Goal: Task Accomplishment & Management: Use online tool/utility

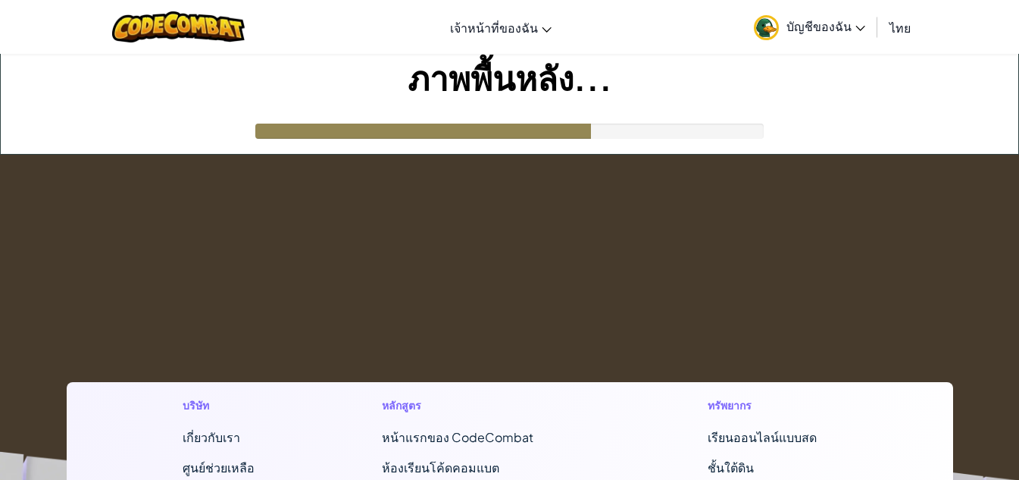
click at [803, 24] on font "บัญชีของฉัน" at bounding box center [818, 26] width 65 height 16
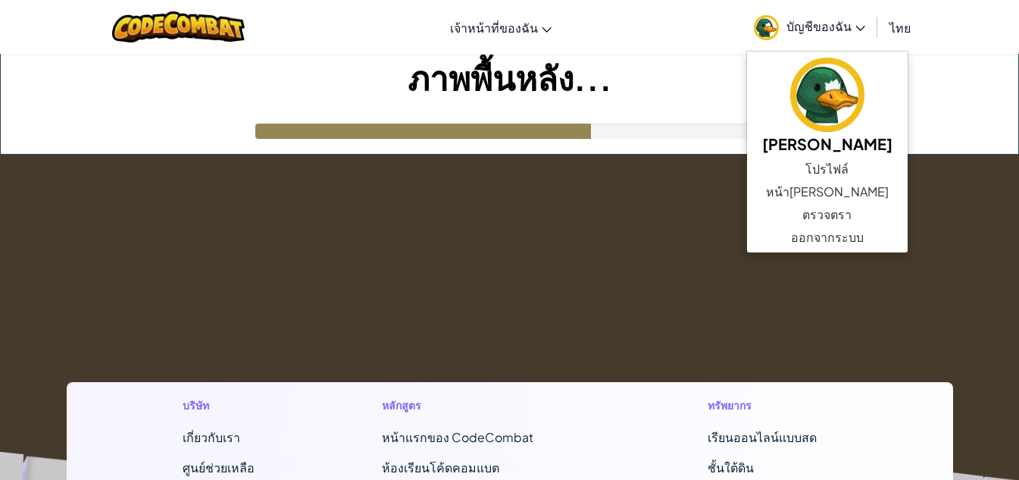
click at [803, 24] on font "บัญชีของฉัน" at bounding box center [818, 26] width 65 height 16
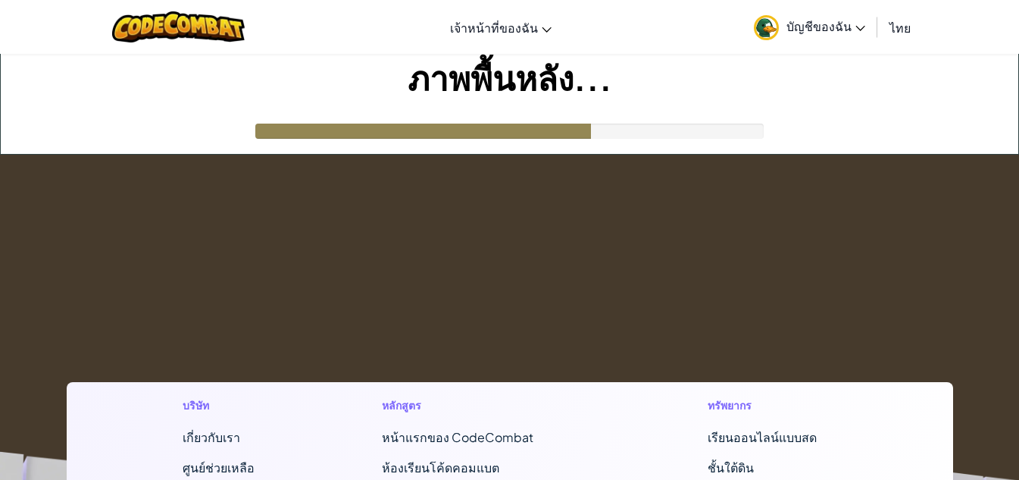
click at [797, 84] on h1 "ภาพพื้นหลัง..." at bounding box center [509, 77] width 1017 height 47
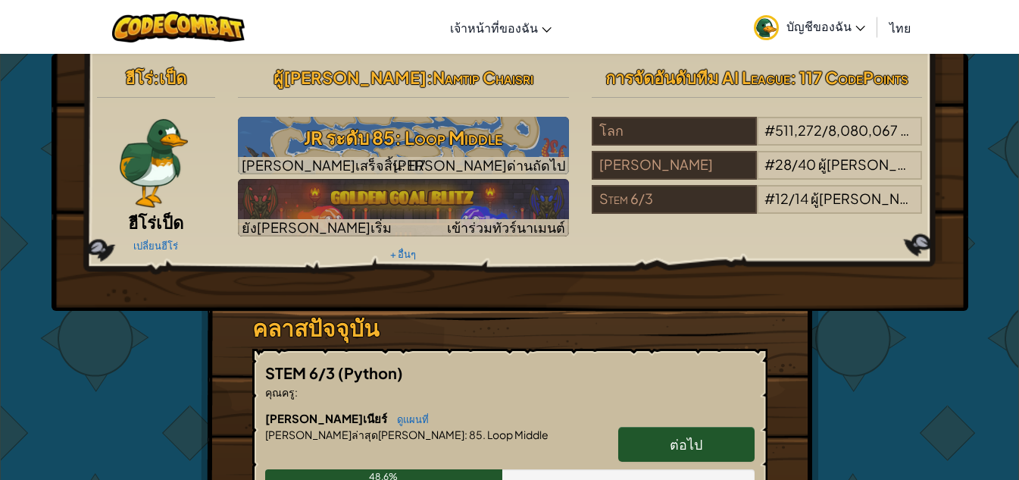
drag, startPoint x: 329, startPoint y: 1, endPoint x: 165, endPoint y: 102, distance: 192.2
click at [165, 102] on hr at bounding box center [156, 105] width 119 height 16
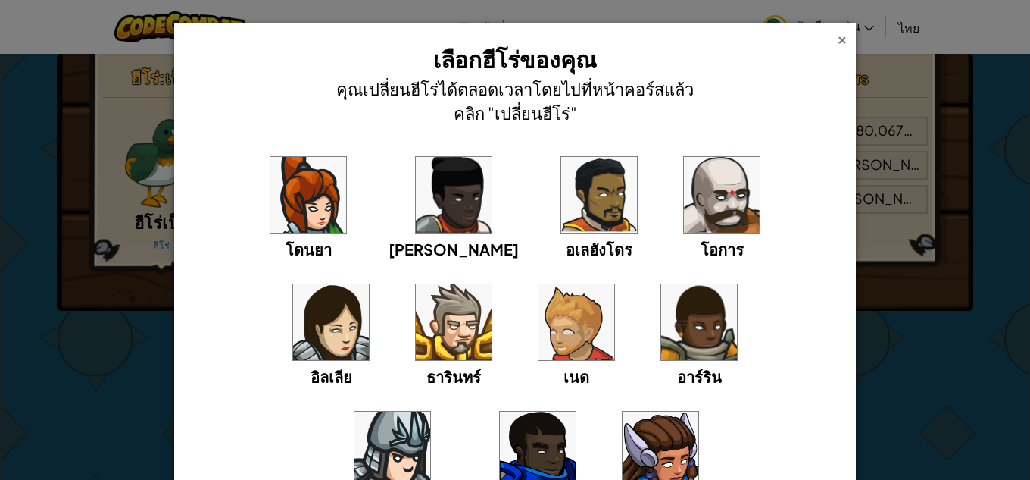
click at [837, 42] on div "×" at bounding box center [842, 38] width 11 height 16
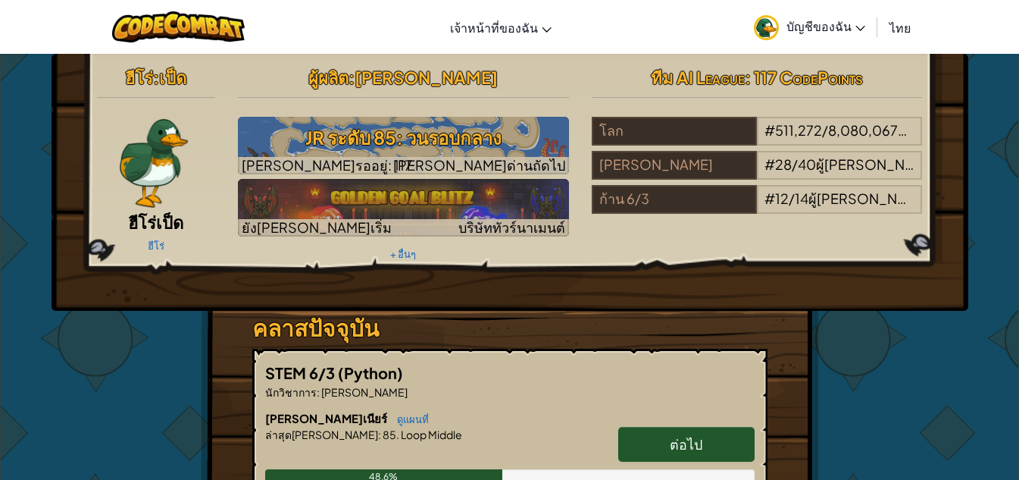
click at [840, 21] on font "บัญชีของฉัน" at bounding box center [818, 26] width 65 height 16
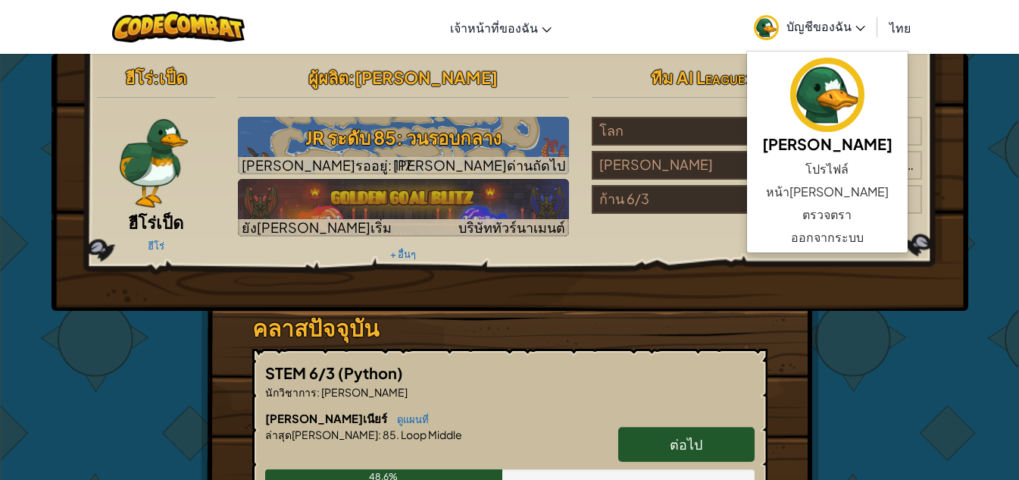
click at [816, 289] on div "ฮีโร่ : เป็ด ฮีโร่เป็ด ฮีโร่ ผู้ผลิต : น้ำทิพย์ ไชยศรี JR ระดับ 85: วนรอบกลาง ด…" at bounding box center [510, 182] width 917 height 257
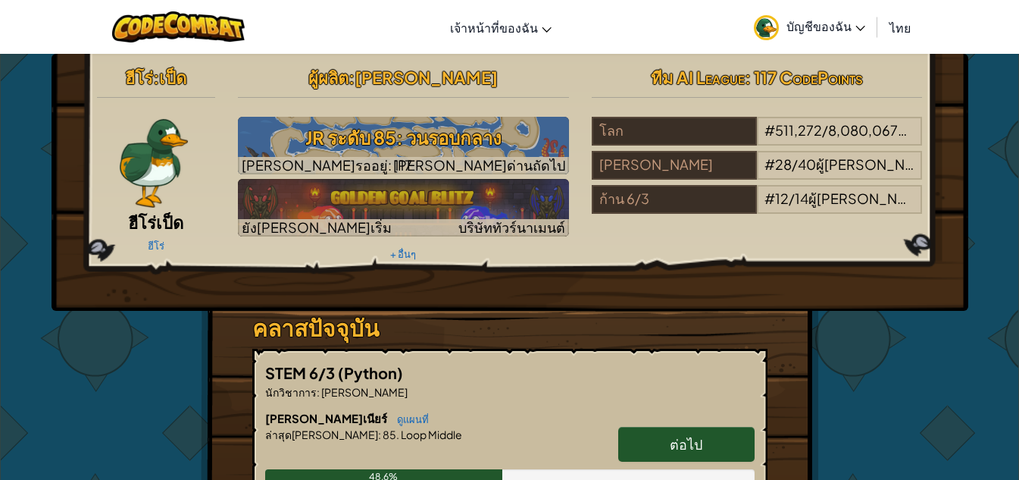
click at [670, 439] on font "ต่อไป" at bounding box center [686, 443] width 33 height 17
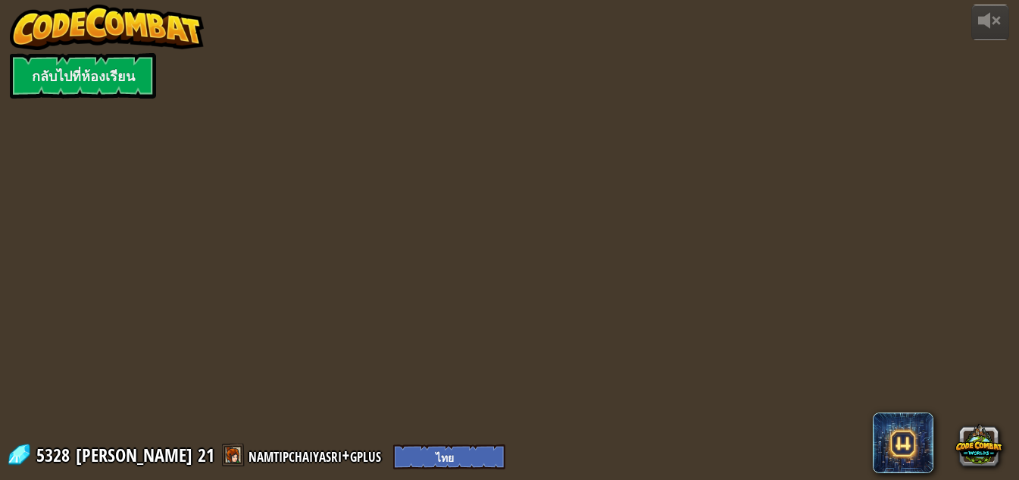
select select "th"
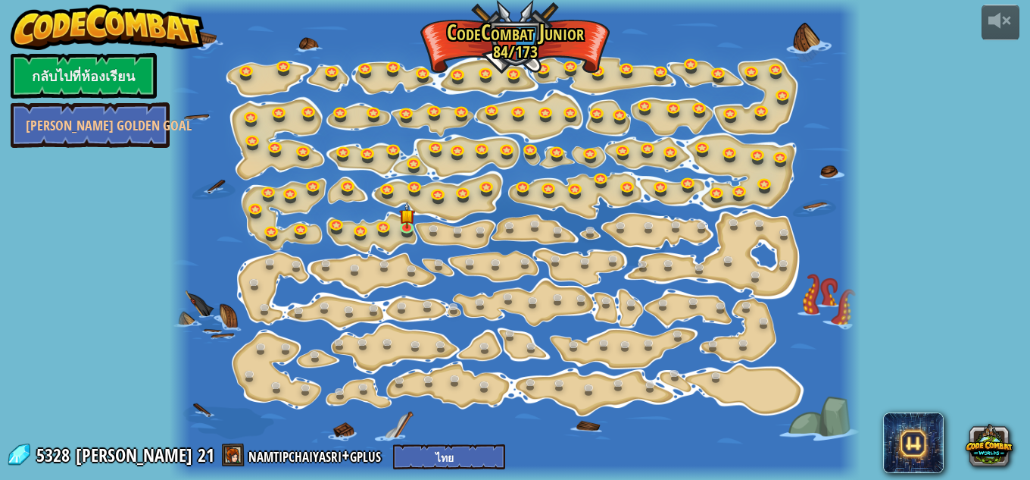
select select "th"
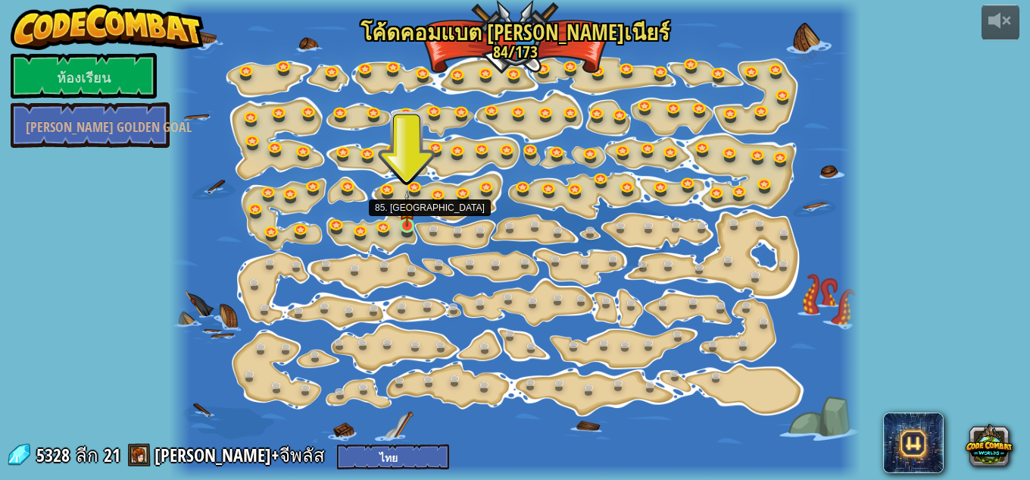
click at [408, 220] on img at bounding box center [407, 208] width 16 height 36
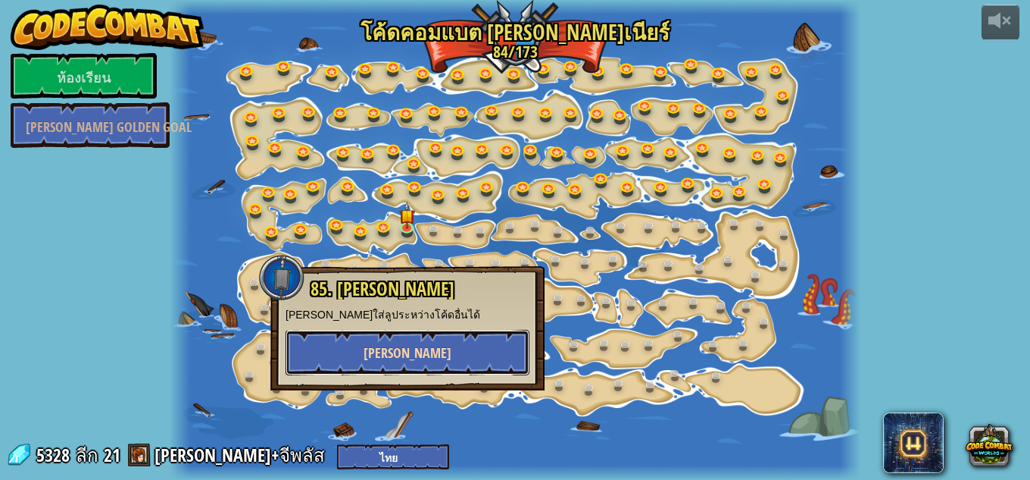
click at [426, 355] on button "เล่น" at bounding box center [408, 352] width 244 height 45
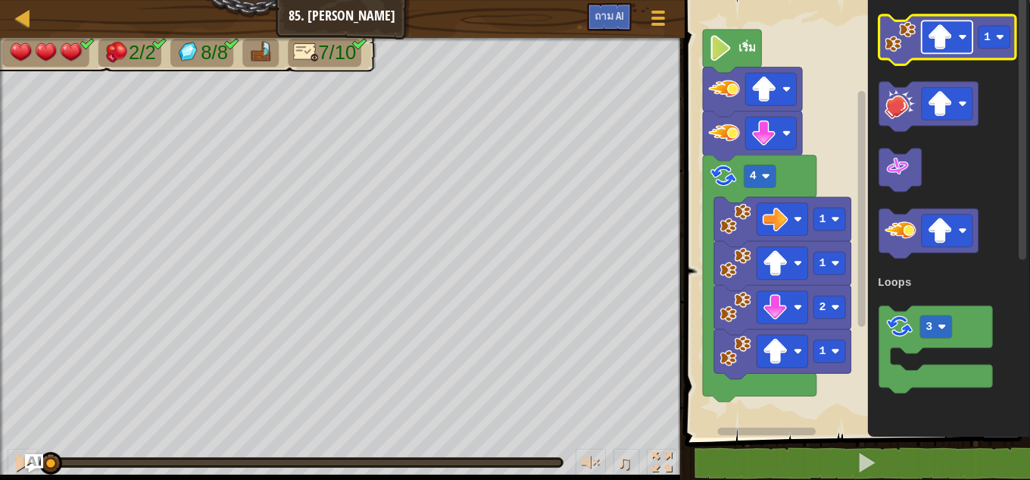
click at [960, 39] on image "ระบบทำงานแบบบล็อก" at bounding box center [963, 37] width 8 height 8
click at [907, 33] on image "ระบบทำงานแบบบล็อก" at bounding box center [900, 36] width 31 height 31
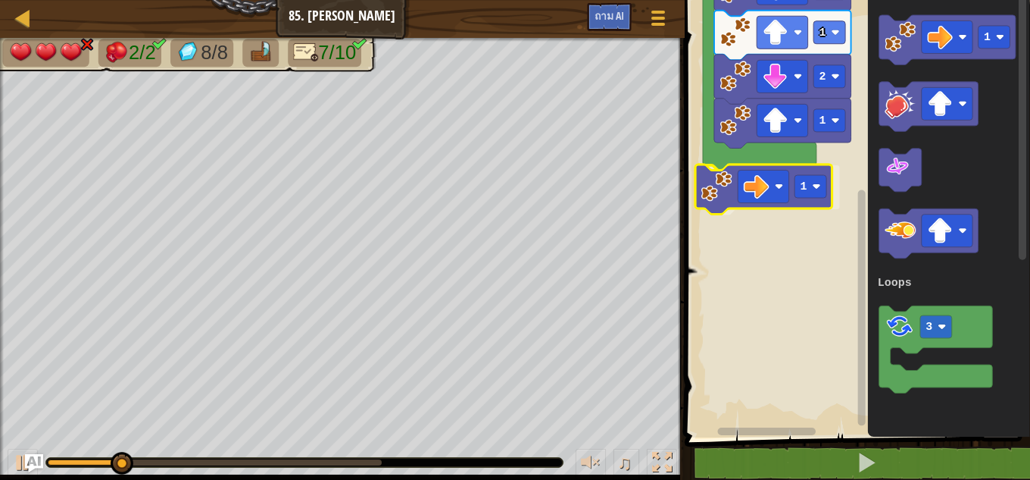
click at [717, 186] on rect "ระบบทำงานแบบบล็อก" at bounding box center [855, 214] width 350 height 445
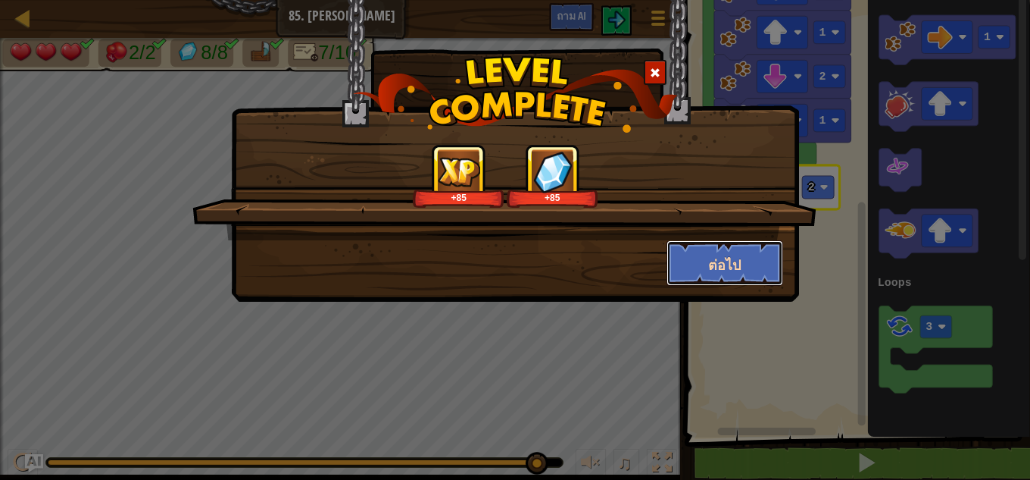
click at [727, 250] on button "ต่อไป" at bounding box center [725, 262] width 117 height 45
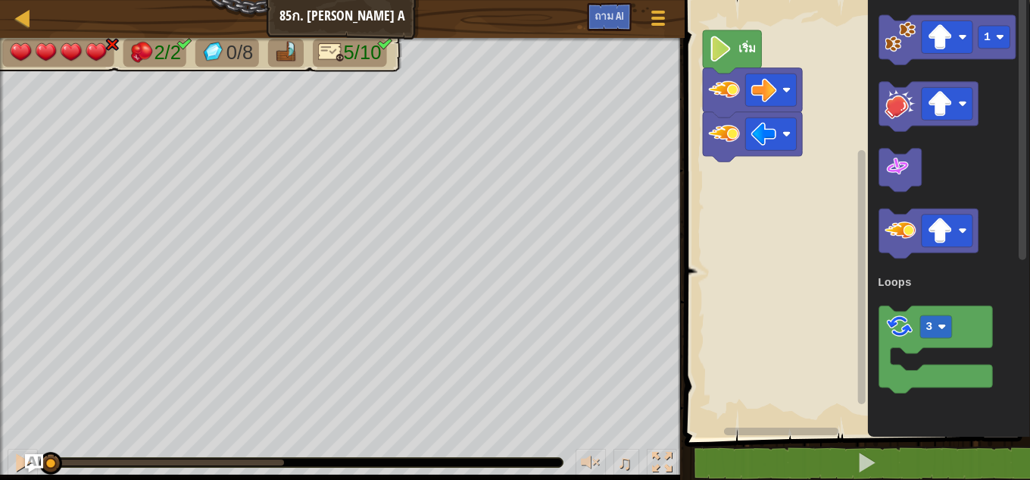
click at [729, 92] on image "ระบบทำงานแบบบล็อก" at bounding box center [723, 89] width 31 height 31
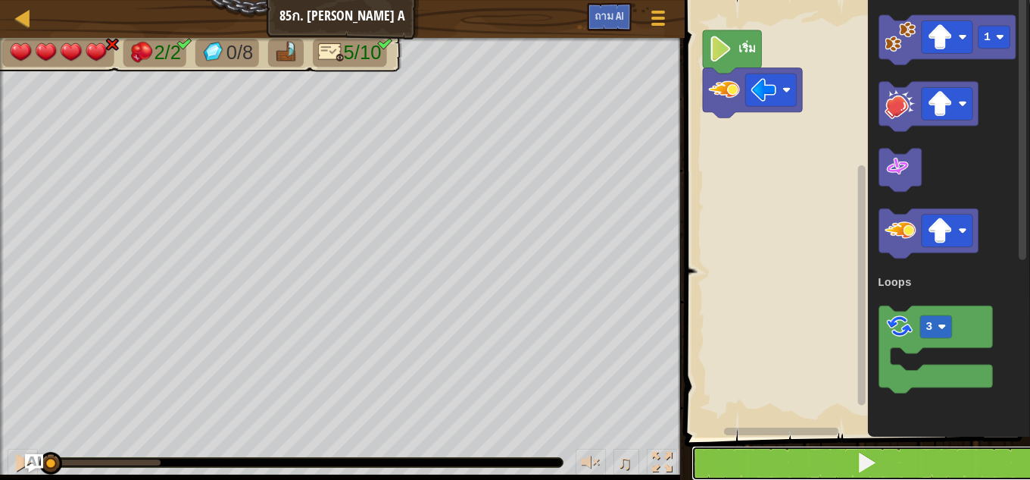
click at [889, 451] on button at bounding box center [867, 462] width 350 height 35
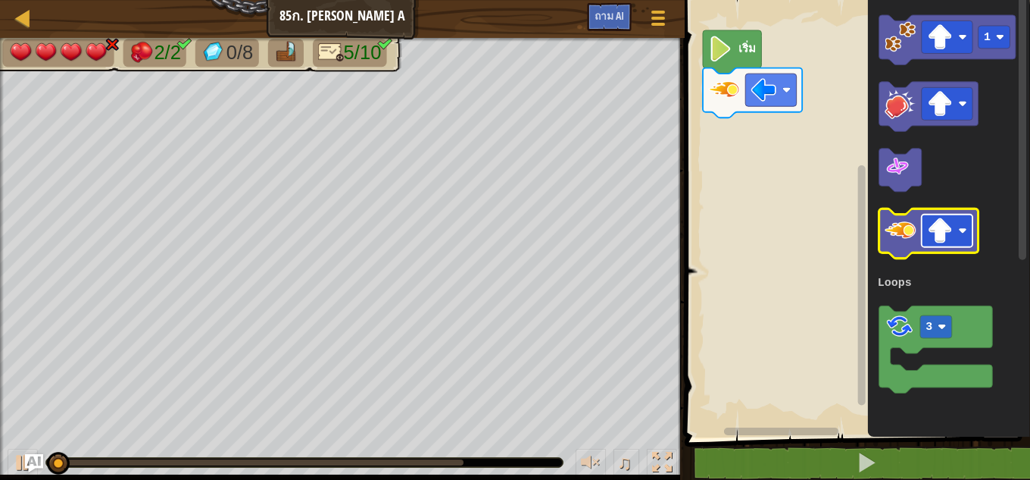
click at [950, 238] on image "ระบบทำงานแบบบล็อก" at bounding box center [940, 231] width 26 height 26
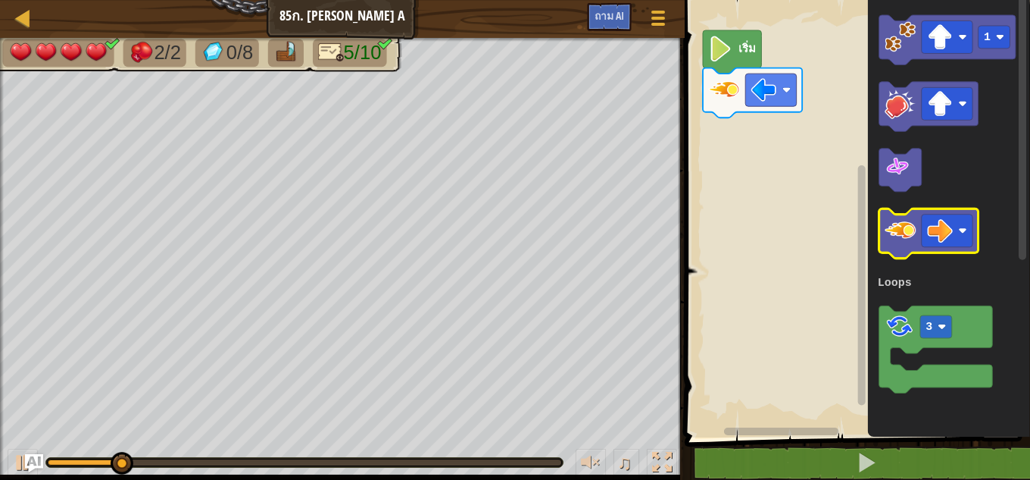
click at [902, 258] on icon "ระบบทำงานแบบบล็อก" at bounding box center [929, 234] width 99 height 50
click at [900, 246] on icon "ระบบทำงานแบบบล็อก" at bounding box center [929, 234] width 99 height 50
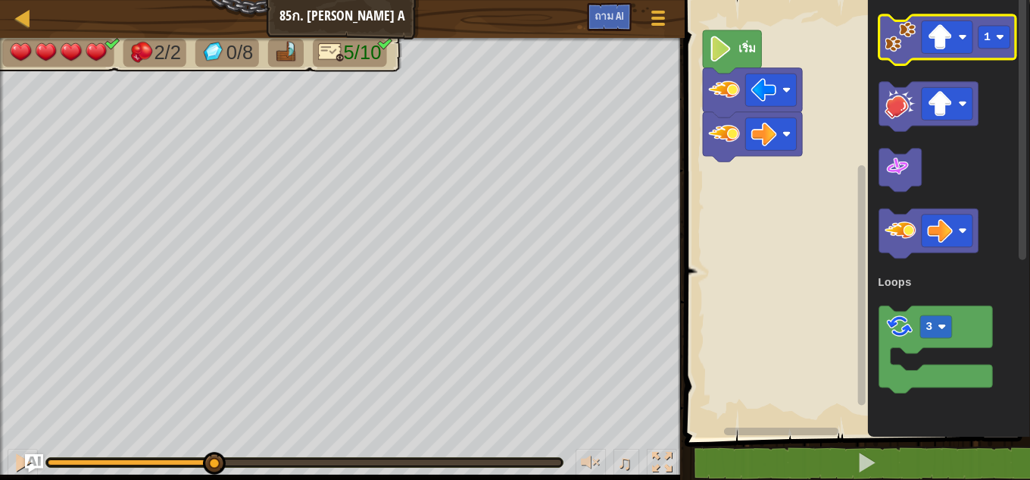
click at [906, 54] on icon "ระบบทำงานแบบบล็อก" at bounding box center [948, 40] width 137 height 50
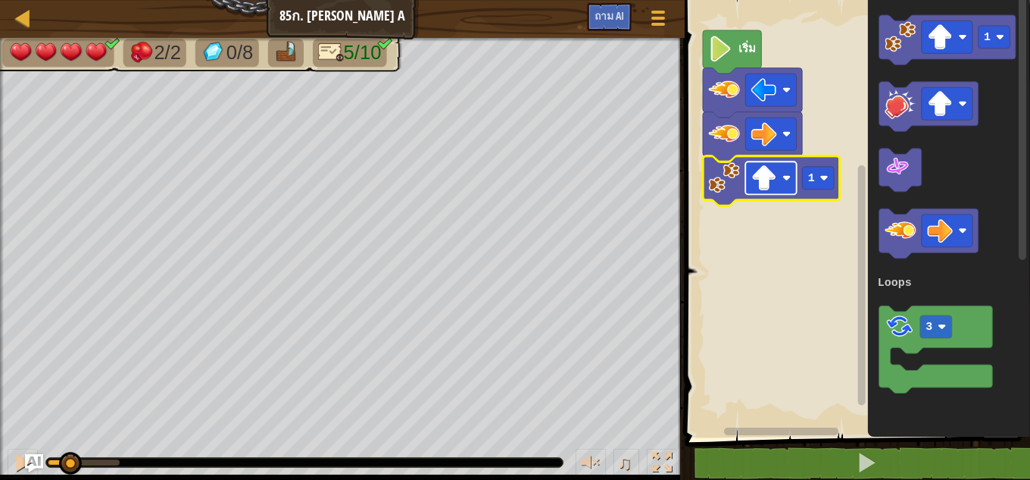
click at [786, 182] on image "ระบบทำงานแบบบล็อก" at bounding box center [787, 177] width 8 height 8
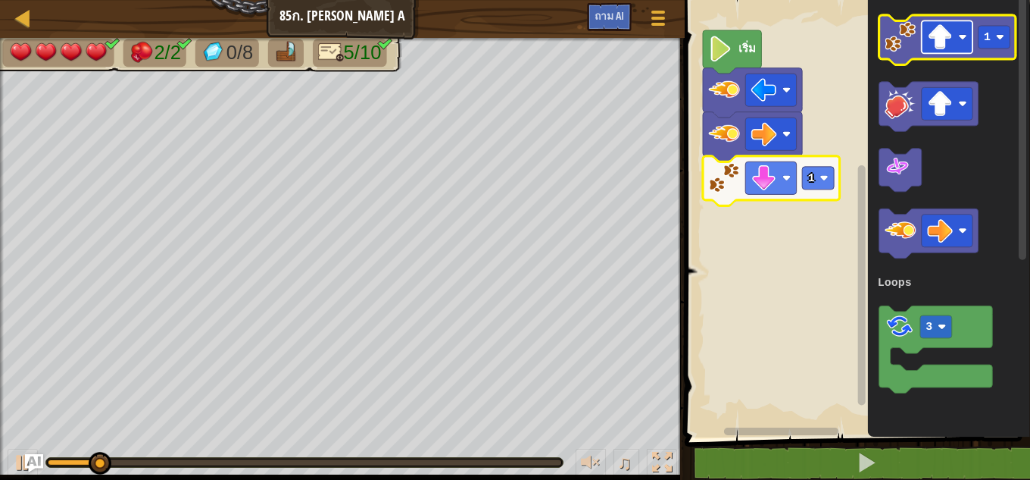
click at [945, 48] on image "ระบบทำงานแบบบล็อก" at bounding box center [940, 37] width 26 height 26
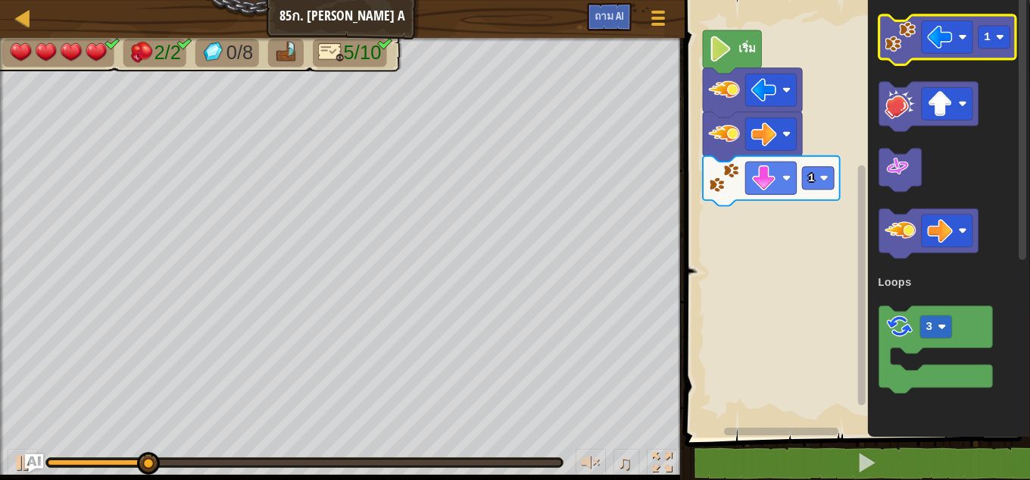
click at [908, 47] on image "ระบบทำงานแบบบล็อก" at bounding box center [900, 36] width 31 height 31
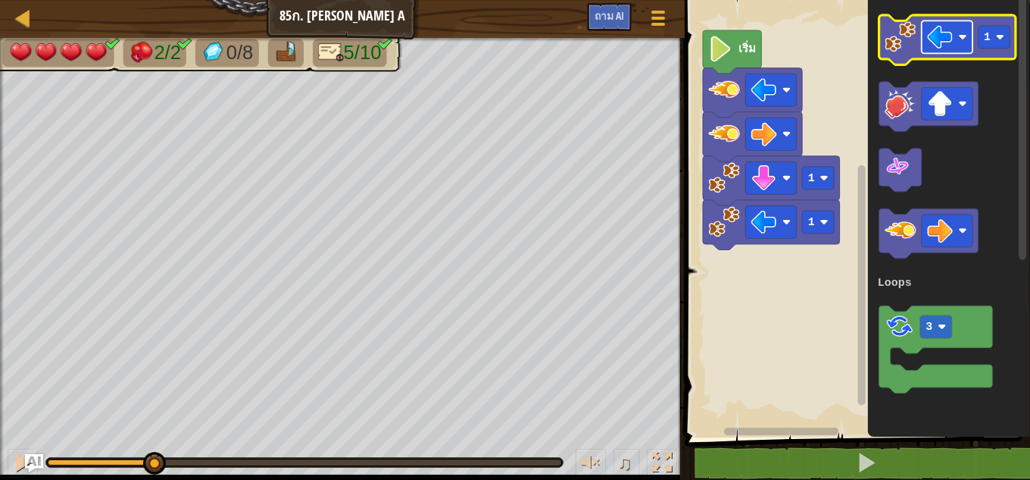
click at [942, 49] on image "ระบบทำงานแบบบล็อก" at bounding box center [940, 37] width 26 height 26
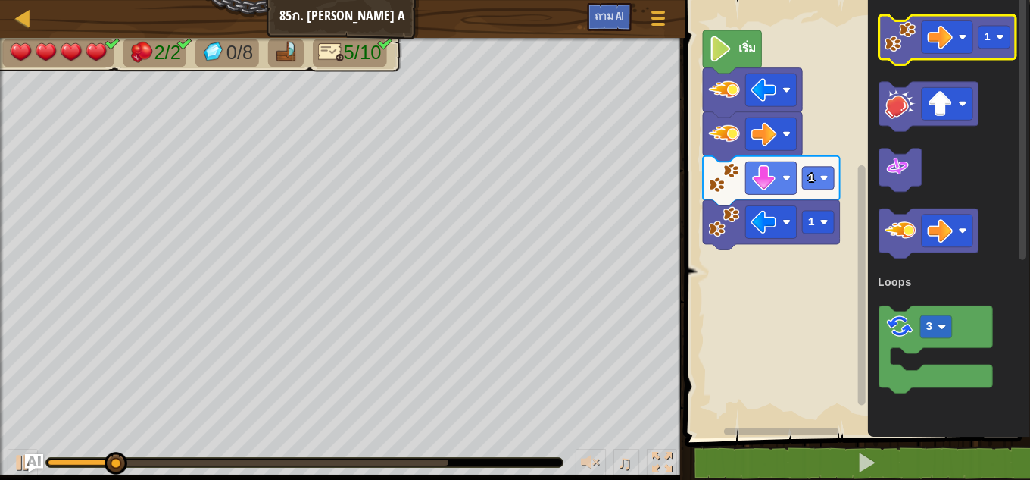
click at [905, 33] on image "ระบบทำงานแบบบล็อก" at bounding box center [900, 36] width 31 height 31
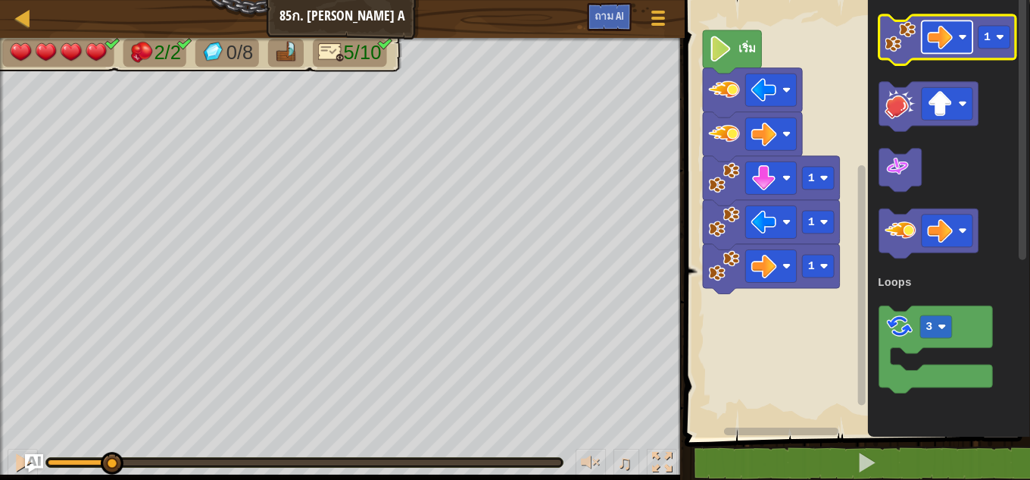
click at [952, 44] on image "ระบบทำงานแบบบล็อก" at bounding box center [940, 37] width 26 height 26
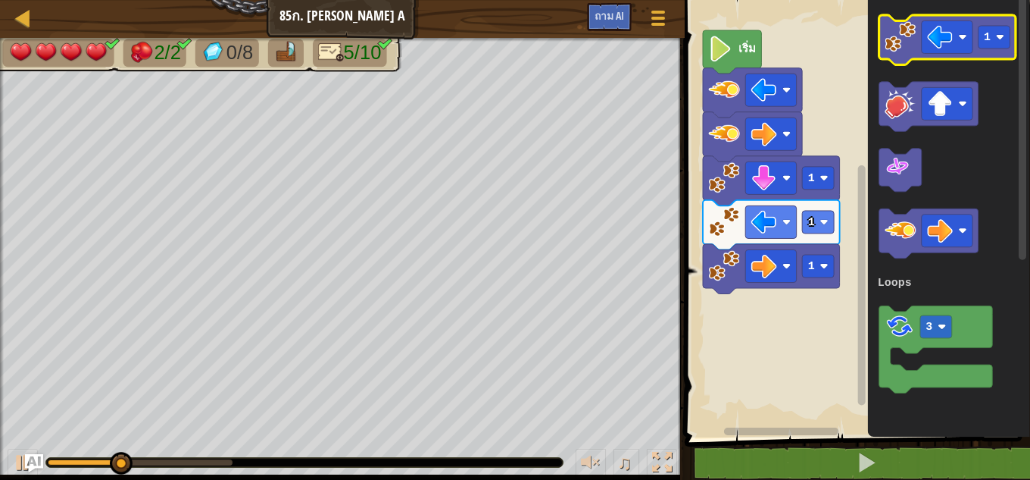
click at [908, 43] on image "ระบบทำงานแบบบล็อก" at bounding box center [900, 36] width 31 height 31
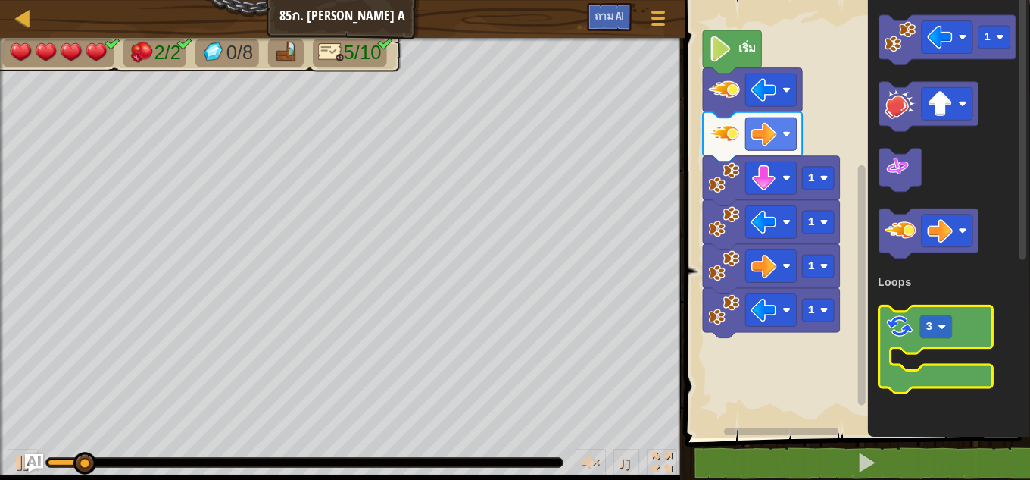
click at [892, 342] on icon "ระบบทำงานแบบบล็อก" at bounding box center [937, 349] width 114 height 87
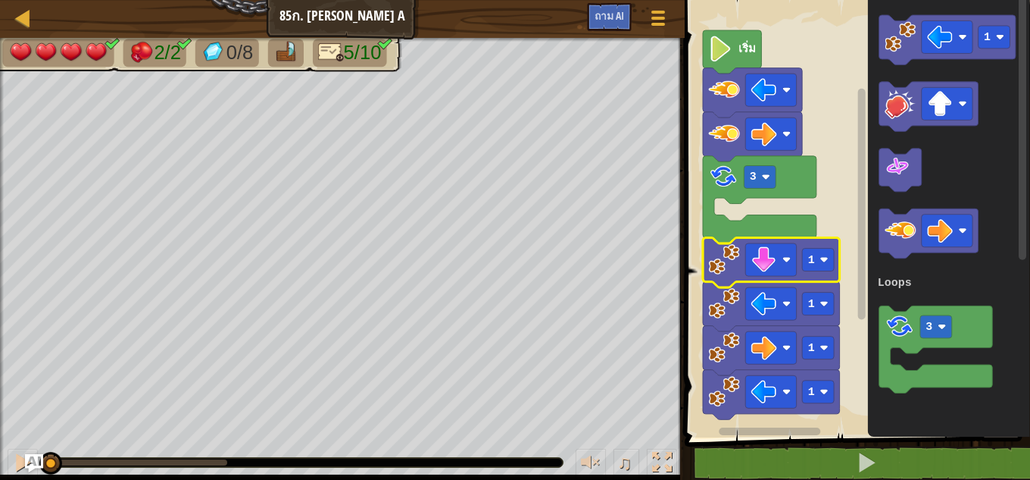
click at [735, 263] on image "ระบบทำงานแบบบล็อก" at bounding box center [723, 258] width 31 height 31
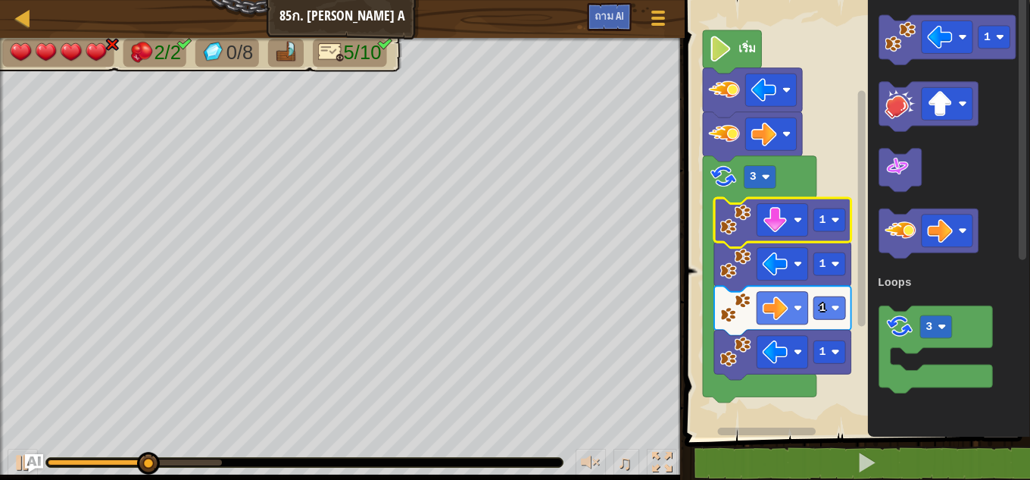
click at [722, 188] on image "ระบบทำงานแบบบล็อก" at bounding box center [723, 176] width 30 height 30
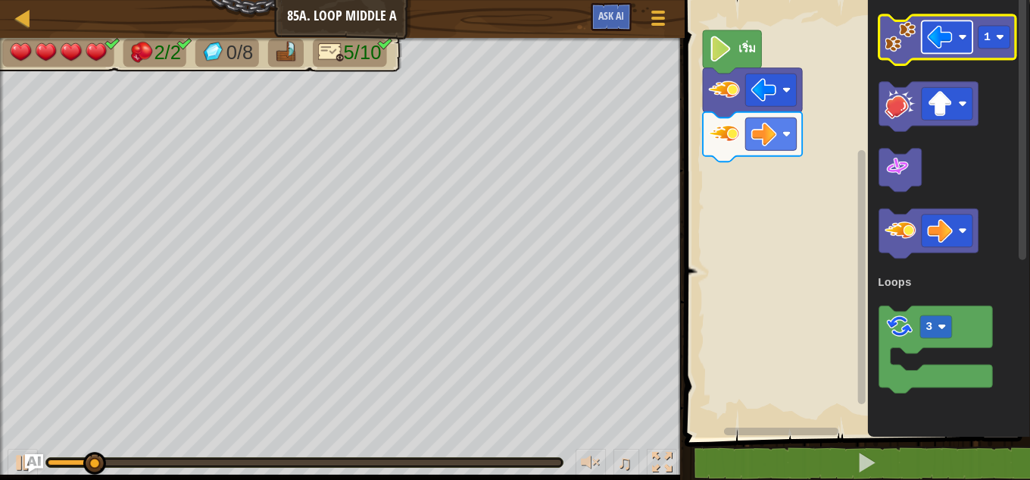
click at [932, 50] on rect "ระบบทำงานแบบบล็อก" at bounding box center [947, 36] width 51 height 33
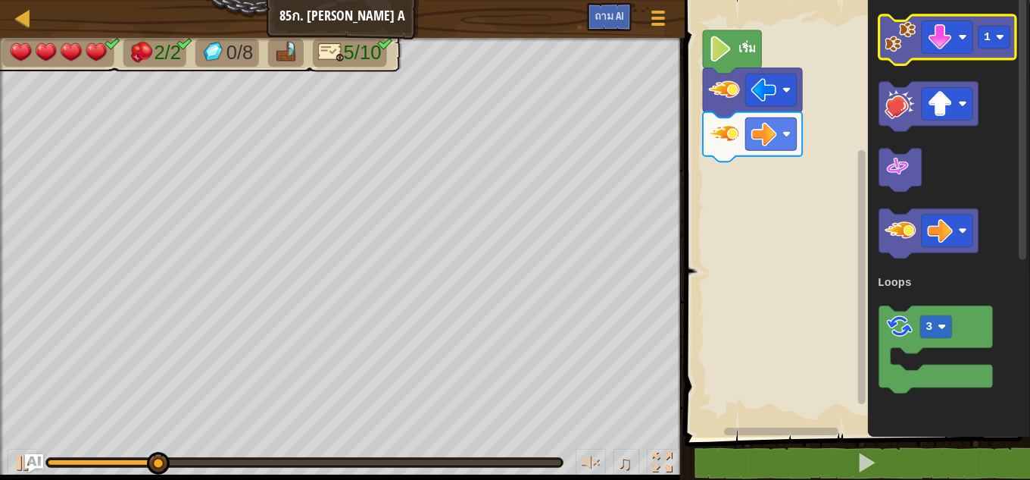
click at [905, 36] on image "ระบบทำงานแบบบล็อก" at bounding box center [900, 36] width 31 height 31
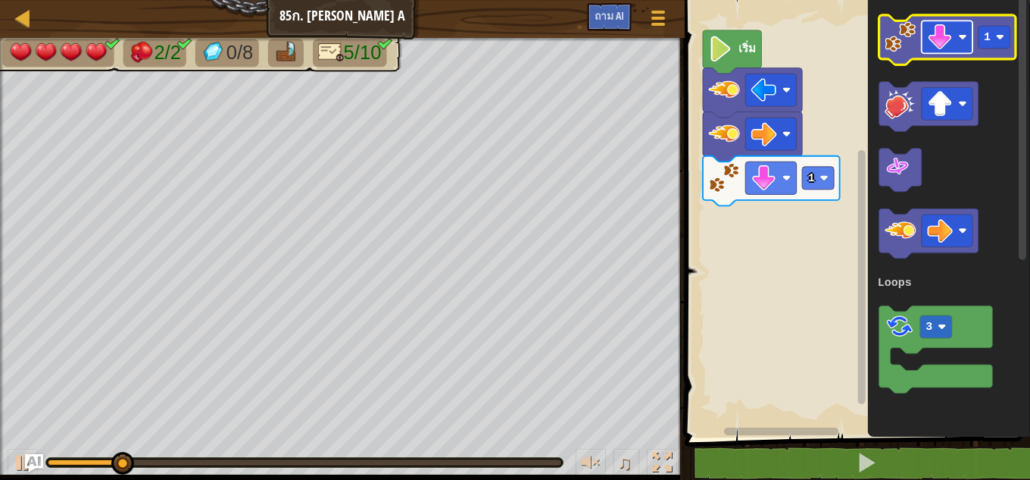
click at [964, 35] on image "ระบบทำงานแบบบล็อก" at bounding box center [963, 37] width 8 height 8
click at [909, 53] on icon "ระบบทำงานแบบบล็อก" at bounding box center [948, 40] width 137 height 50
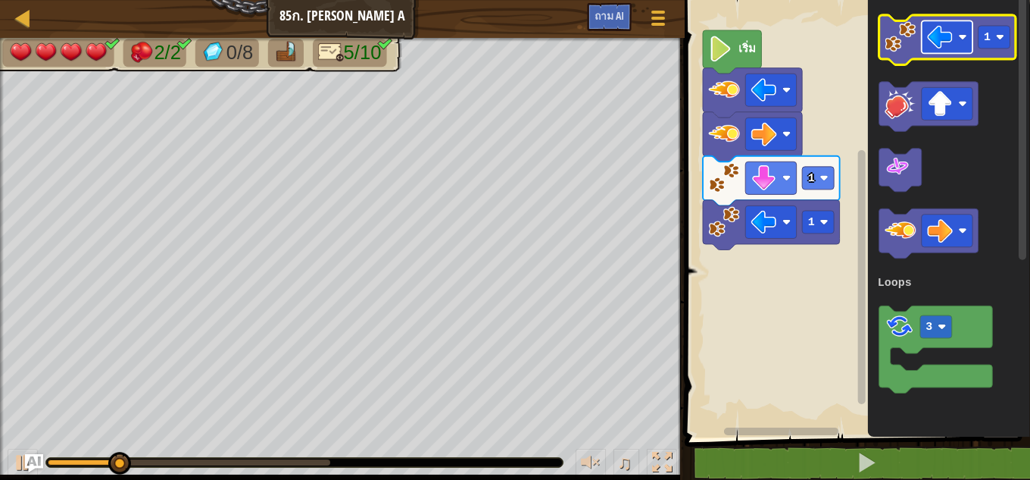
click at [961, 39] on image "ระบบทำงานแบบบล็อก" at bounding box center [963, 37] width 8 height 8
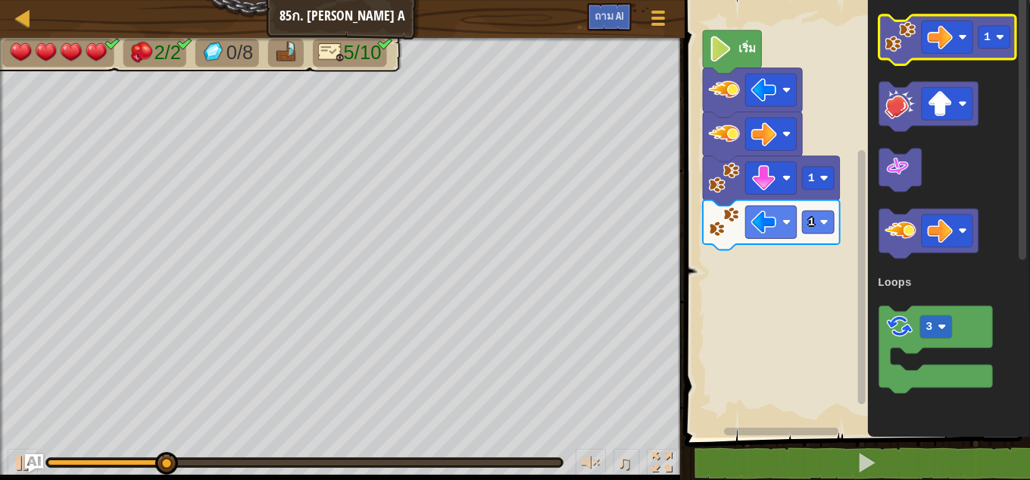
click at [900, 39] on image "ระบบทำงานแบบบล็อก" at bounding box center [900, 36] width 31 height 31
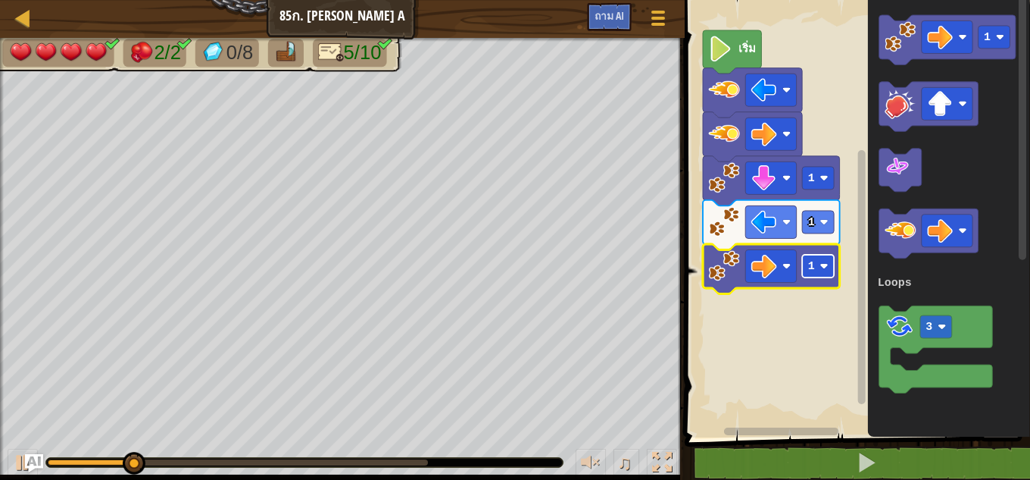
click at [820, 269] on image "ระบบทำงานแบบบล็อก" at bounding box center [824, 265] width 8 height 8
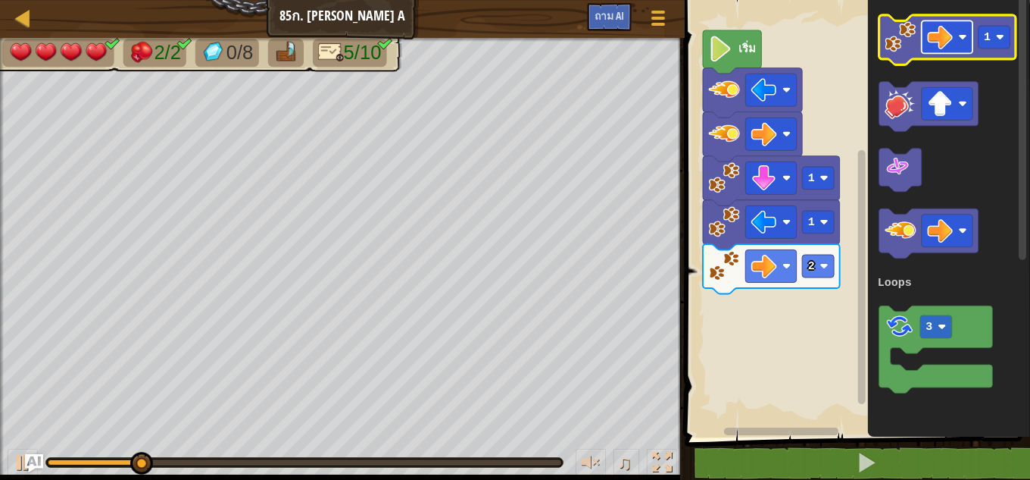
click at [952, 45] on image "ระบบทำงานแบบบล็อก" at bounding box center [940, 37] width 26 height 26
click at [955, 31] on rect "ระบบทำงานแบบบล็อก" at bounding box center [947, 36] width 51 height 33
click at [905, 53] on icon "ระบบทำงานแบบบล็อก" at bounding box center [948, 40] width 137 height 50
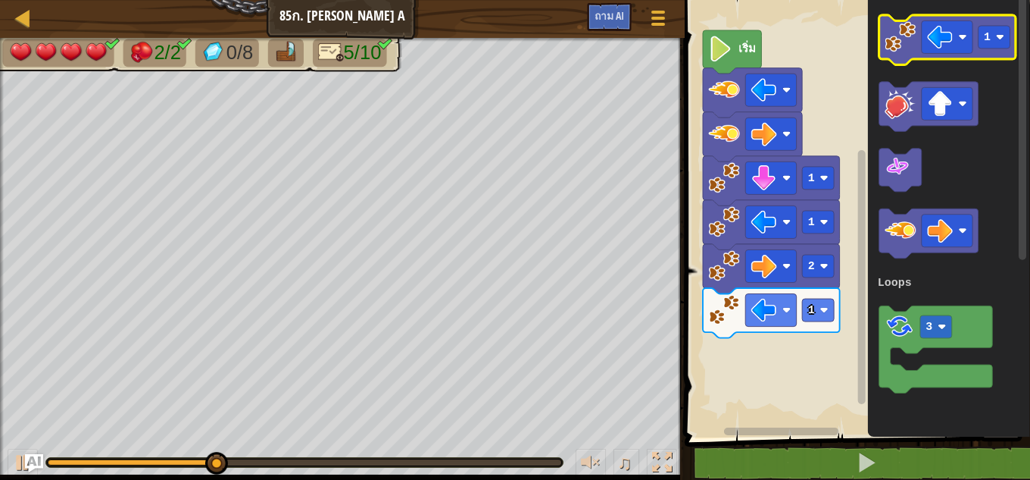
click at [902, 43] on image "ระบบทำงานแบบบล็อก" at bounding box center [900, 36] width 31 height 31
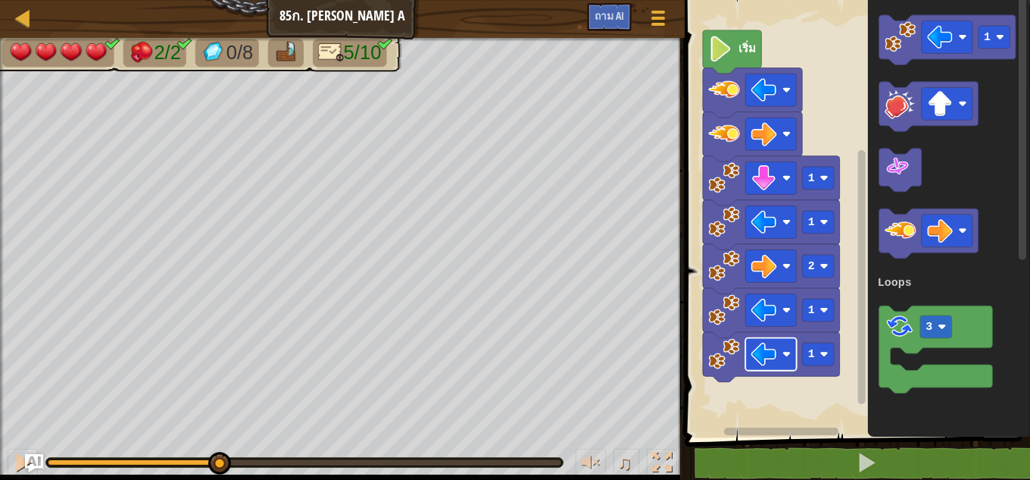
click at [773, 347] on image "ระบบทำงานแบบบล็อก" at bounding box center [765, 354] width 26 height 26
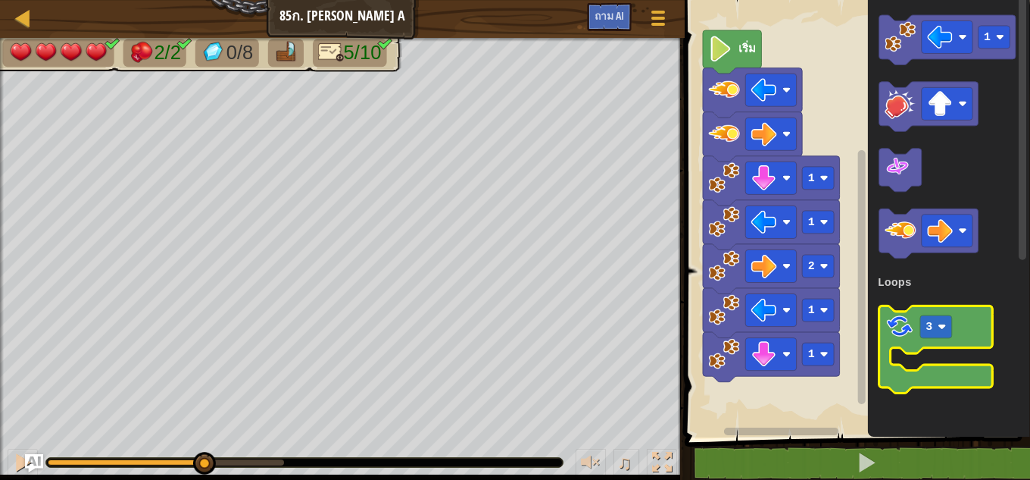
click at [893, 330] on image "ระบบทำงานแบบบล็อก" at bounding box center [900, 327] width 30 height 30
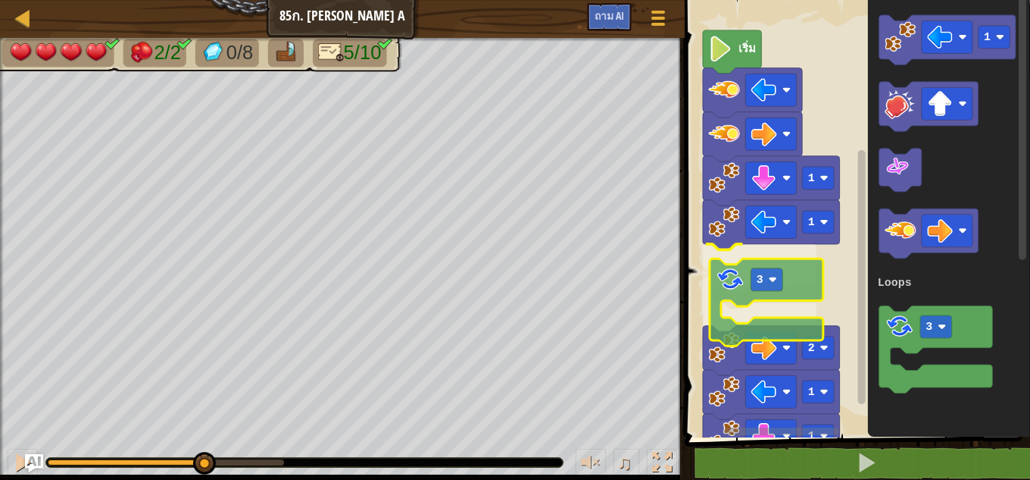
click at [734, 264] on image "ระบบทำงานแบบบล็อก" at bounding box center [730, 279] width 30 height 30
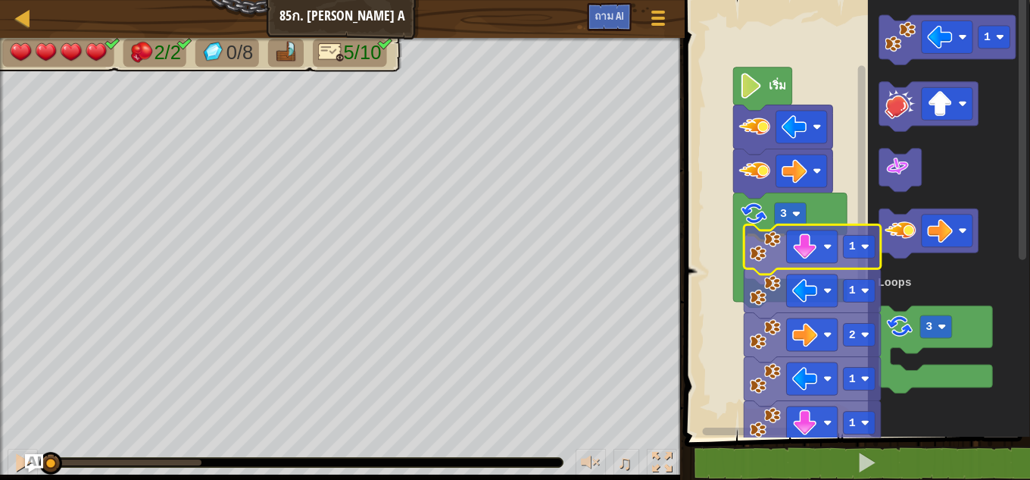
click at [771, 259] on image "ระบบทำงานแบบบล็อก" at bounding box center [765, 245] width 31 height 31
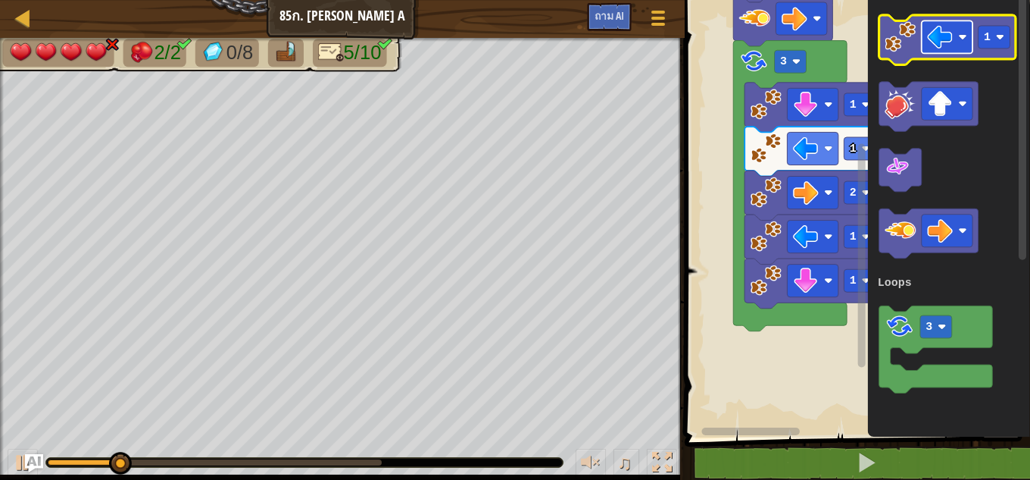
click at [939, 36] on image "ระบบทำงานแบบบล็อก" at bounding box center [940, 37] width 26 height 26
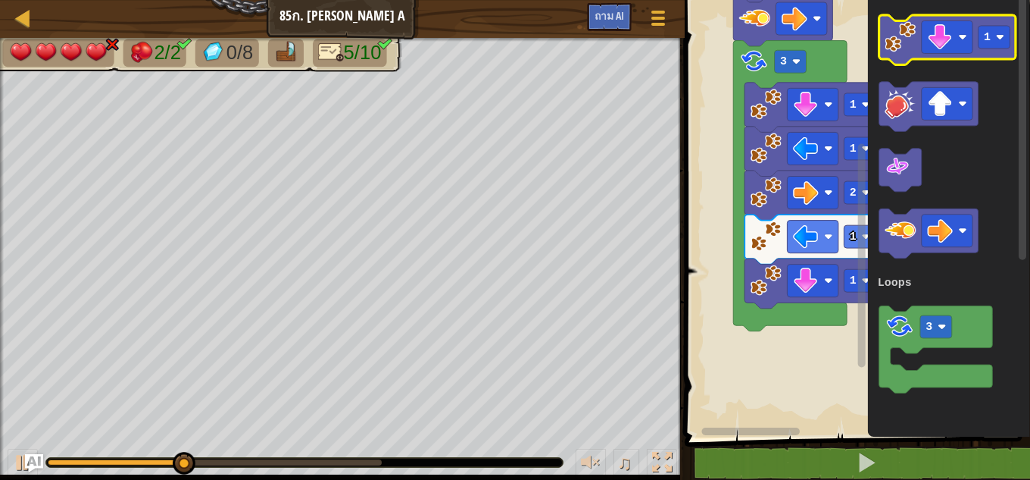
click at [900, 38] on image "ระบบทำงานแบบบล็อก" at bounding box center [900, 36] width 31 height 31
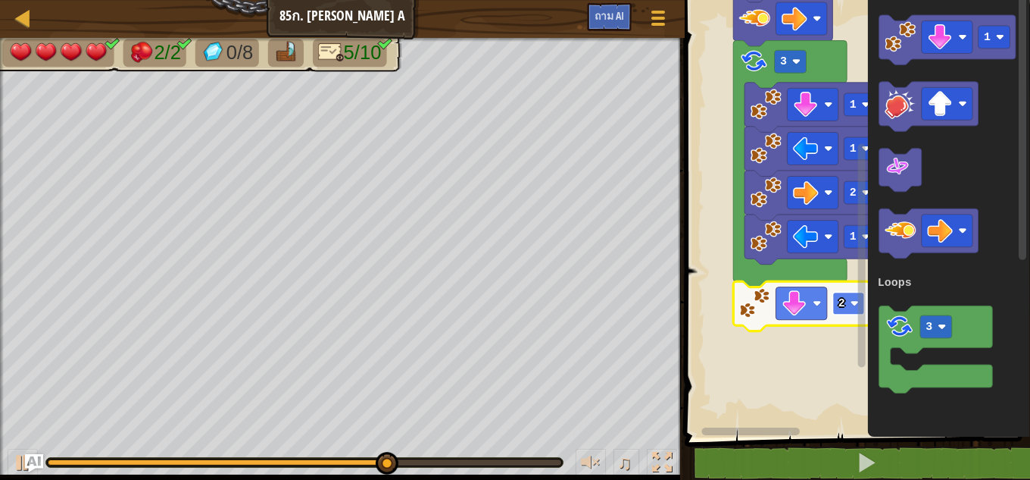
click at [843, 312] on rect "ระบบทำงานแบบบล็อก" at bounding box center [849, 303] width 32 height 23
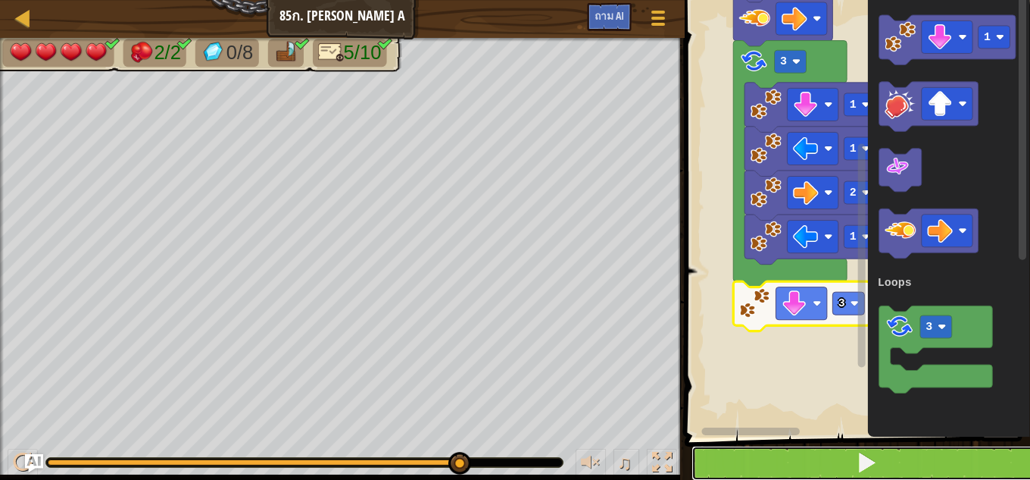
click at [722, 459] on button at bounding box center [867, 462] width 350 height 35
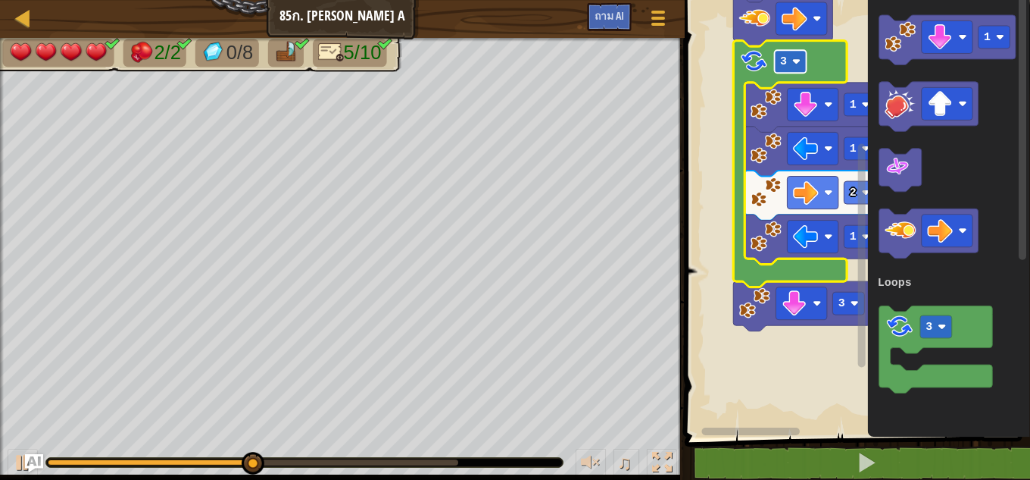
click at [798, 70] on rect "ระบบทำงานแบบบล็อก" at bounding box center [790, 61] width 32 height 23
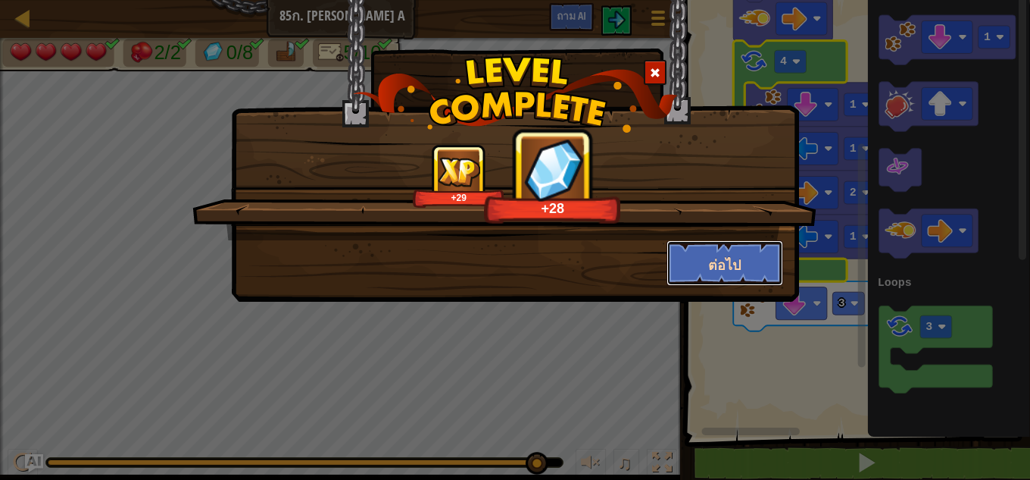
click at [720, 270] on font "ต่อไป" at bounding box center [724, 264] width 33 height 19
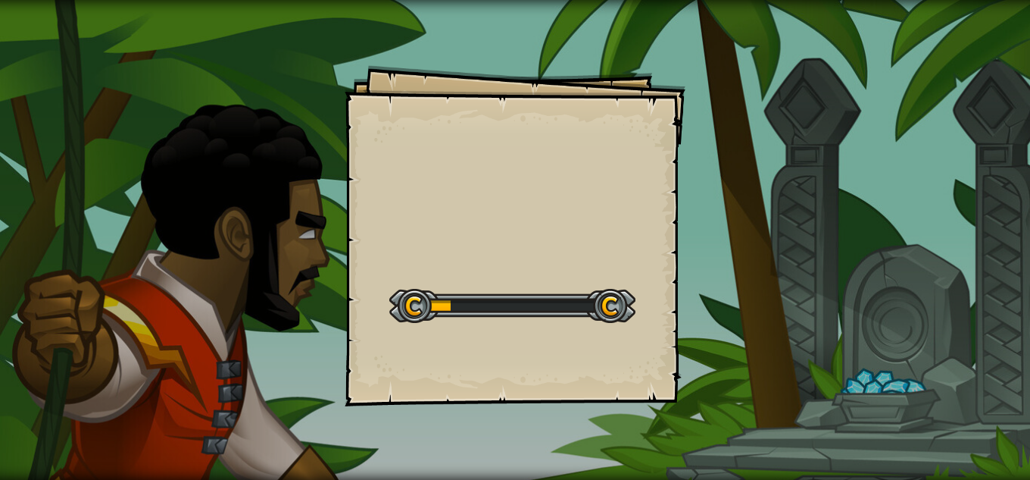
click at [720, 270] on div "Goals Start Level เกิดข้อผิดพลาดในการโหลดจากเซิร์ฟเวอร์ ลองรีเฟรชหน้า ต้องมีการ…" at bounding box center [515, 240] width 1030 height 480
click at [687, 365] on div "Goals Start Level เกิดข้อผิดพลาดในการโหลดจากเซิร์ฟเวอร์ ลองรีเฟรชหน้า ต้องมีการ…" at bounding box center [515, 240] width 1030 height 480
click at [687, 365] on div "ลูปกลางบี Goals Start Level คุณสามารถโหลดจากที่นี่ได้ภายในหน้า สมัครสมาชิกเพื่อ…" at bounding box center [515, 240] width 1030 height 480
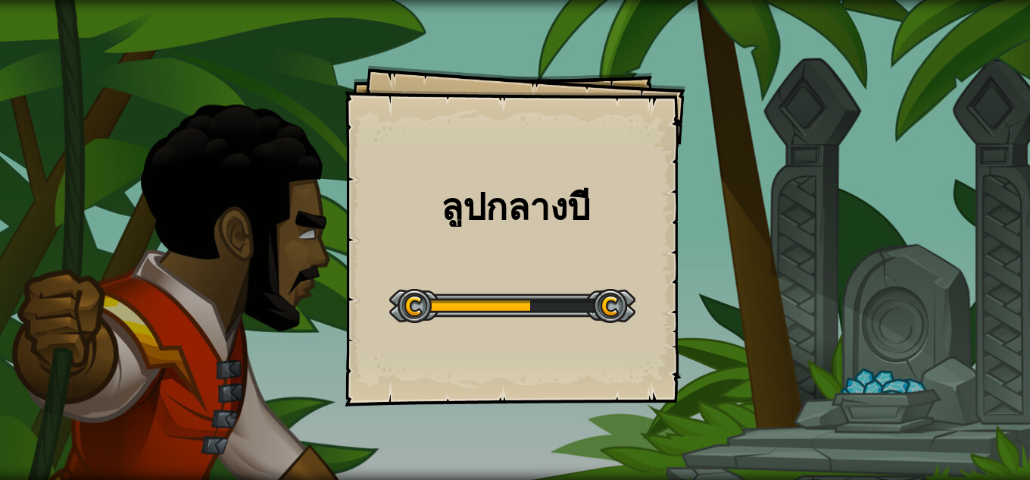
click at [687, 365] on div "ลูปกลางบี Goals Start Level คุณสามารถโหลดจากที่นี่ได้ภายในหน้า สมัครสมาชิกเพื่อ…" at bounding box center [515, 240] width 1030 height 480
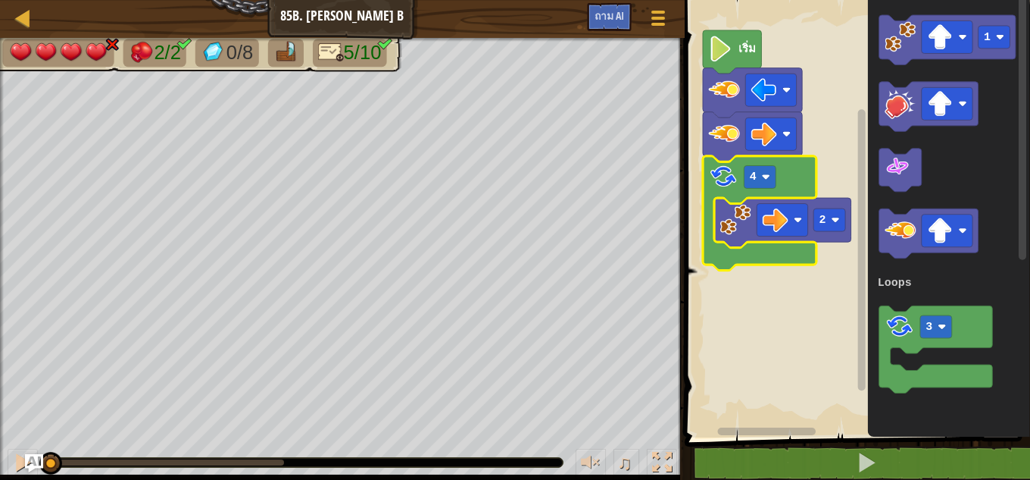
click at [720, 188] on image "ระบบทำงานแบบบล็อก" at bounding box center [723, 176] width 30 height 30
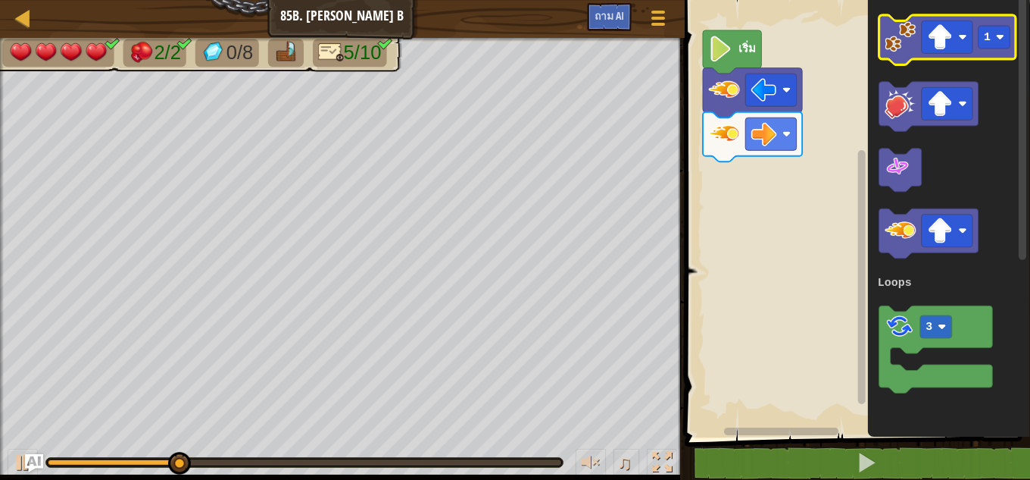
click at [906, 40] on image "ระบบทำงานแบบบล็อก" at bounding box center [900, 36] width 31 height 31
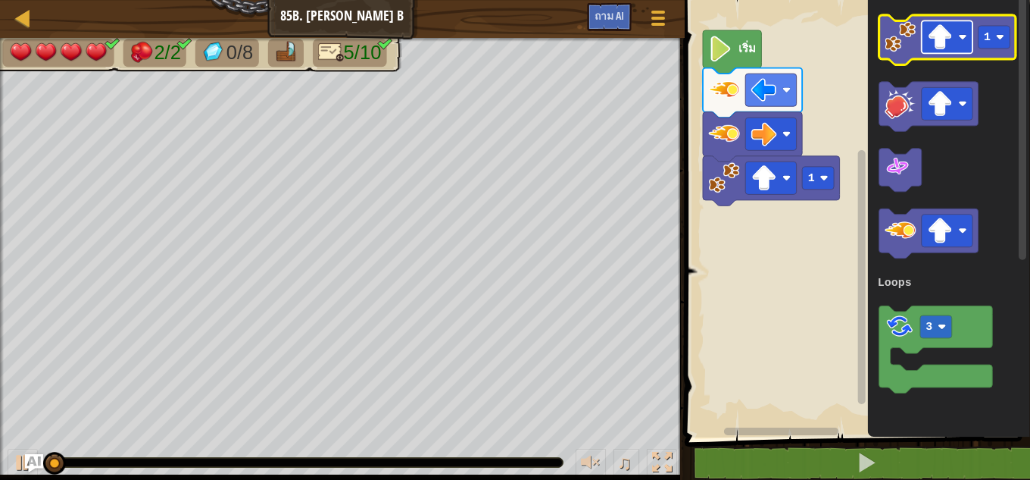
click at [948, 39] on image "ระบบทำงานแบบบล็อก" at bounding box center [940, 37] width 26 height 26
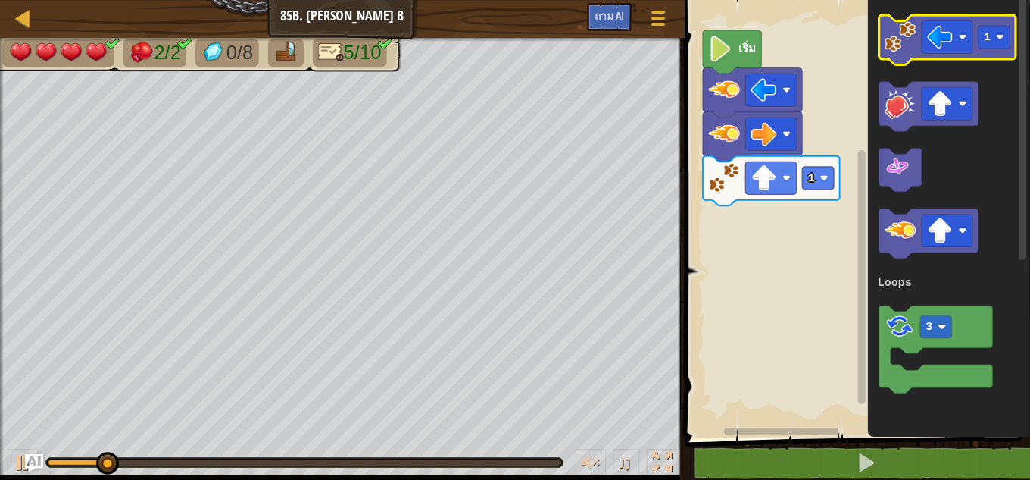
click at [900, 33] on image "ระบบทำงานแบบบล็อก" at bounding box center [900, 36] width 31 height 31
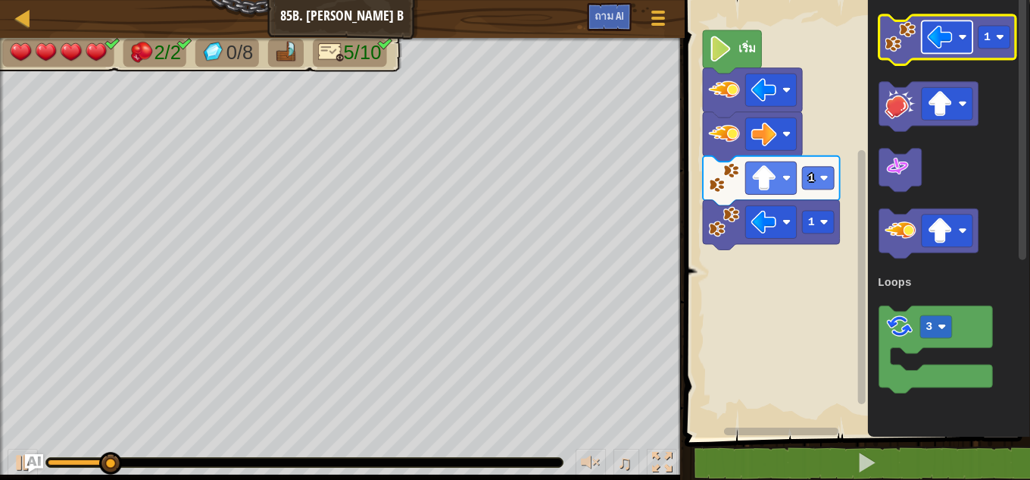
click at [944, 33] on image "ระบบทำงานแบบบล็อก" at bounding box center [940, 37] width 26 height 26
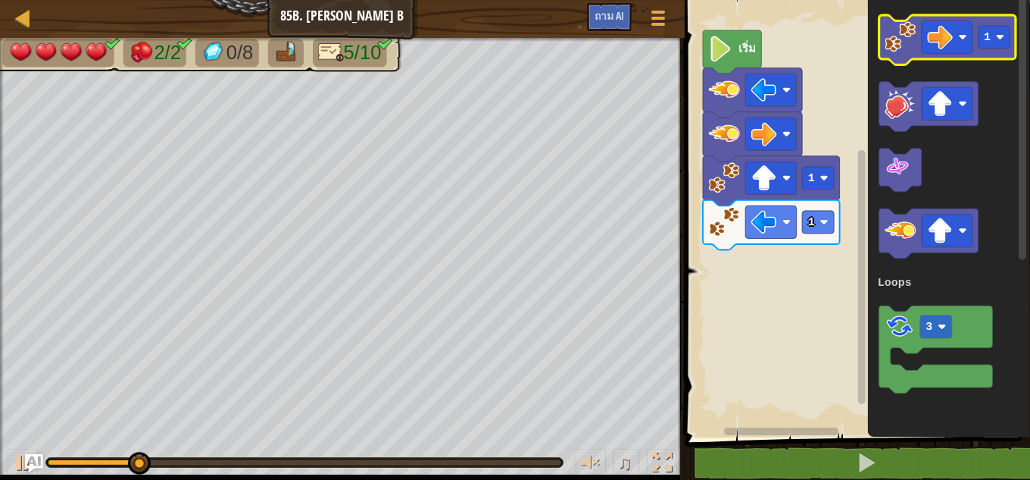
click at [897, 36] on image "ระบบทำงานแบบบล็อก" at bounding box center [900, 36] width 31 height 31
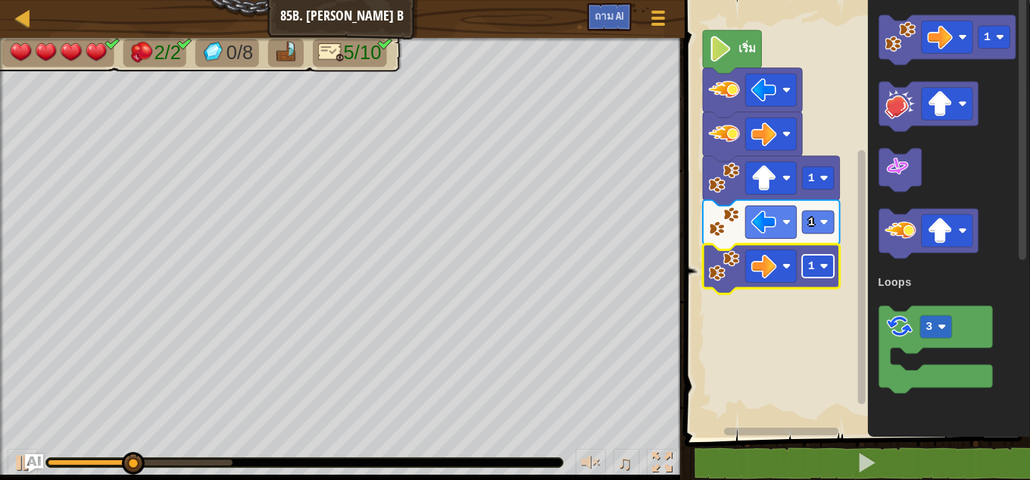
click at [817, 261] on rect "ระบบทำงานแบบบล็อก" at bounding box center [818, 266] width 32 height 23
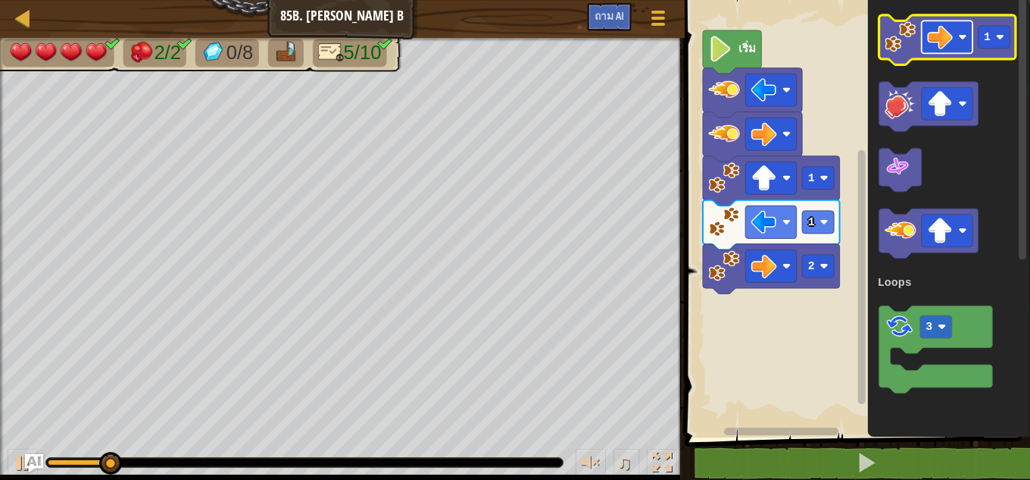
click at [934, 39] on image "ระบบทำงานแบบบล็อก" at bounding box center [940, 37] width 26 height 26
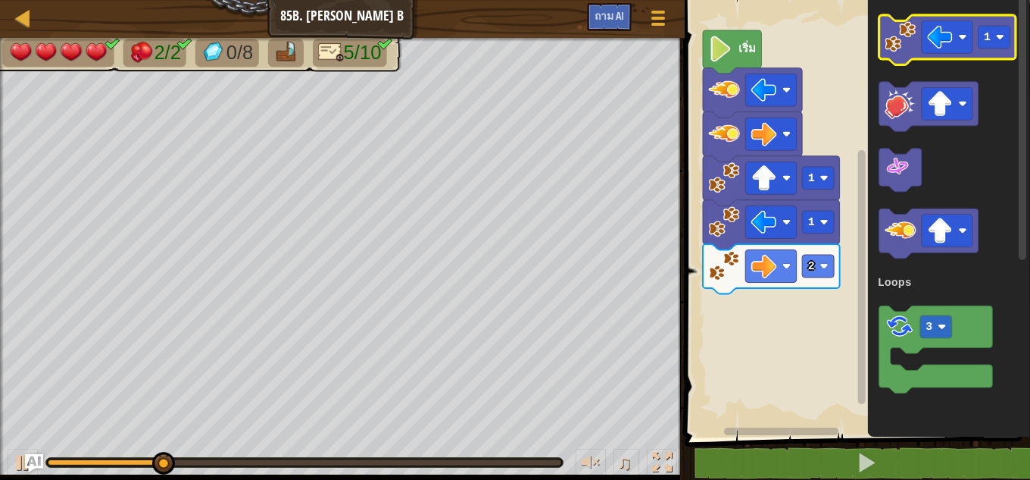
click at [907, 35] on image "ระบบทำงานแบบบล็อก" at bounding box center [900, 36] width 31 height 31
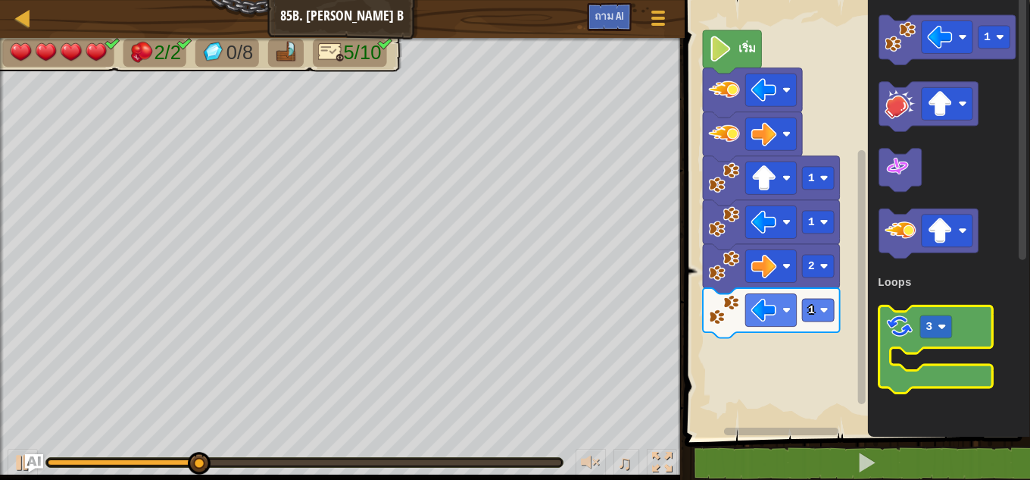
click at [895, 338] on image "ระบบทำงานแบบบล็อก" at bounding box center [900, 327] width 30 height 30
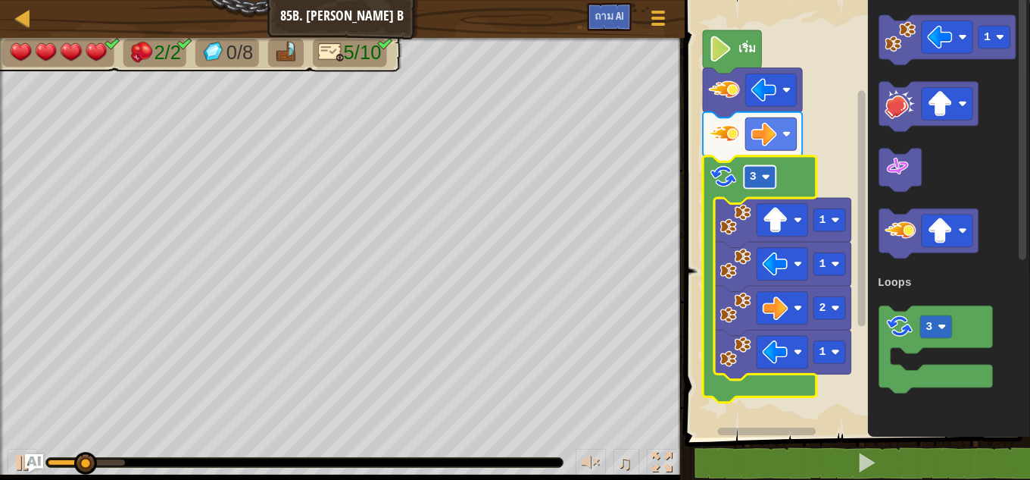
click at [767, 181] on image "ระบบทำงานแบบบล็อก" at bounding box center [765, 177] width 8 height 8
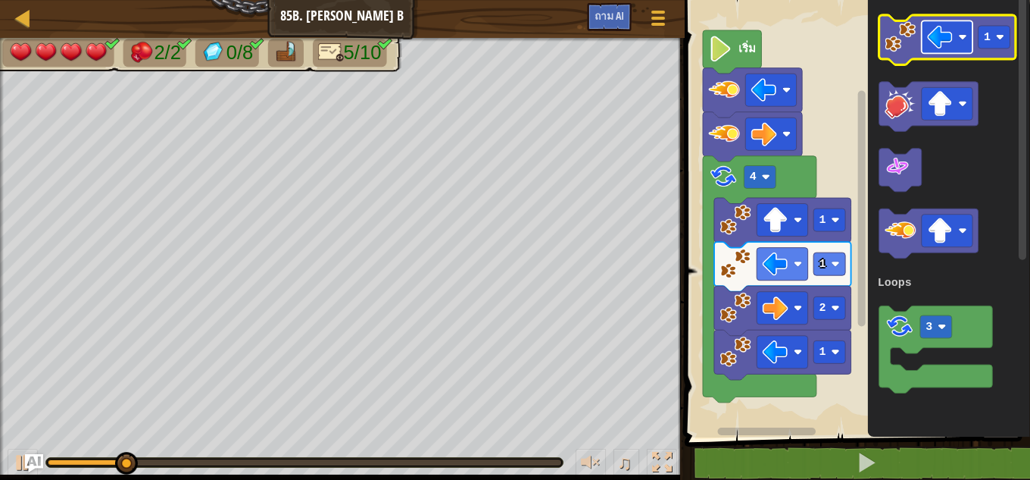
click at [950, 45] on image "ระบบทำงานแบบบล็อก" at bounding box center [940, 37] width 26 height 26
click at [895, 49] on image "ระบบทำงานแบบบล็อก" at bounding box center [900, 36] width 31 height 31
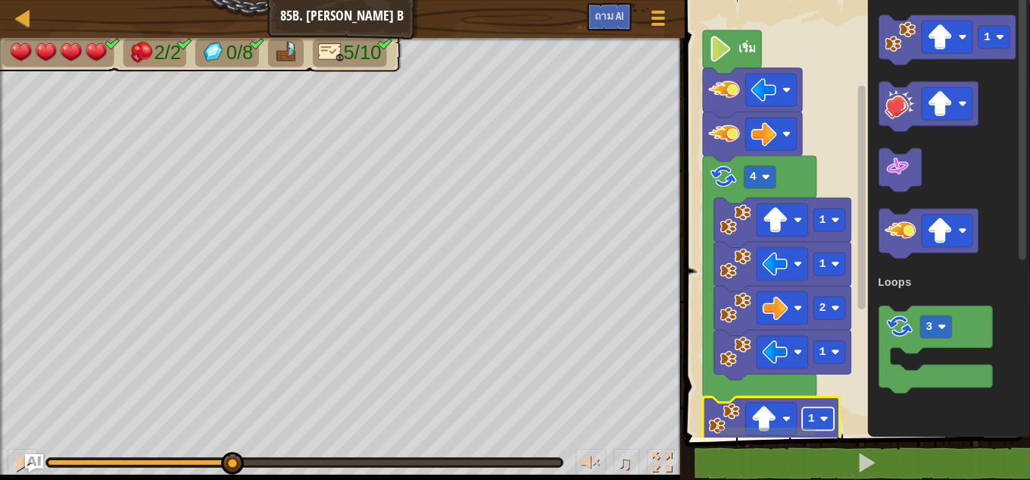
click at [815, 421] on rect "ระบบทำงานแบบบล็อก" at bounding box center [818, 418] width 32 height 23
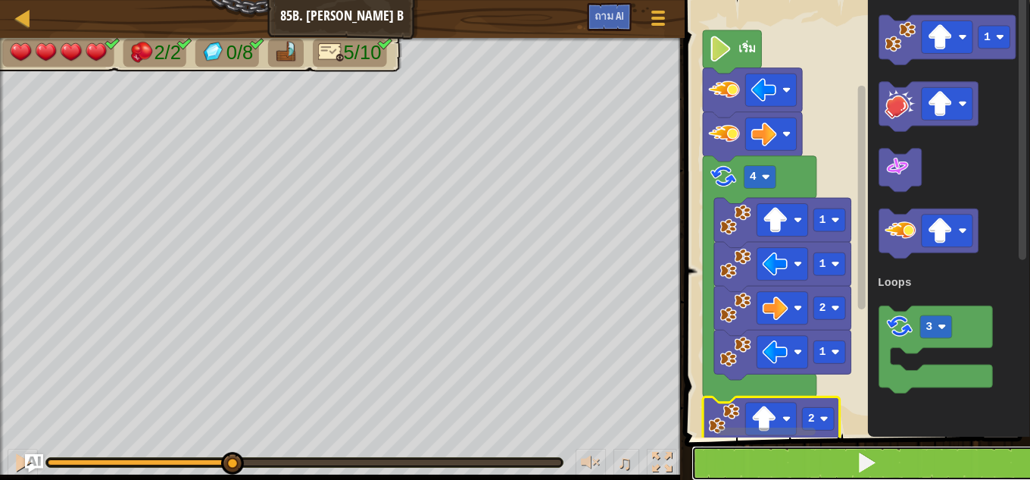
click at [798, 455] on button at bounding box center [867, 462] width 350 height 35
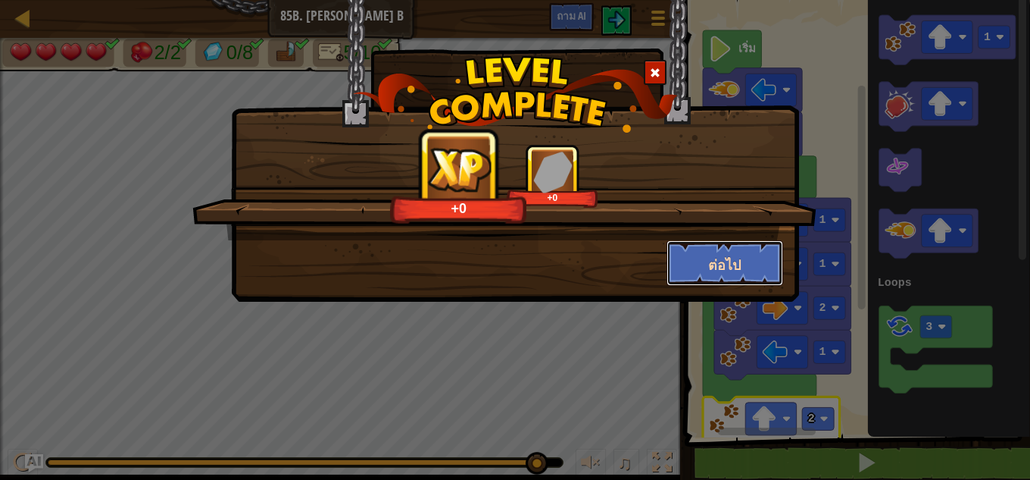
click at [681, 260] on button "ต่อไป" at bounding box center [725, 262] width 117 height 45
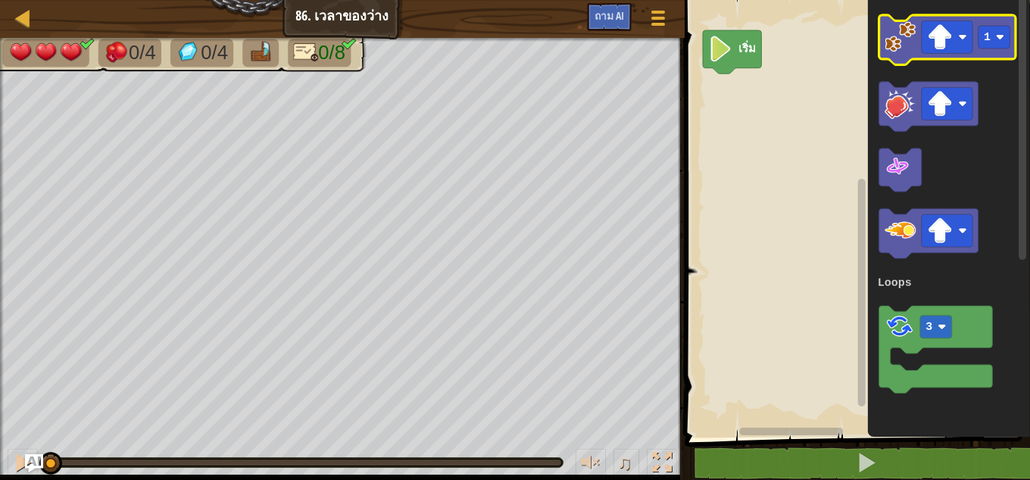
click at [911, 41] on image "ระบบทำงานแบบบล็อก" at bounding box center [900, 36] width 31 height 31
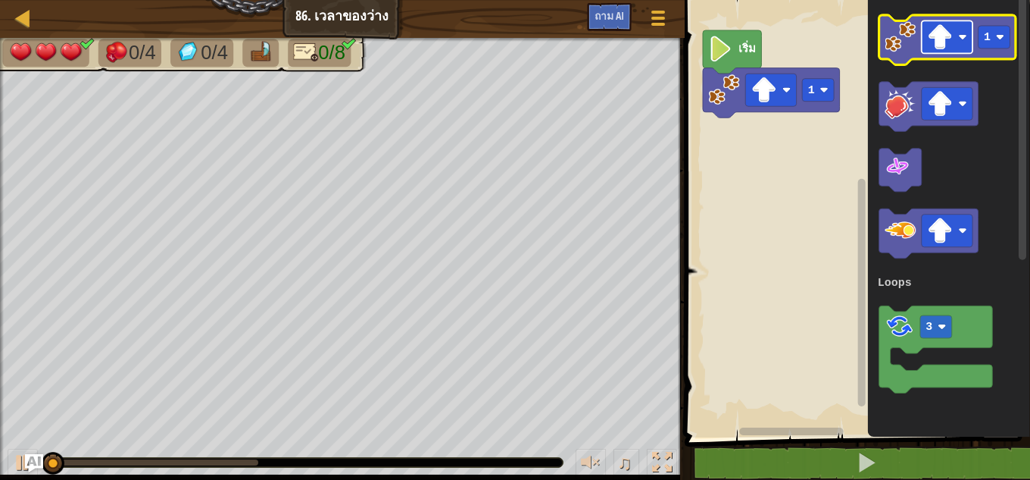
click at [950, 42] on image "ระบบทำงานแบบบล็อก" at bounding box center [940, 37] width 26 height 26
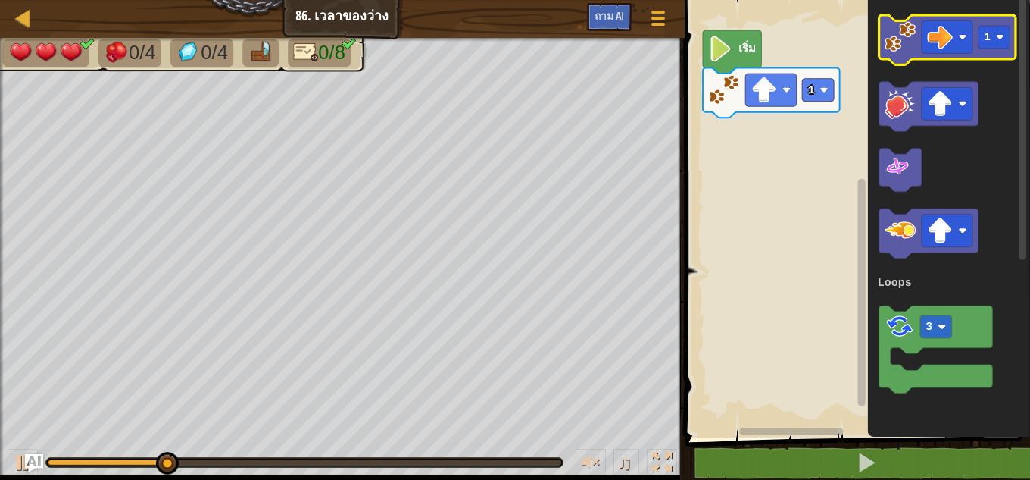
click at [902, 37] on image "ระบบทำงานแบบบล็อก" at bounding box center [900, 36] width 31 height 31
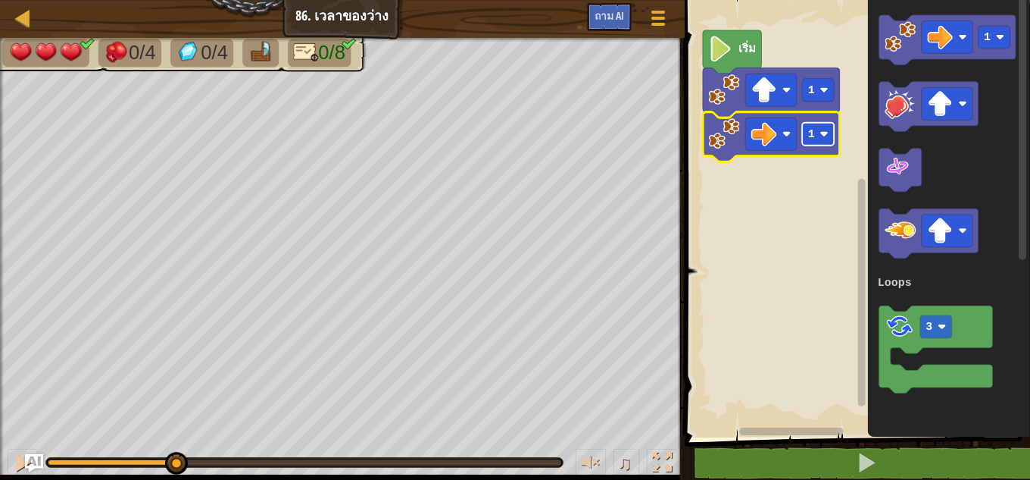
click at [820, 138] on image "ระบบทำงานแบบบล็อก" at bounding box center [824, 134] width 8 height 8
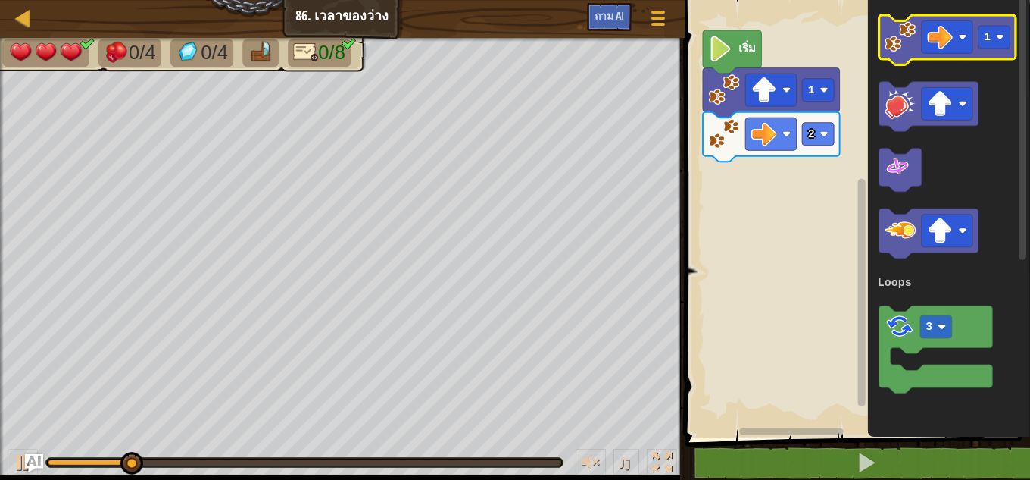
click at [898, 43] on image "ระบบทำงานแบบบล็อก" at bounding box center [900, 36] width 31 height 31
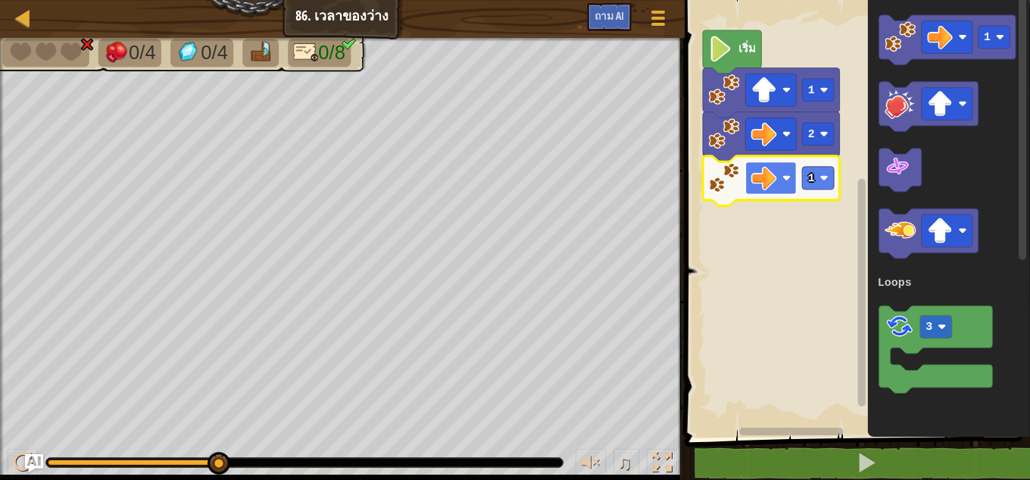
click at [782, 189] on rect "ระบบทำงานแบบบล็อก" at bounding box center [770, 177] width 51 height 33
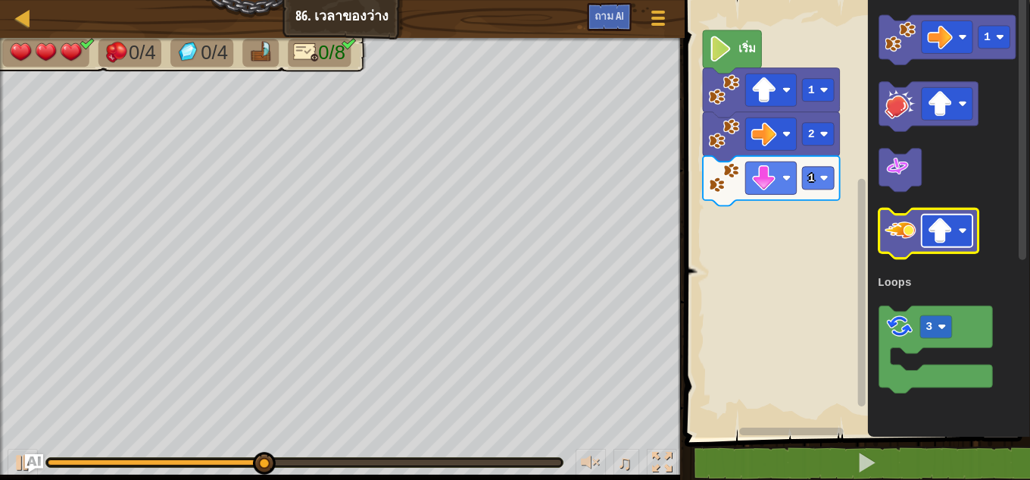
click at [944, 227] on image "ระบบทำงานแบบบล็อก" at bounding box center [940, 231] width 26 height 26
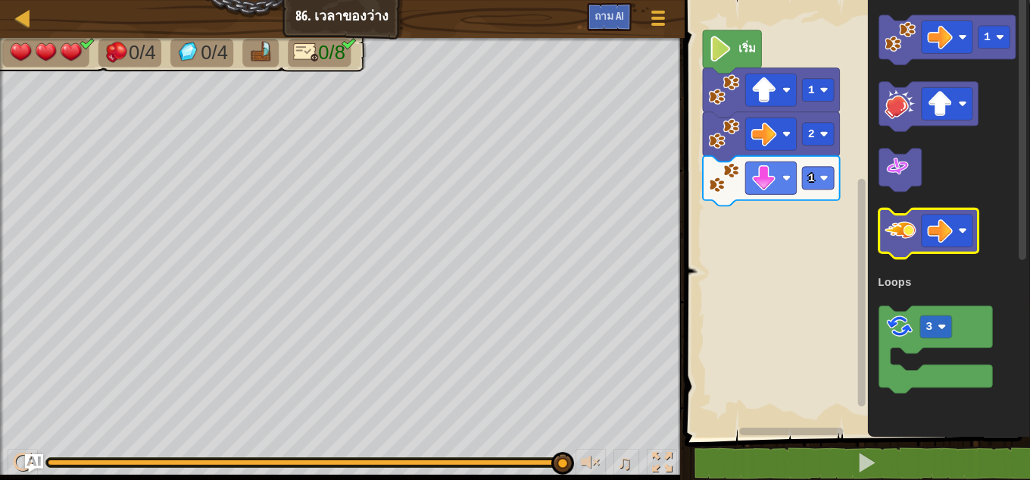
click at [905, 241] on image "ระบบทำงานแบบบล็อก" at bounding box center [900, 230] width 31 height 31
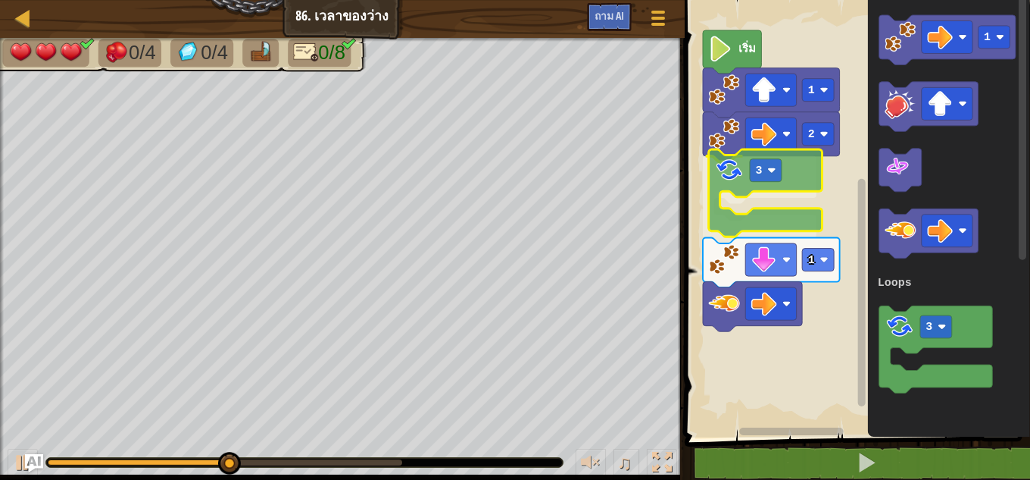
click at [720, 181] on div "ลูป เริ่ม 1 2 3 1 1 3 Loops 3" at bounding box center [855, 214] width 350 height 445
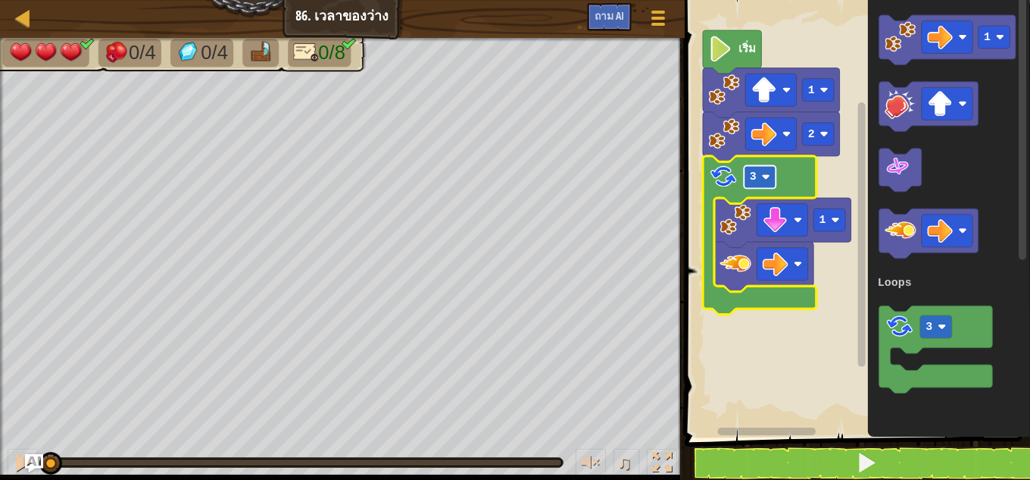
click at [770, 183] on rect "ระบบทำงานแบบบล็อก" at bounding box center [760, 176] width 32 height 23
click at [781, 467] on button at bounding box center [867, 462] width 350 height 35
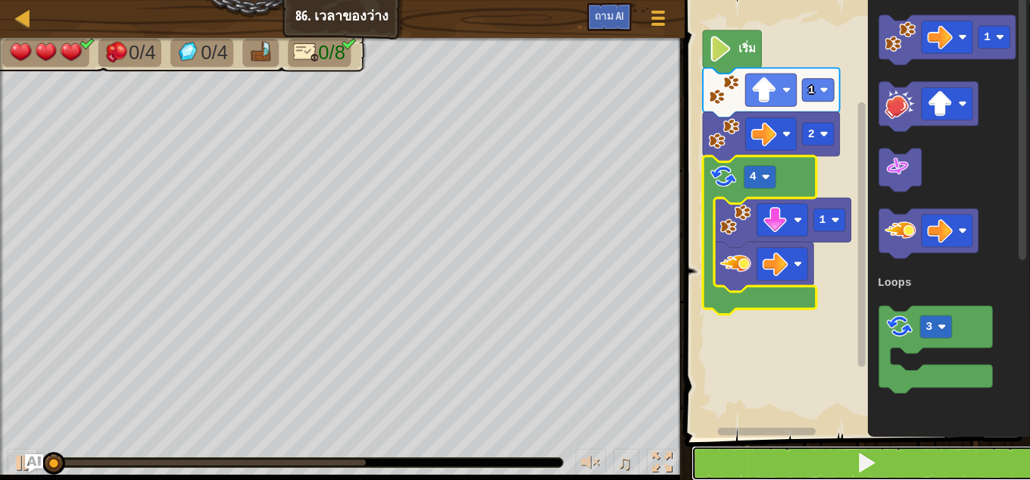
click at [781, 467] on button at bounding box center [867, 462] width 350 height 35
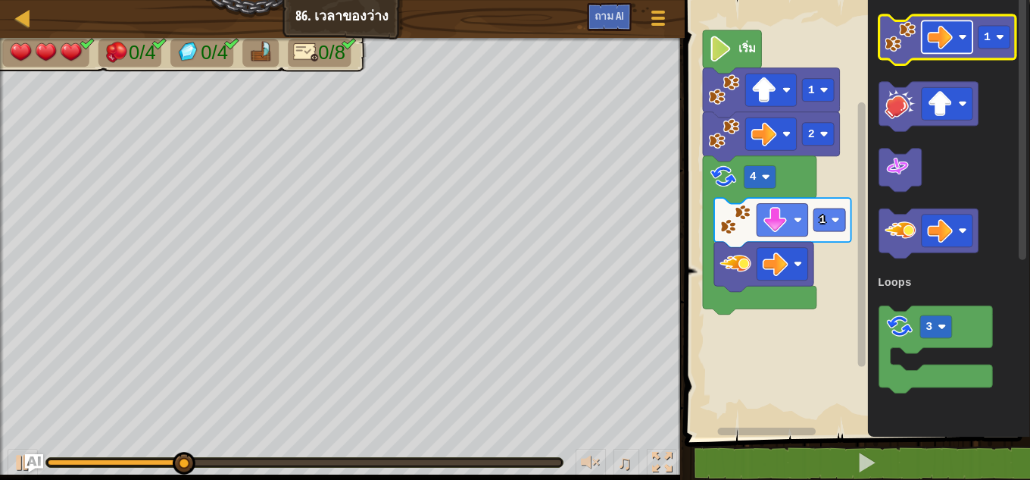
click at [951, 44] on image "ระบบทำงานแบบบล็อก" at bounding box center [940, 37] width 26 height 26
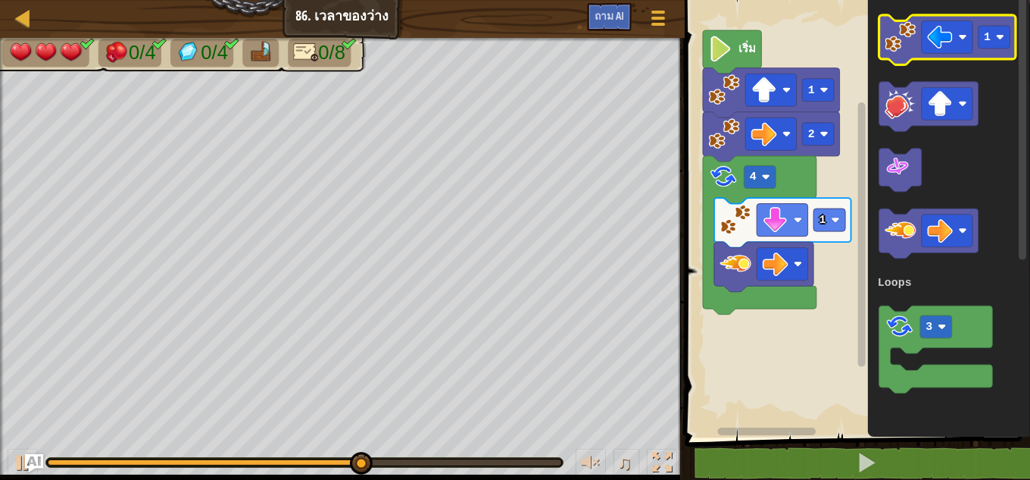
click at [902, 55] on icon "ระบบทำงานแบบบล็อก" at bounding box center [948, 40] width 137 height 50
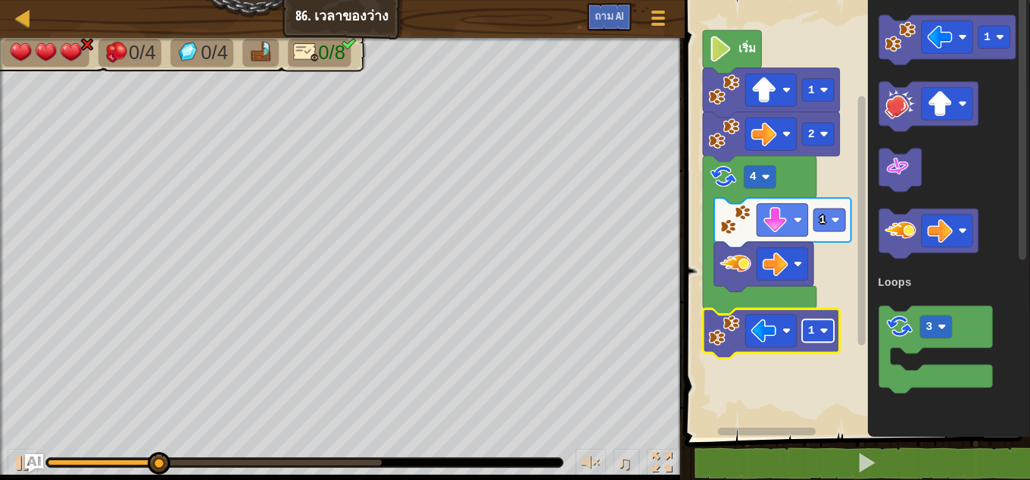
click at [820, 334] on rect "ระบบทำงานแบบบล็อก" at bounding box center [818, 330] width 32 height 23
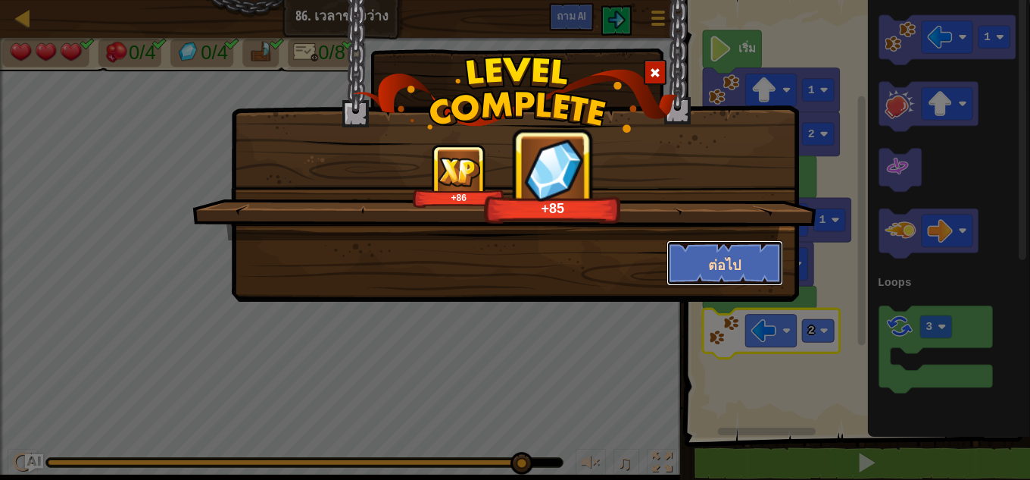
click at [716, 268] on font "ต่อไป" at bounding box center [724, 264] width 33 height 19
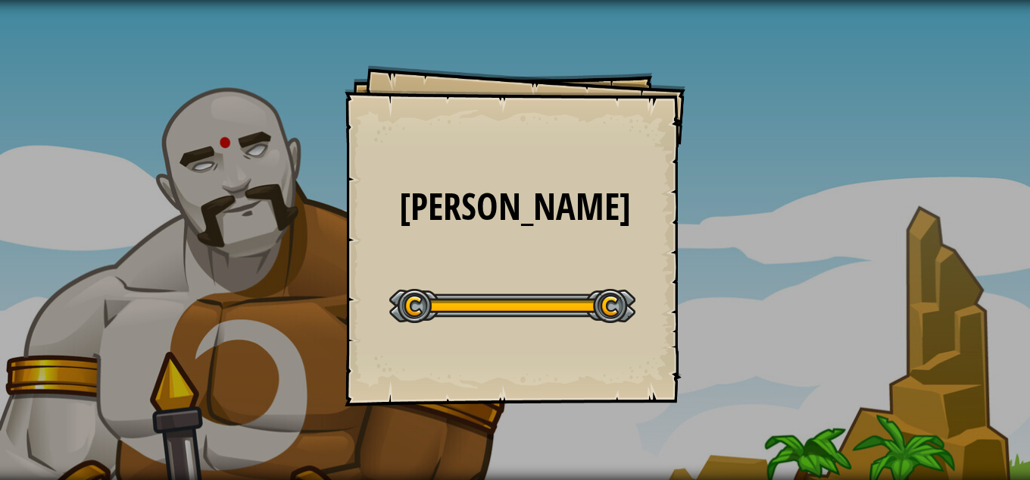
click at [468, 265] on div "ห่วงคู่ Goals Start Level คุณสามารถโหลดจากที่นี่ได้ภายในหน้า สมัครสมาชิกเพื่อเล…" at bounding box center [515, 235] width 341 height 341
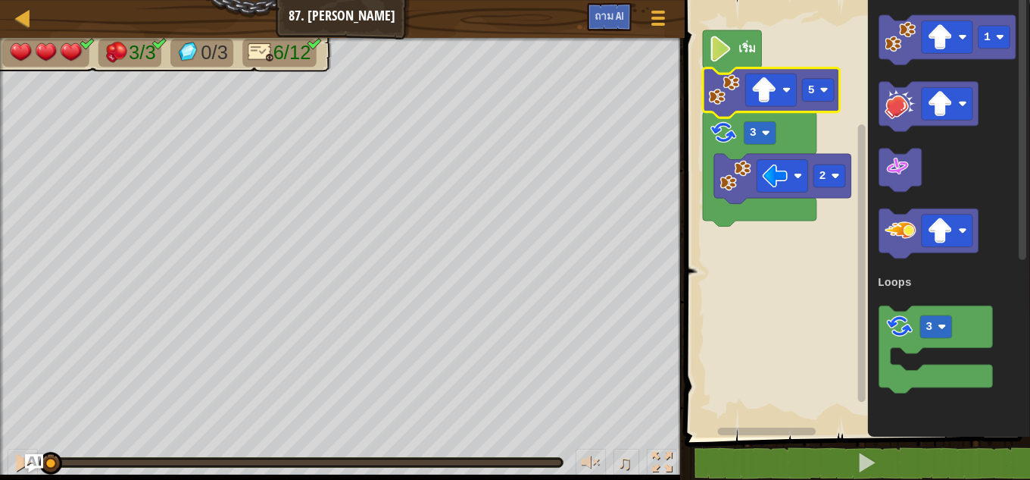
click at [719, 86] on image "ระบบทำงานแบบบล็อก" at bounding box center [723, 89] width 31 height 31
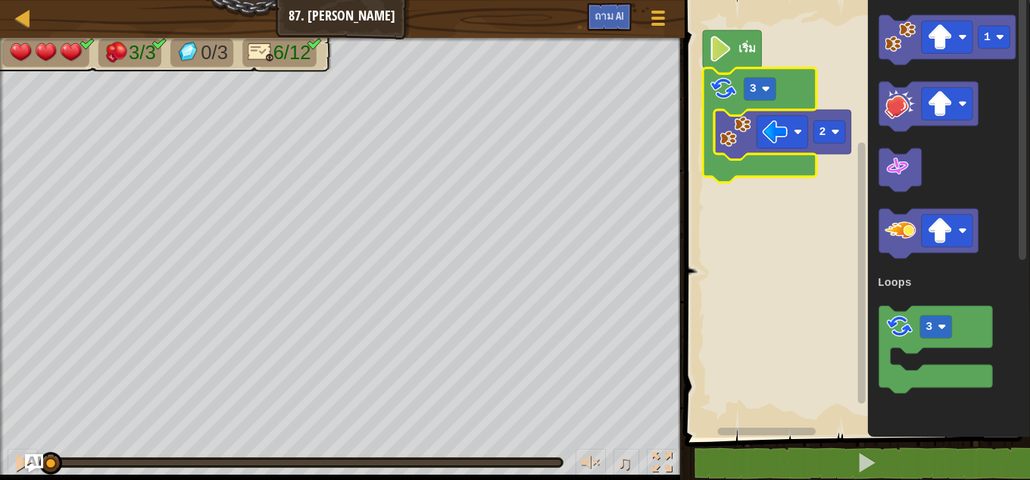
click at [718, 96] on image "ระบบทำงานแบบบล็อก" at bounding box center [723, 88] width 30 height 30
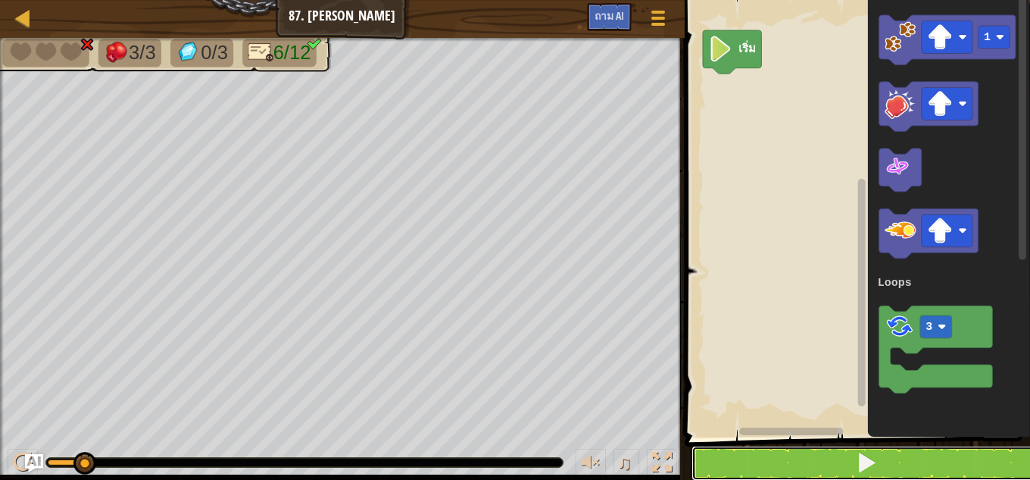
click at [781, 464] on button at bounding box center [867, 462] width 350 height 35
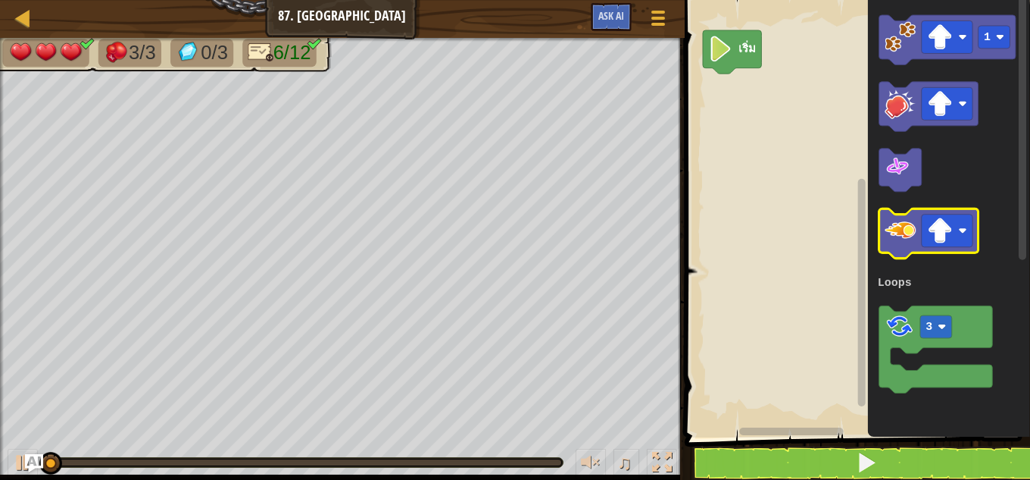
click at [907, 235] on image "ระบบทำงานแบบบล็อก" at bounding box center [900, 230] width 31 height 31
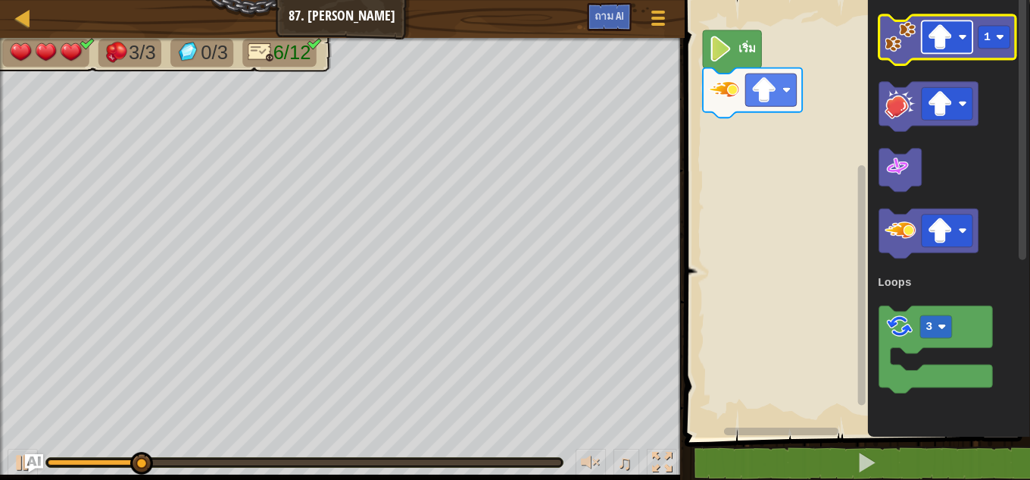
click at [941, 43] on image "ระบบทำงานแบบบล็อก" at bounding box center [940, 37] width 26 height 26
click at [902, 41] on image "ระบบทำงานแบบบล็อก" at bounding box center [900, 36] width 31 height 31
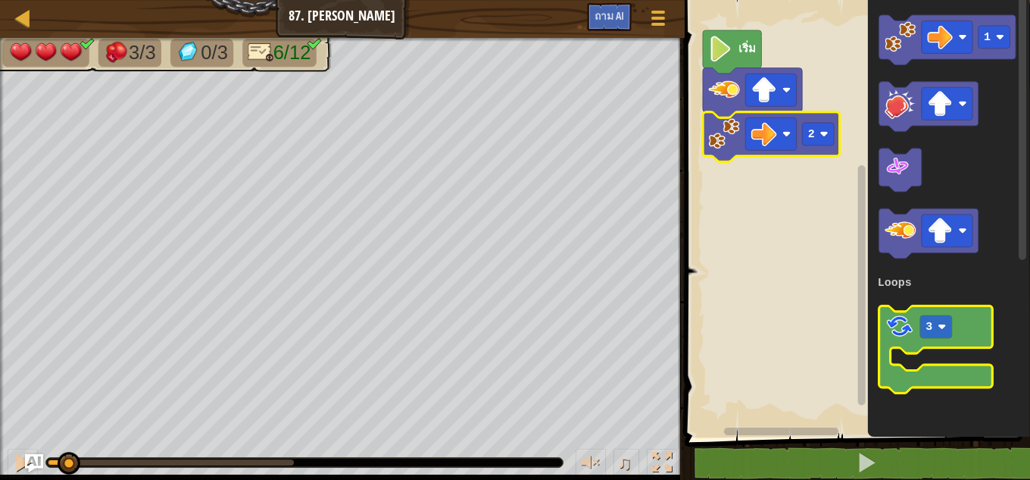
click at [900, 329] on image "ระบบทำงานแบบบล็อก" at bounding box center [900, 327] width 30 height 30
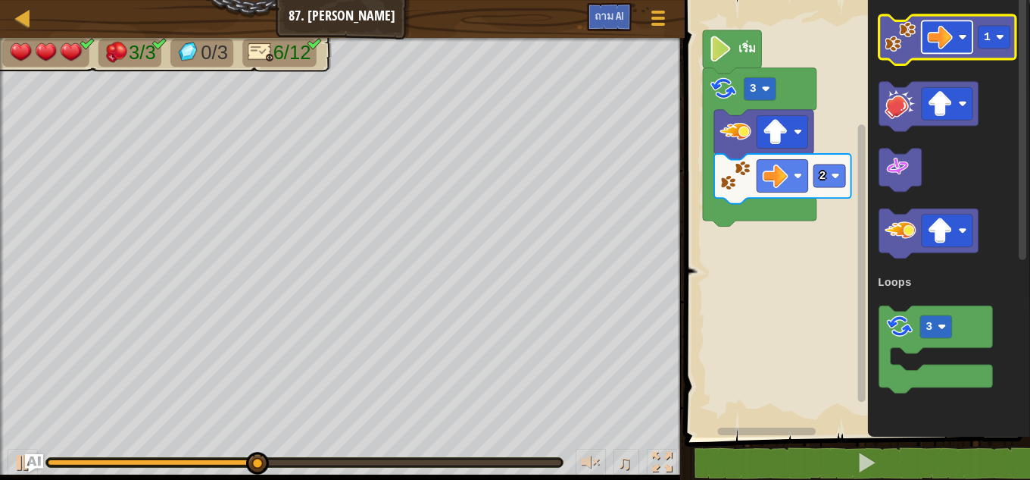
click at [952, 39] on image "ระบบทำงานแบบบล็อก" at bounding box center [940, 37] width 26 height 26
click at [894, 44] on image "ระบบทำงานแบบบล็อก" at bounding box center [900, 36] width 31 height 31
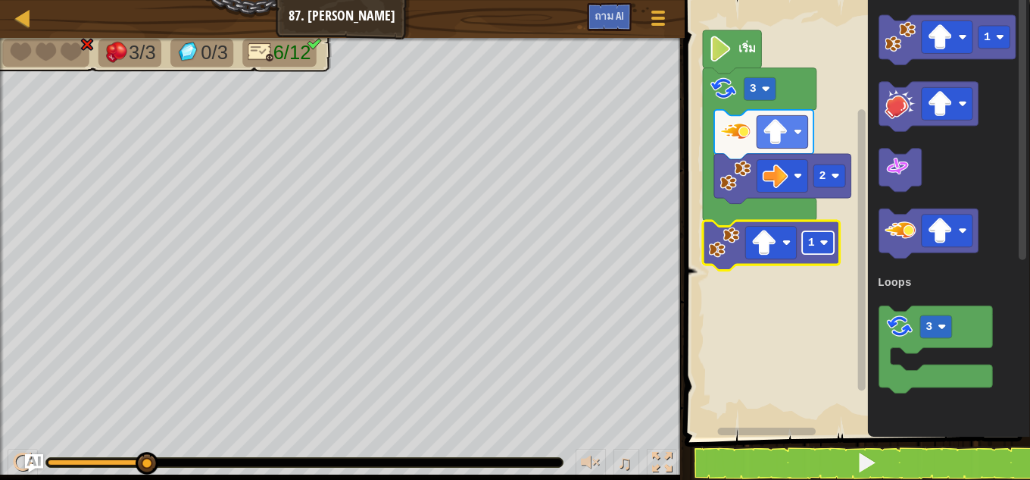
click at [808, 241] on text "1" at bounding box center [811, 242] width 7 height 12
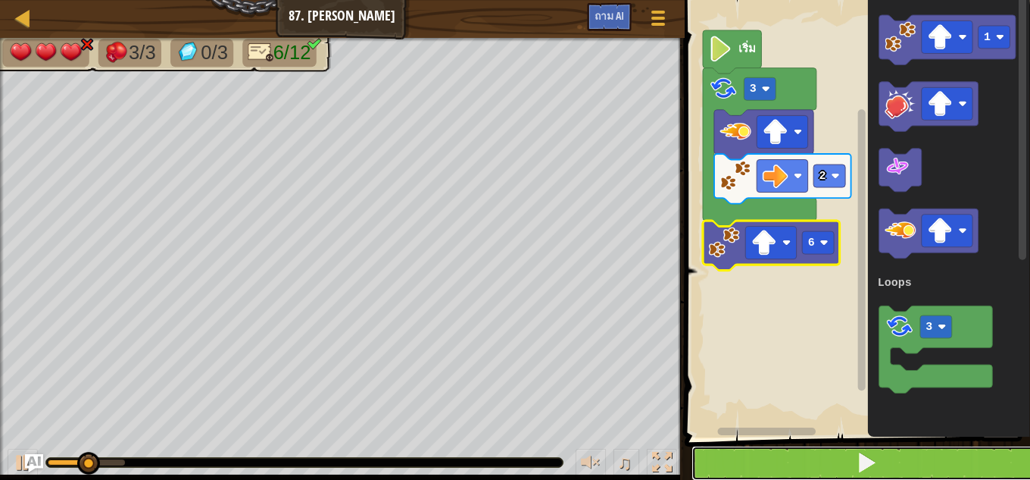
click at [813, 467] on button at bounding box center [867, 462] width 350 height 35
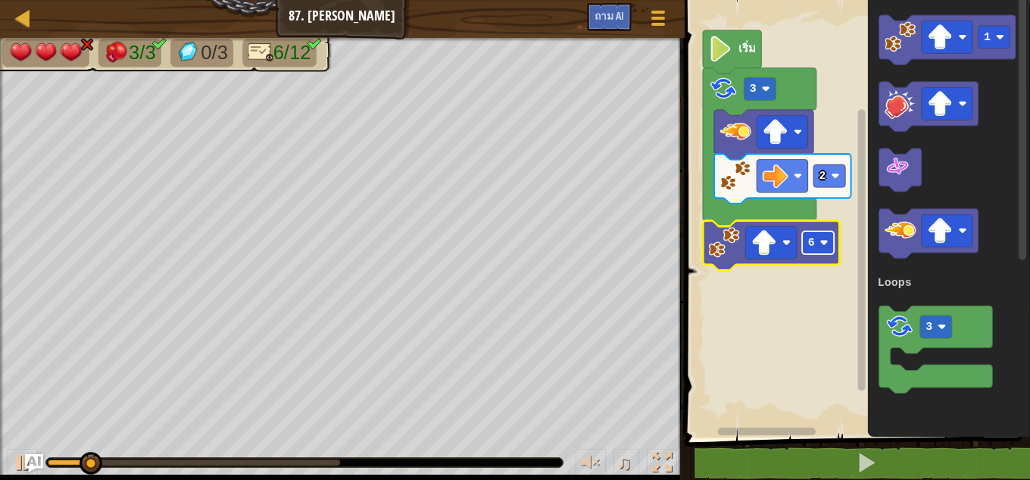
click at [816, 245] on rect "ระบบทำงานแบบบล็อก" at bounding box center [818, 242] width 32 height 23
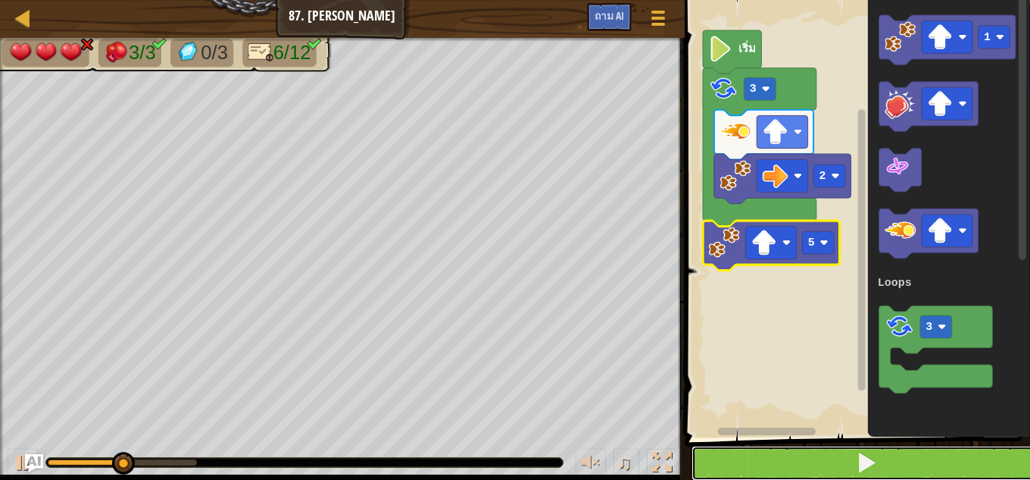
click at [820, 460] on button at bounding box center [867, 462] width 350 height 35
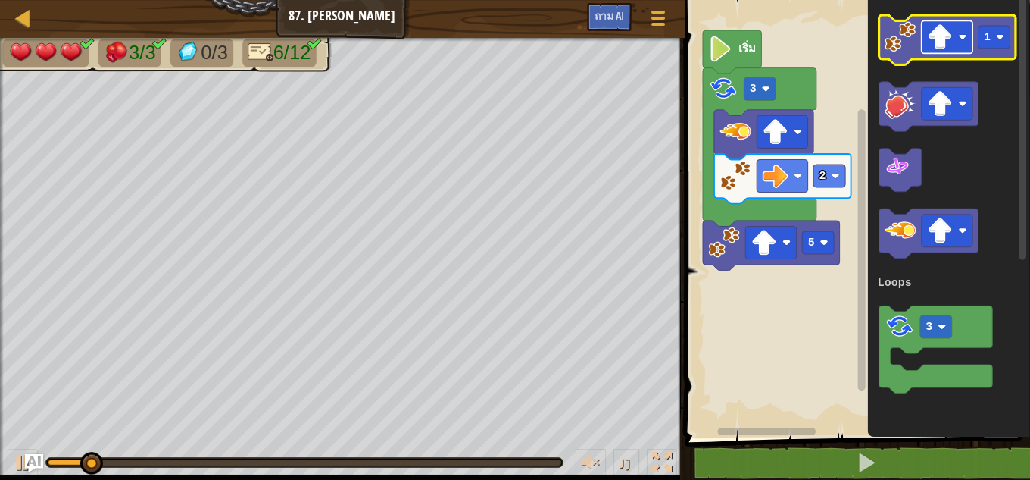
click at [955, 45] on rect "ระบบทำงานแบบบล็อก" at bounding box center [947, 36] width 51 height 33
click at [895, 47] on image "ระบบทำงานแบบบล็อก" at bounding box center [900, 36] width 31 height 31
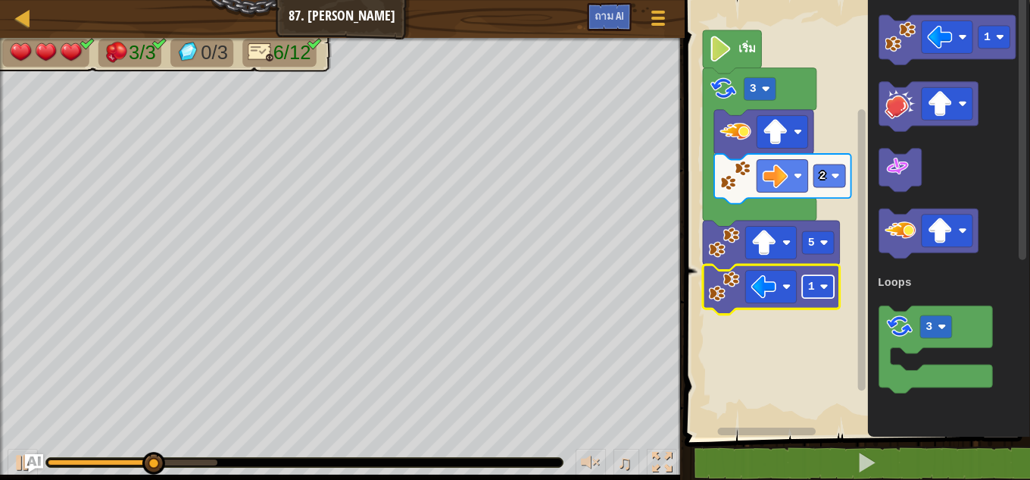
click at [822, 293] on rect "ระบบทำงานแบบบล็อก" at bounding box center [818, 286] width 32 height 23
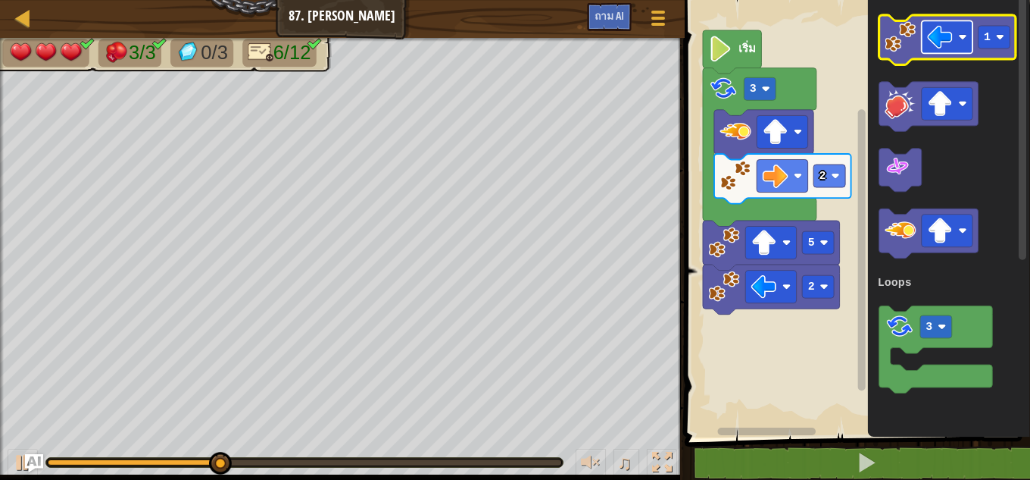
click at [958, 35] on rect "ระบบทำงานแบบบล็อก" at bounding box center [947, 36] width 51 height 33
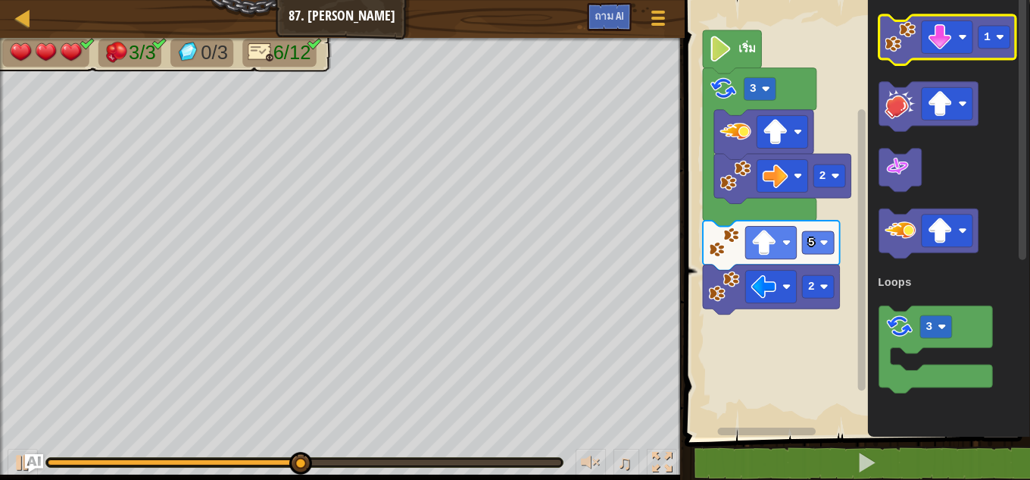
click at [908, 59] on icon "ระบบทำงานแบบบล็อก" at bounding box center [948, 40] width 137 height 50
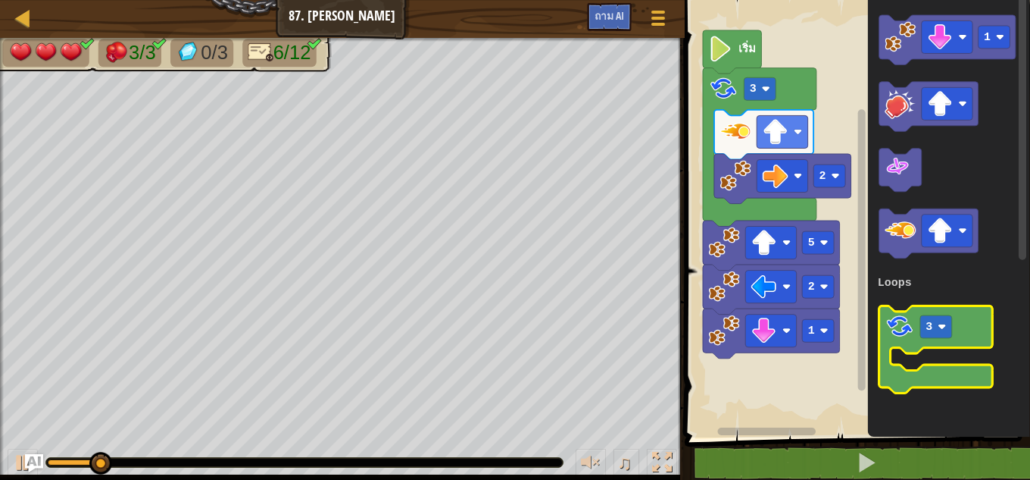
click at [898, 325] on image "ระบบทำงานแบบบล็อก" at bounding box center [900, 327] width 30 height 30
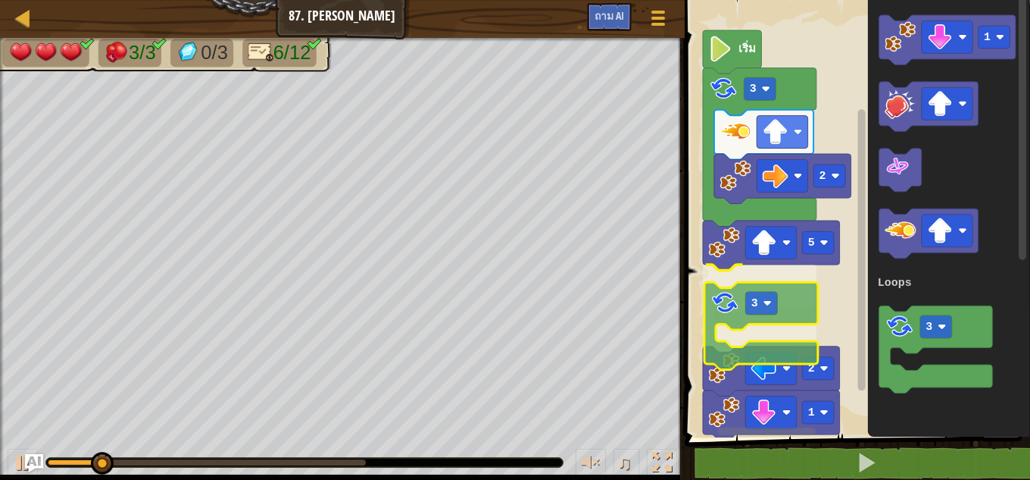
click at [723, 296] on g "เริ่ม 3 2 5 3 2 1" at bounding box center [855, 215] width 350 height 447
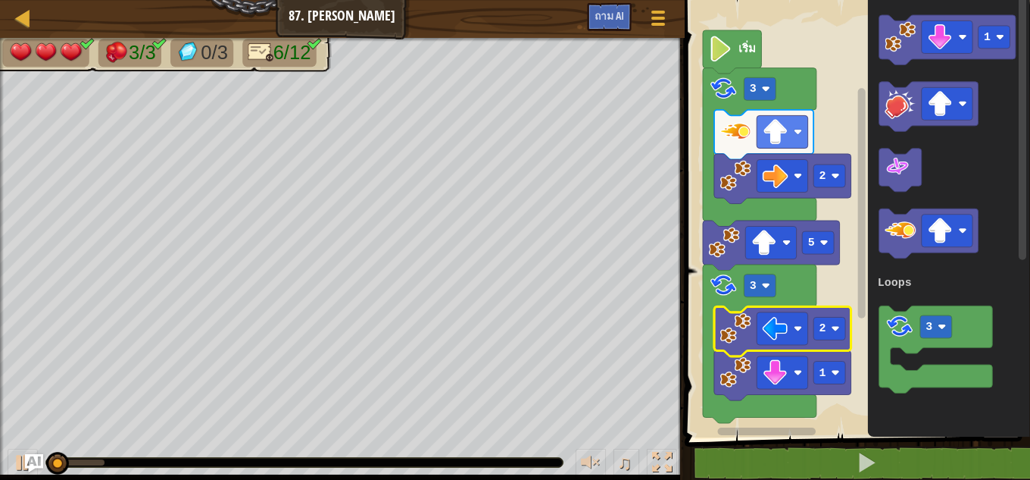
click at [741, 348] on g "เริ่ม 3 2 5 3 2 1" at bounding box center [855, 214] width 350 height 445
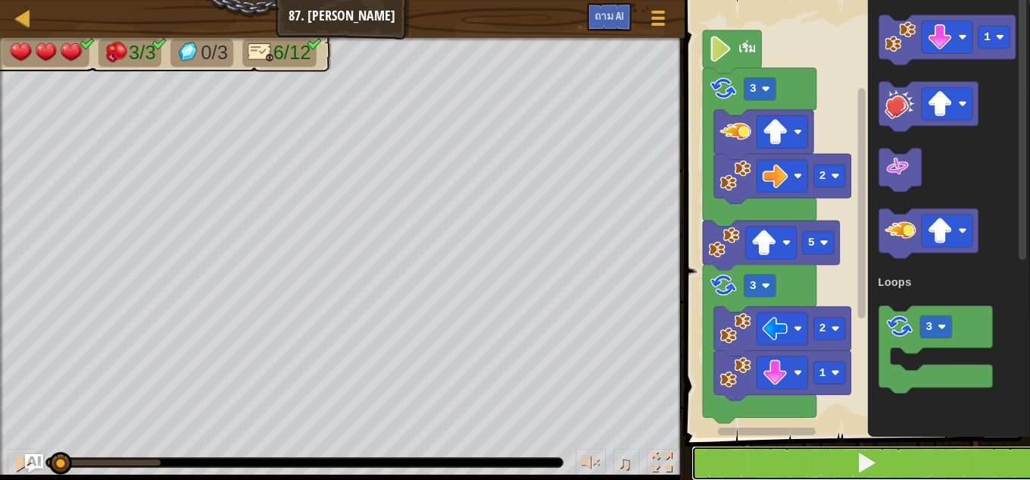
click at [738, 469] on button at bounding box center [867, 462] width 350 height 35
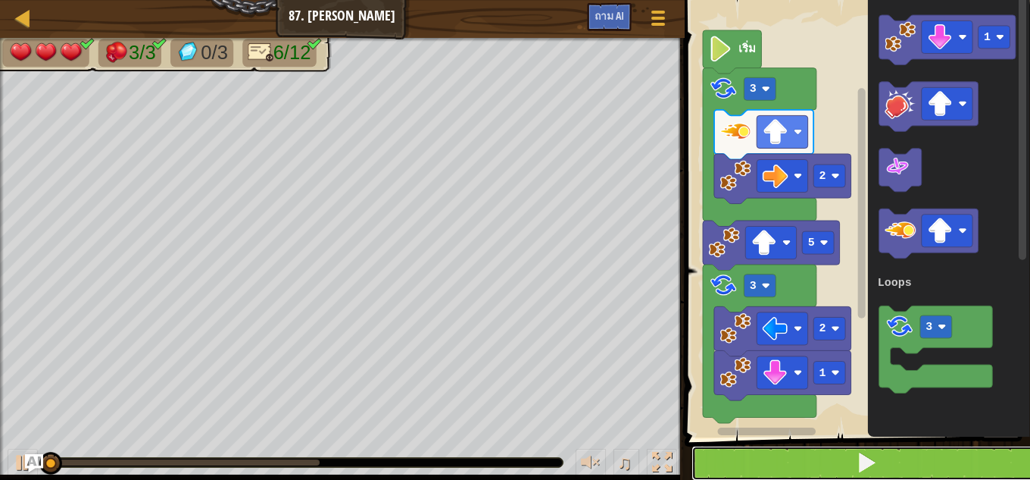
click at [734, 468] on button at bounding box center [867, 462] width 350 height 35
click at [728, 458] on button at bounding box center [867, 462] width 350 height 35
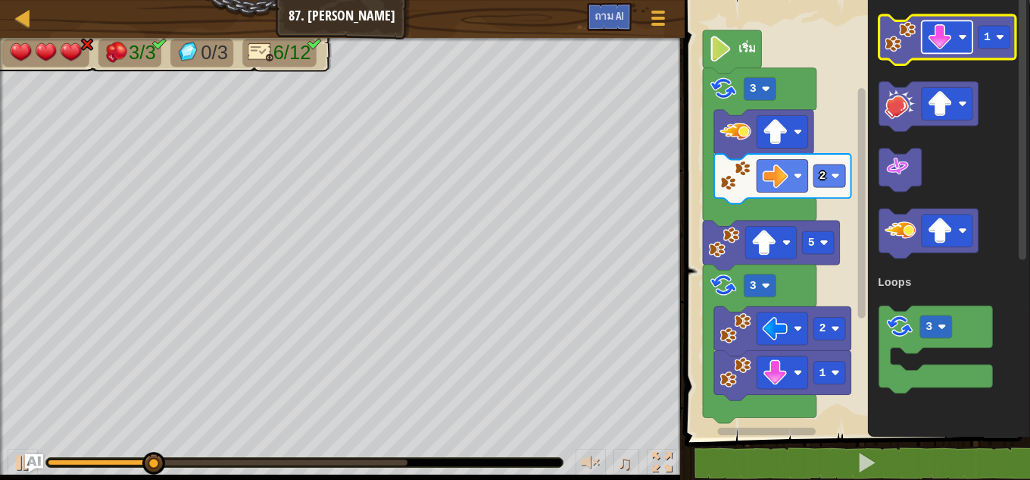
click at [948, 39] on image "ระบบทำงานแบบบล็อก" at bounding box center [940, 37] width 26 height 26
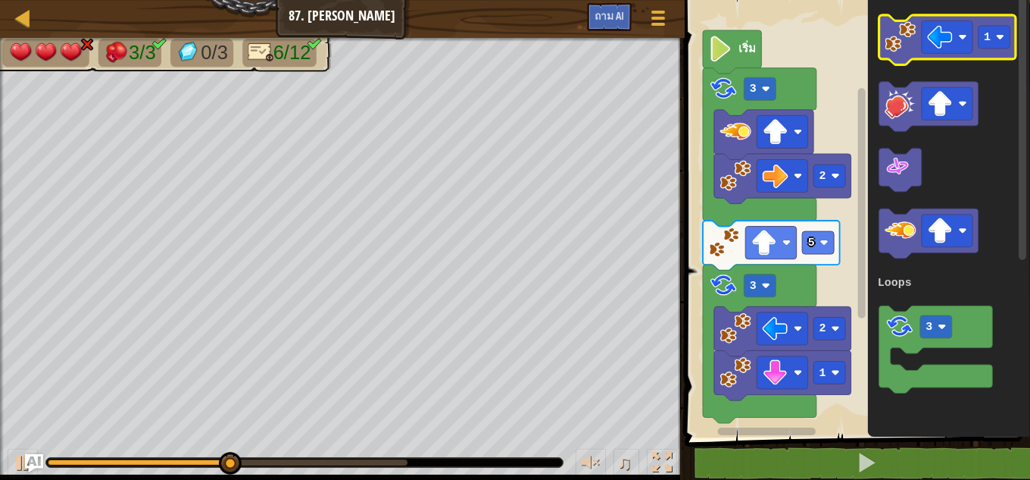
click at [908, 45] on image "ระบบทำงานแบบบล็อก" at bounding box center [900, 36] width 31 height 31
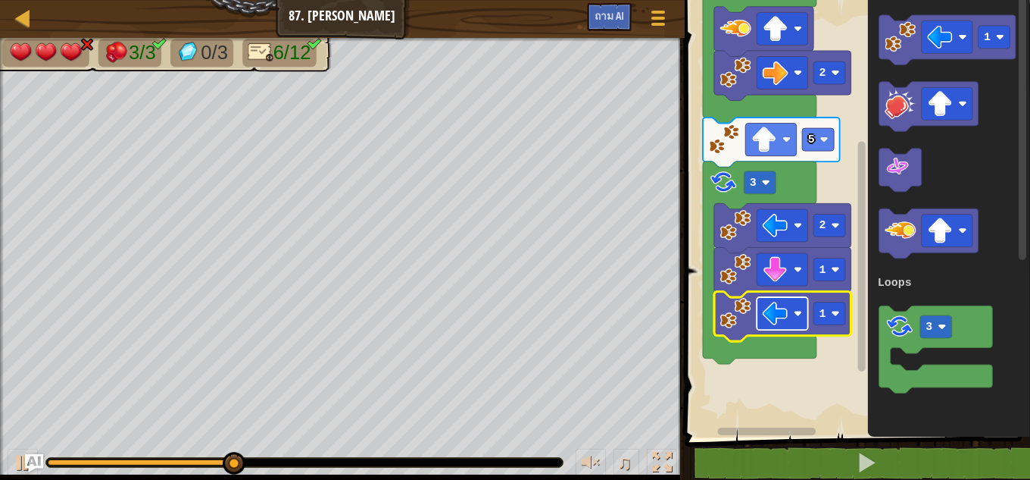
click at [793, 308] on rect "ระบบทำงานแบบบล็อก" at bounding box center [782, 313] width 51 height 33
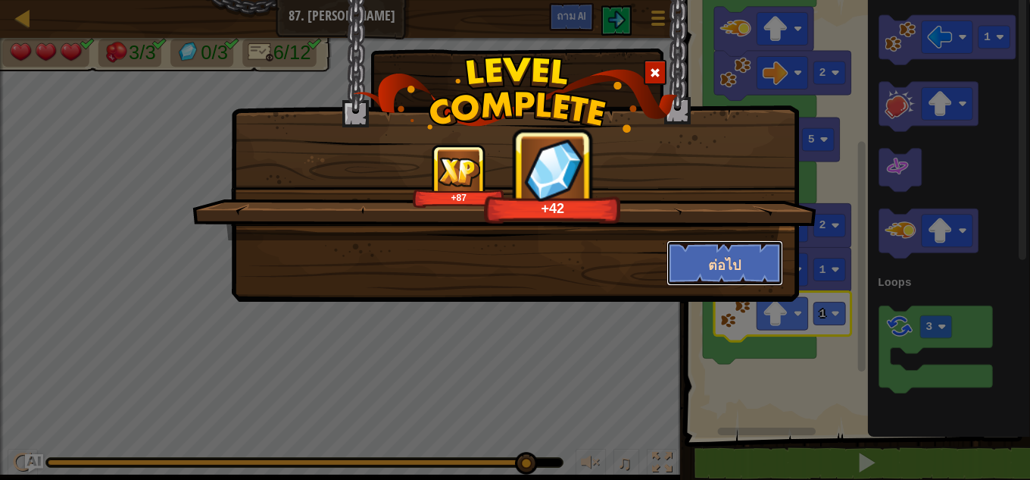
click at [700, 268] on button "ต่อไป" at bounding box center [725, 262] width 117 height 45
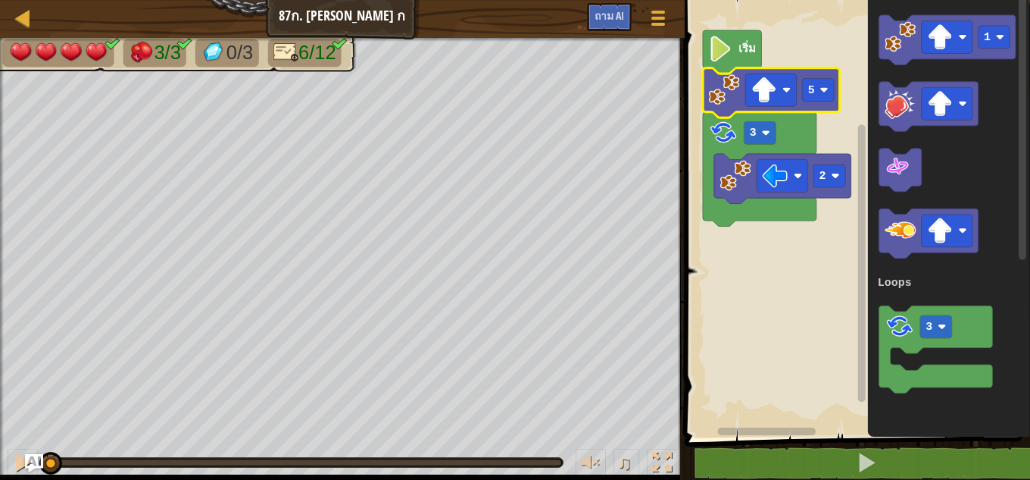
click at [720, 97] on image "ระบบทำงานแบบบล็อก" at bounding box center [723, 89] width 31 height 31
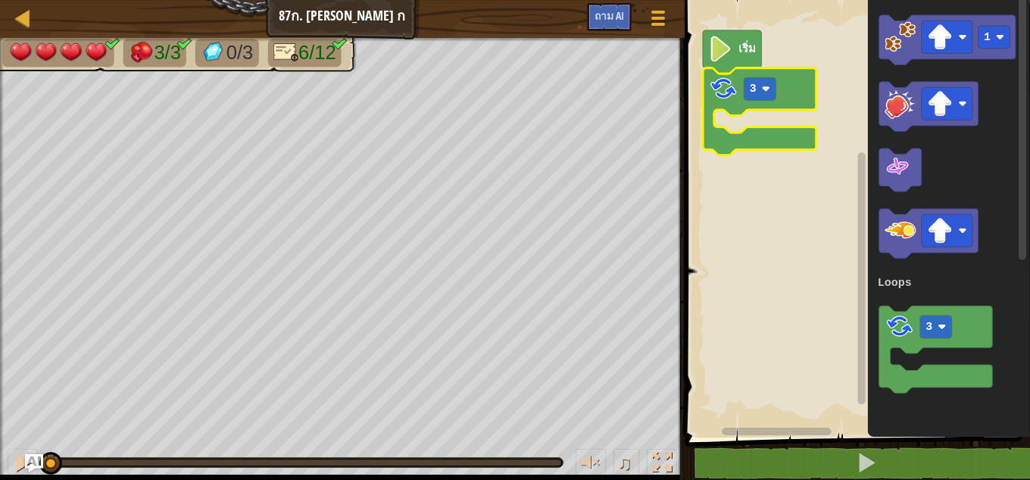
click at [725, 98] on image "ระบบทำงานแบบบล็อก" at bounding box center [723, 88] width 30 height 30
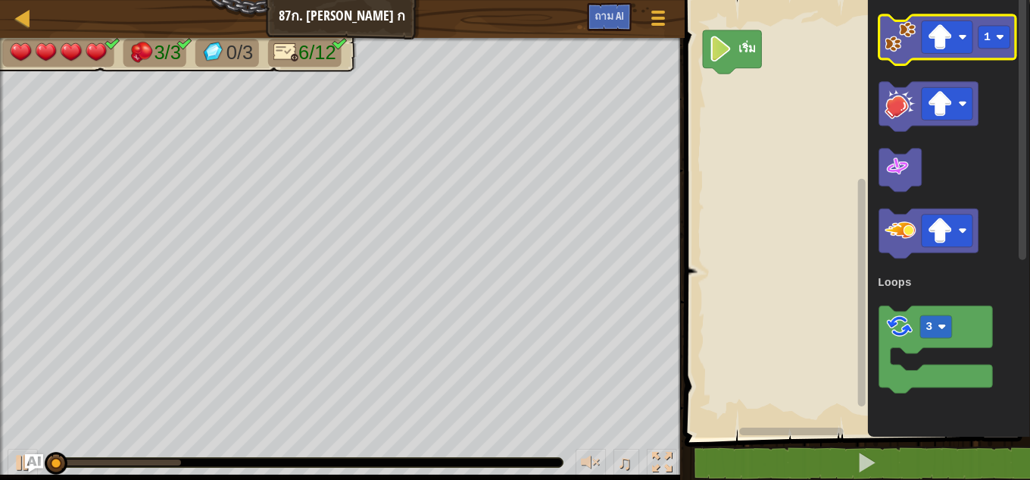
click at [897, 36] on image "ระบบทำงานแบบบล็อก" at bounding box center [900, 36] width 31 height 31
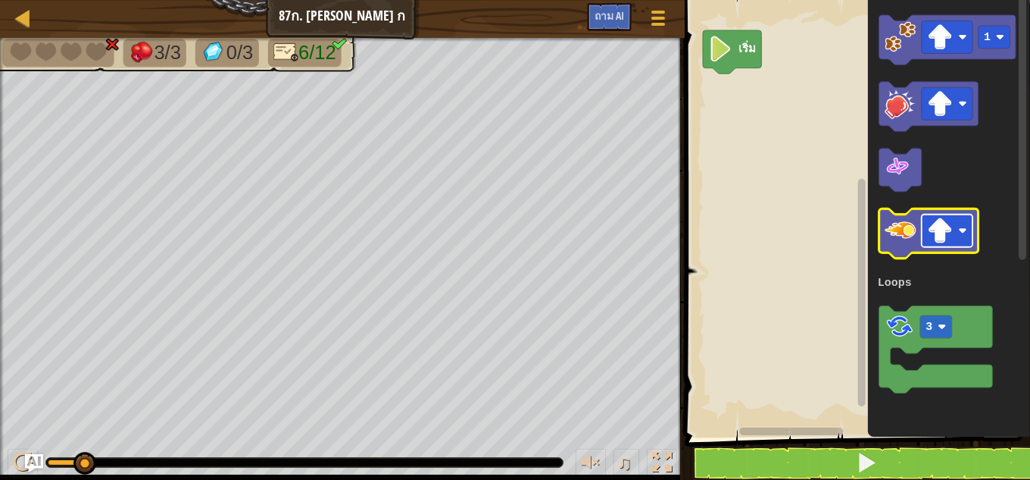
click at [942, 230] on image "ระบบทำงานแบบบล็อก" at bounding box center [940, 231] width 26 height 26
click at [895, 225] on image "ระบบทำงานแบบบล็อก" at bounding box center [900, 230] width 31 height 31
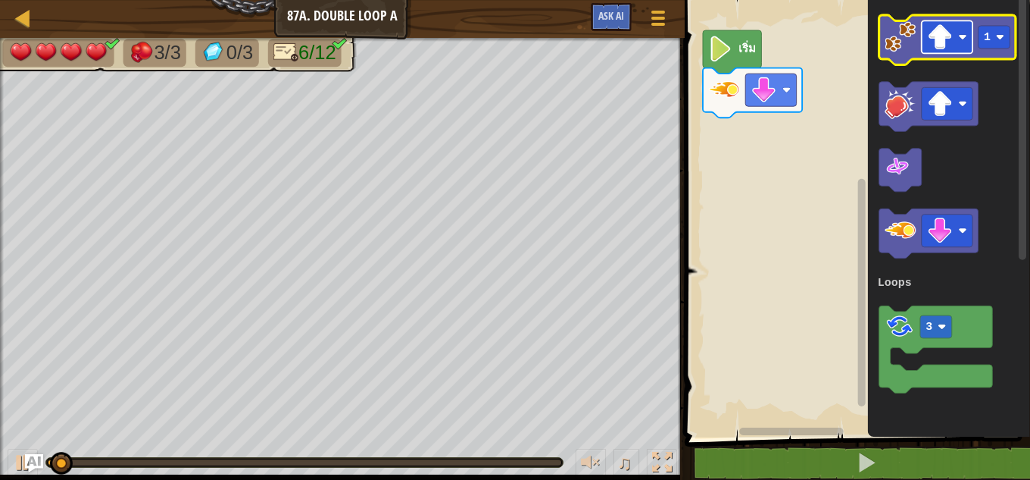
click at [958, 41] on rect "ระบบทำงานแบบบล็อก" at bounding box center [947, 36] width 51 height 33
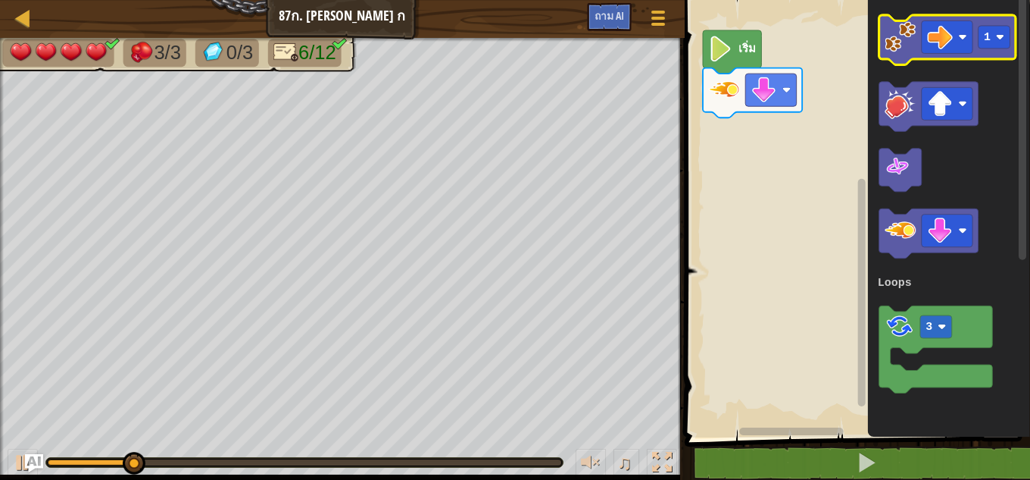
click at [899, 31] on image "ระบบทำงานแบบบล็อก" at bounding box center [900, 36] width 31 height 31
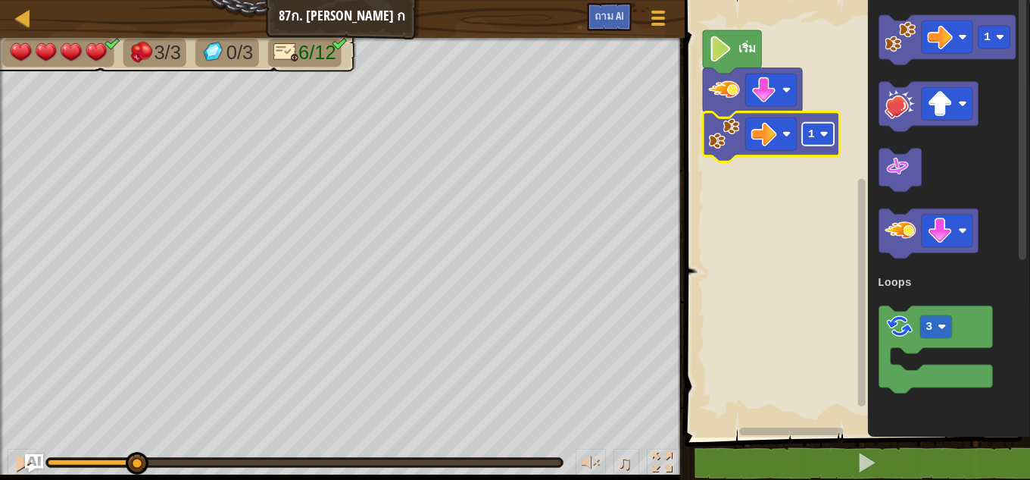
click at [830, 136] on rect "ระบบทำงานแบบบล็อก" at bounding box center [818, 134] width 32 height 23
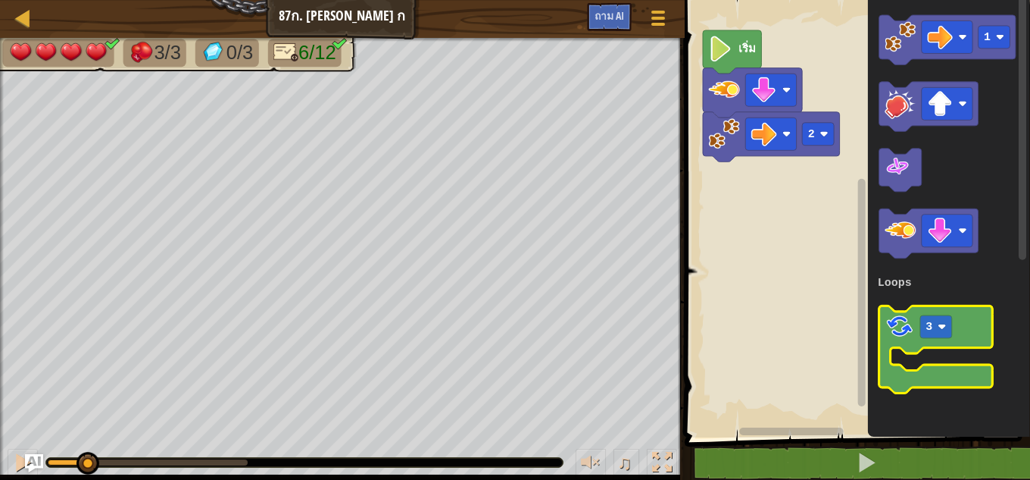
click at [896, 343] on icon "ระบบทำงานแบบบล็อก" at bounding box center [937, 349] width 114 height 87
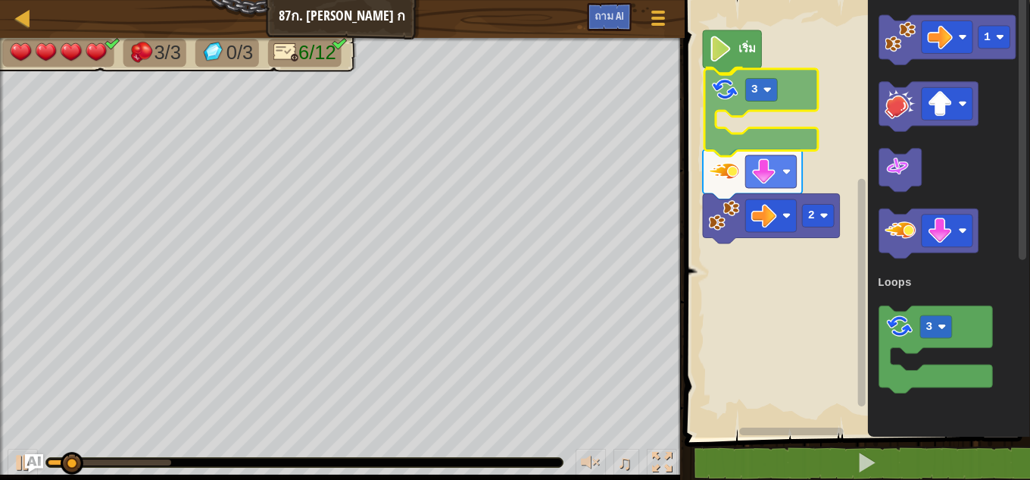
click at [725, 95] on image "ระบบทำงานแบบบล็อก" at bounding box center [725, 89] width 30 height 30
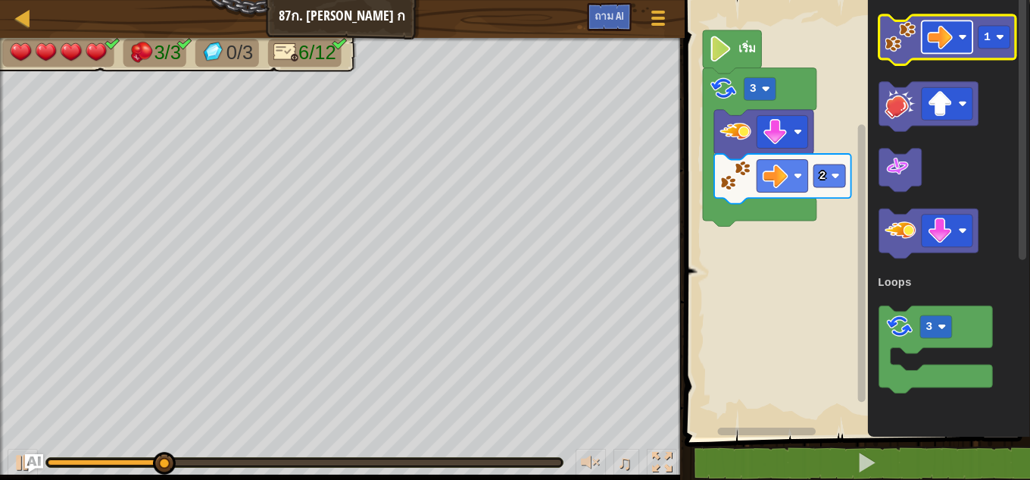
click at [955, 31] on rect "ระบบทำงานแบบบล็อก" at bounding box center [947, 36] width 51 height 33
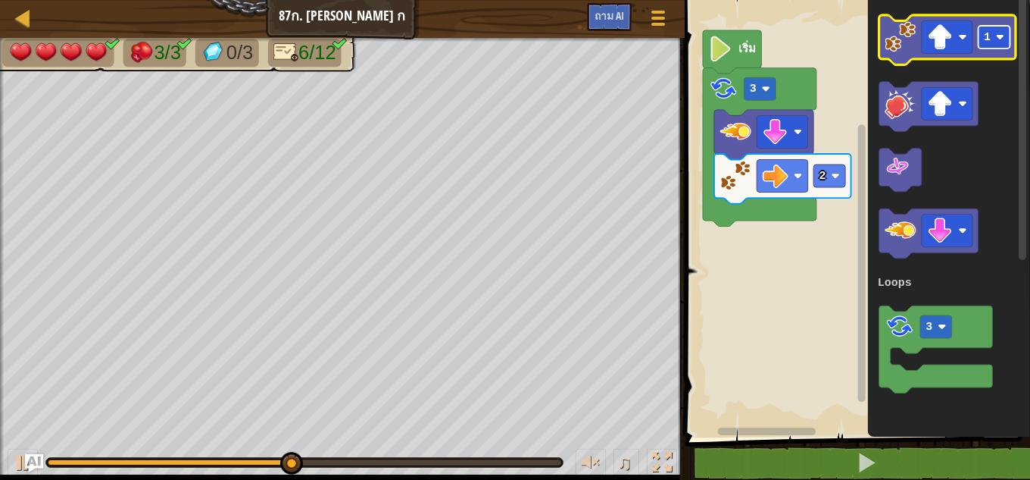
click at [982, 42] on rect "ระบบทำงานแบบบล็อก" at bounding box center [995, 37] width 32 height 23
click at [900, 42] on image "ระบบทำงานแบบบล็อก" at bounding box center [900, 36] width 31 height 31
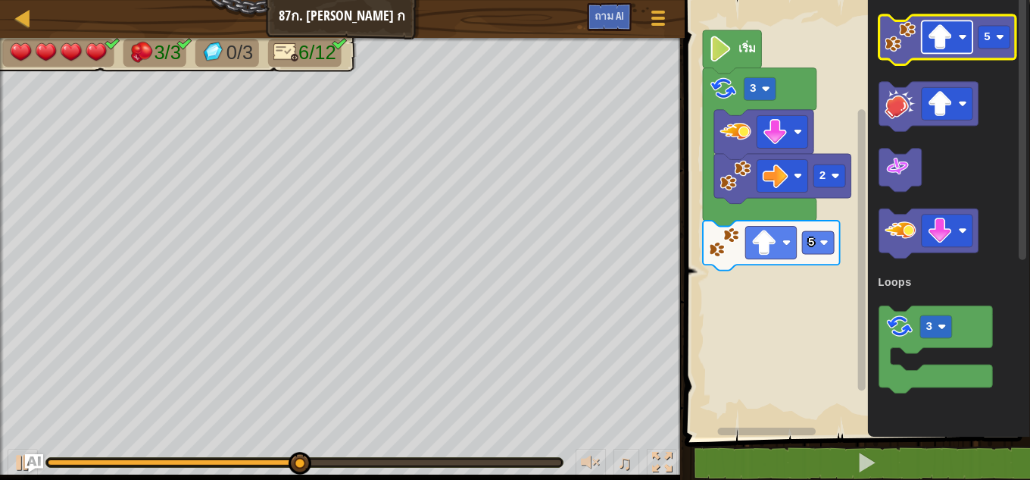
click at [953, 31] on image "ระบบทำงานแบบบล็อก" at bounding box center [940, 37] width 26 height 26
click at [898, 39] on image "ระบบทำงานแบบบล็อก" at bounding box center [900, 36] width 31 height 31
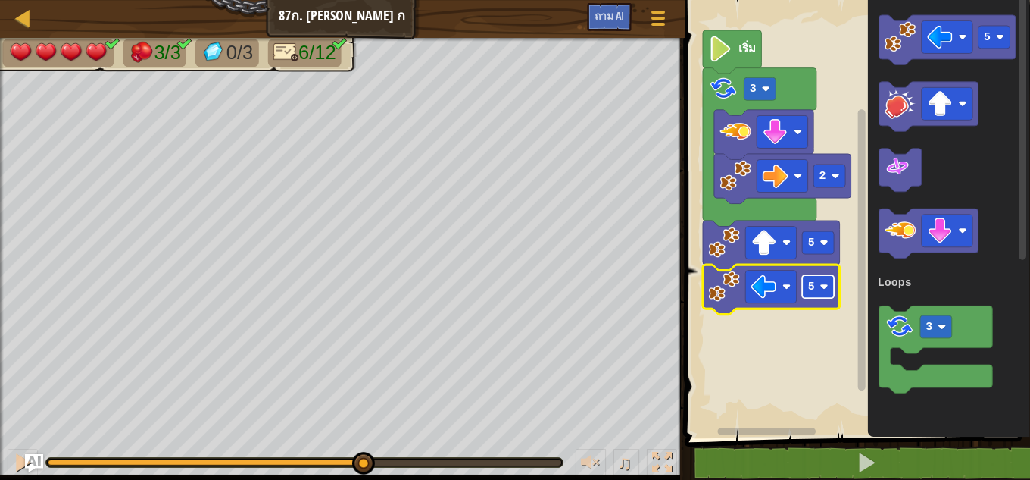
click at [827, 287] on image "ระบบทำงานแบบบล็อก" at bounding box center [824, 287] width 8 height 8
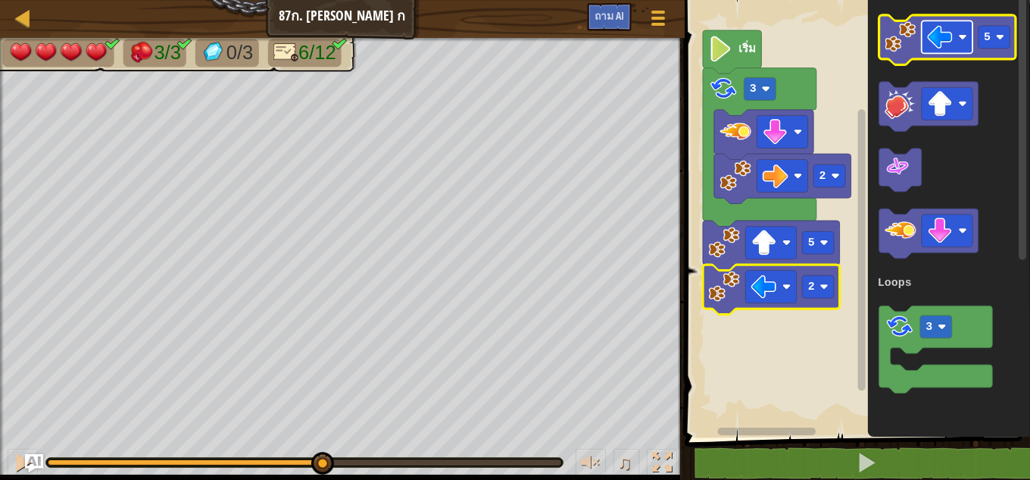
click at [964, 42] on rect "ระบบทำงานแบบบล็อก" at bounding box center [947, 36] width 51 height 33
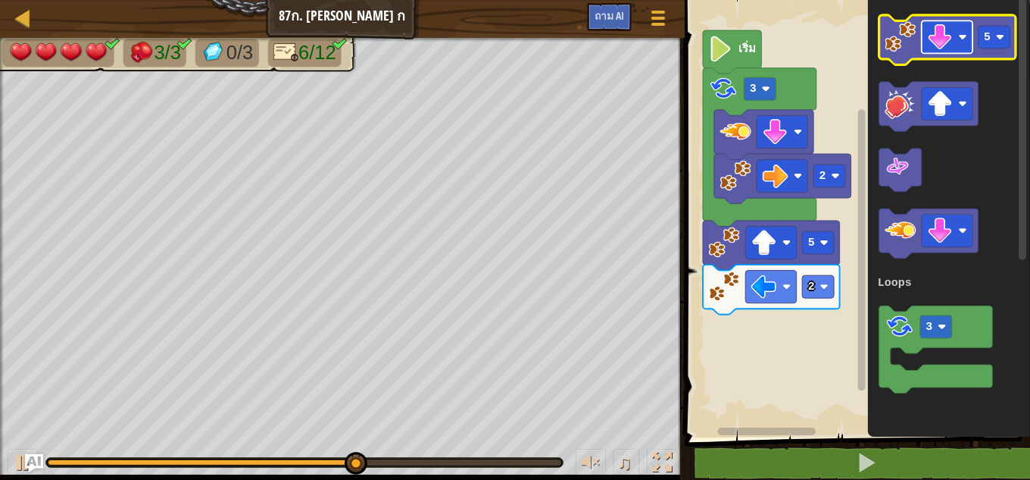
click at [953, 39] on image "ระบบทำงานแบบบล็อก" at bounding box center [940, 37] width 26 height 26
click at [911, 30] on image "ระบบทำงานแบบบล็อก" at bounding box center [900, 36] width 31 height 31
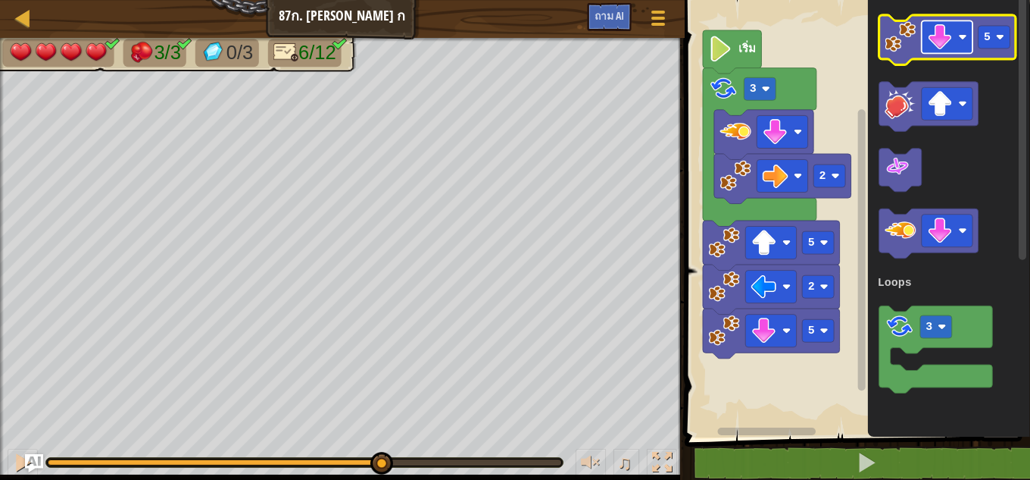
click at [958, 42] on rect "ระบบทำงานแบบบล็อก" at bounding box center [947, 36] width 51 height 33
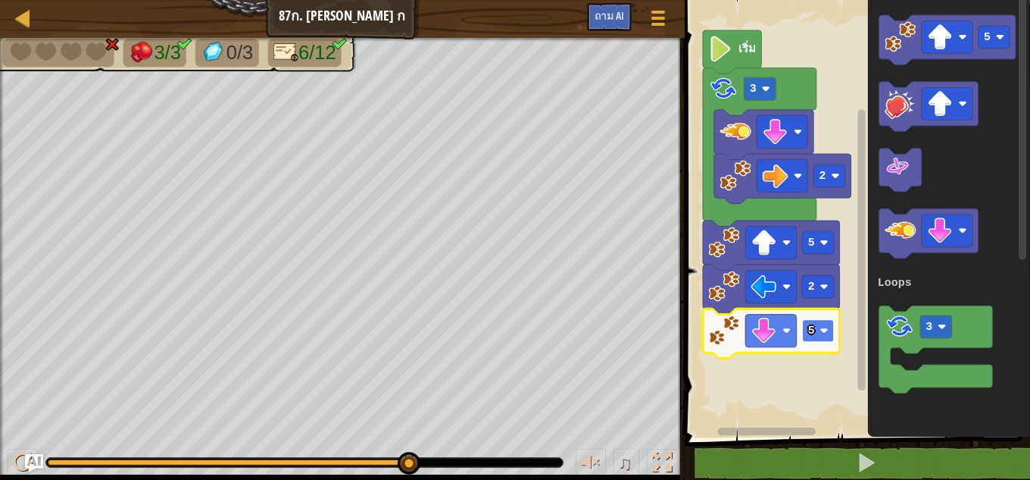
click at [828, 330] on image "ระบบทำงานแบบบล็อก" at bounding box center [824, 331] width 8 height 8
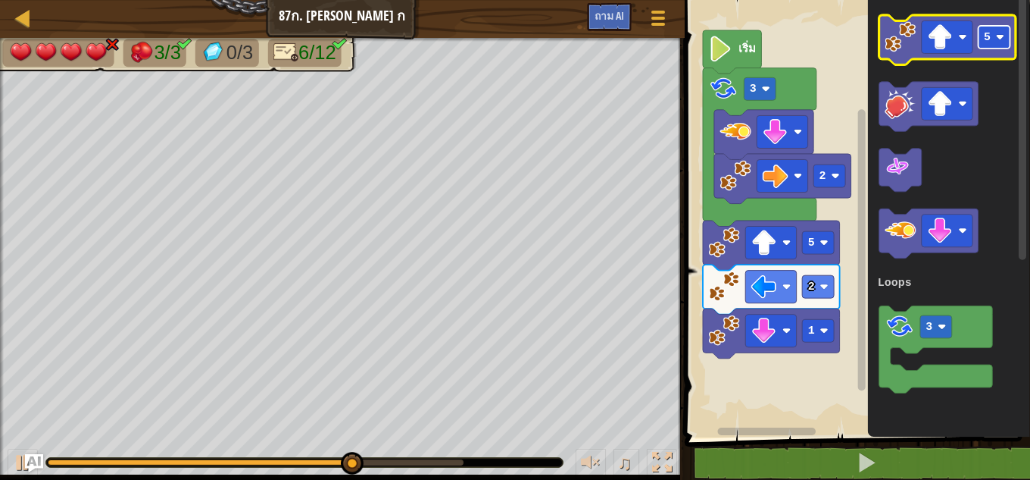
click at [990, 34] on text "5" at bounding box center [987, 37] width 7 height 12
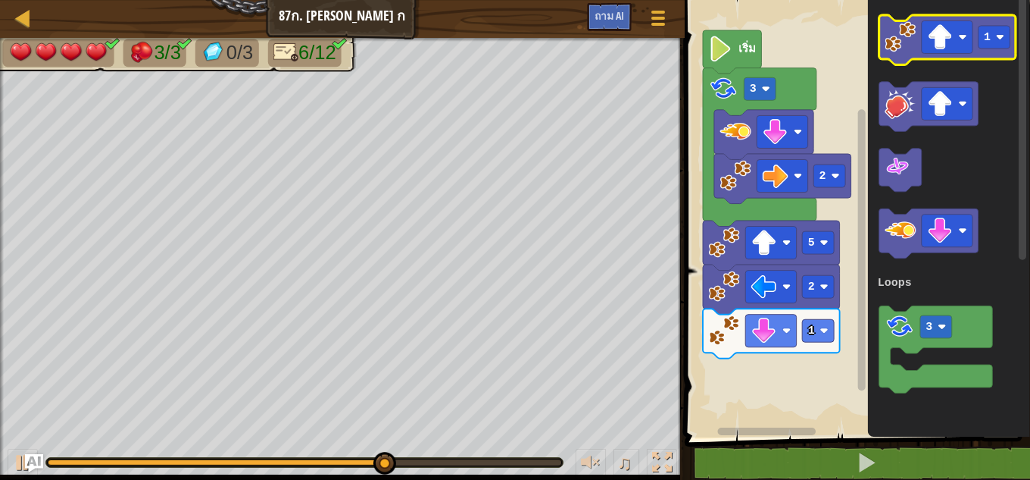
click at [903, 40] on image "ระบบทำงานแบบบล็อก" at bounding box center [900, 36] width 31 height 31
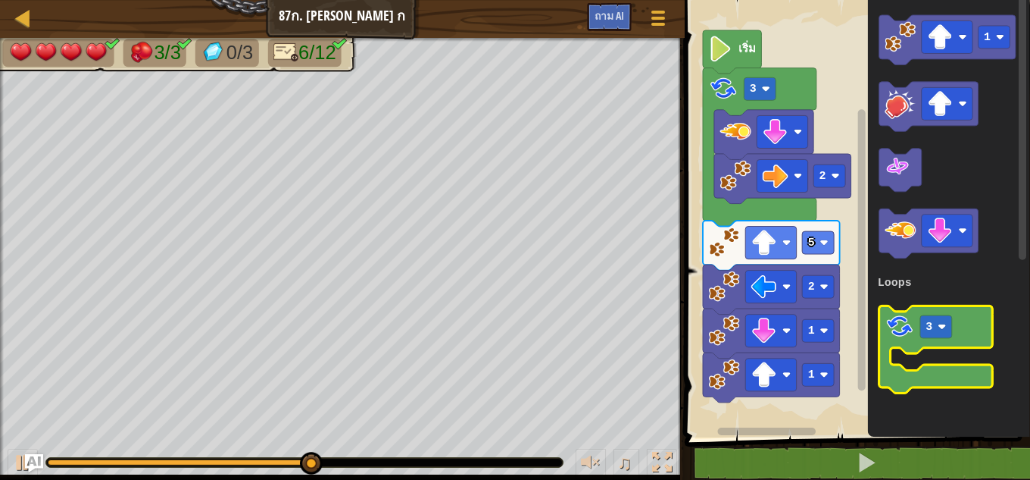
click at [912, 339] on image "ระบบทำงานแบบบล็อก" at bounding box center [900, 327] width 30 height 30
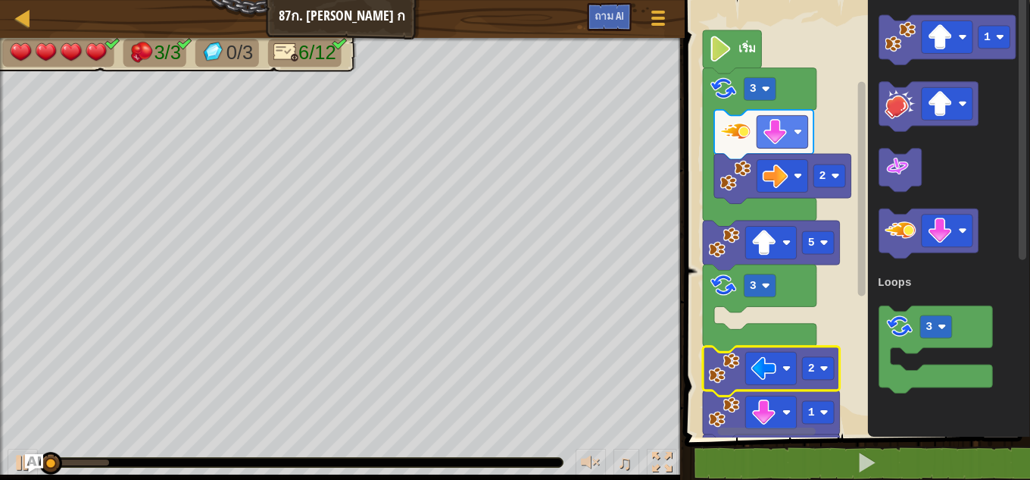
click at [733, 372] on g "เริ่ม 3 2 5 3 2 1 1" at bounding box center [855, 238] width 350 height 492
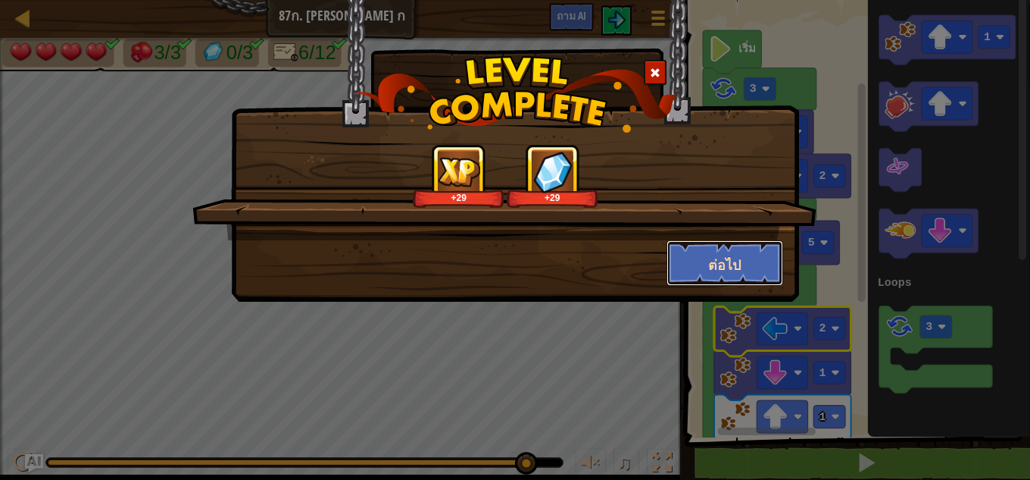
click at [715, 259] on font "ต่อไป" at bounding box center [724, 264] width 33 height 19
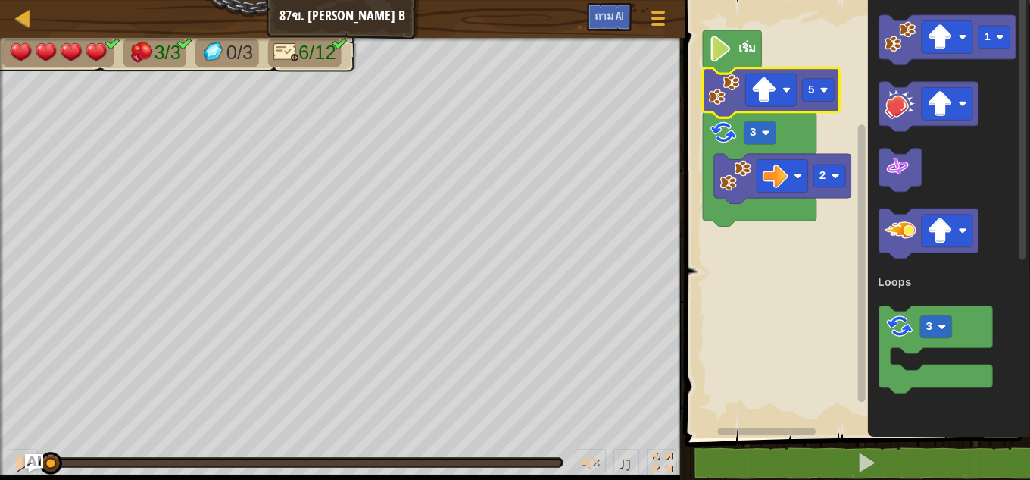
click at [728, 98] on image "ระบบทำงานแบบบล็อก" at bounding box center [723, 89] width 31 height 31
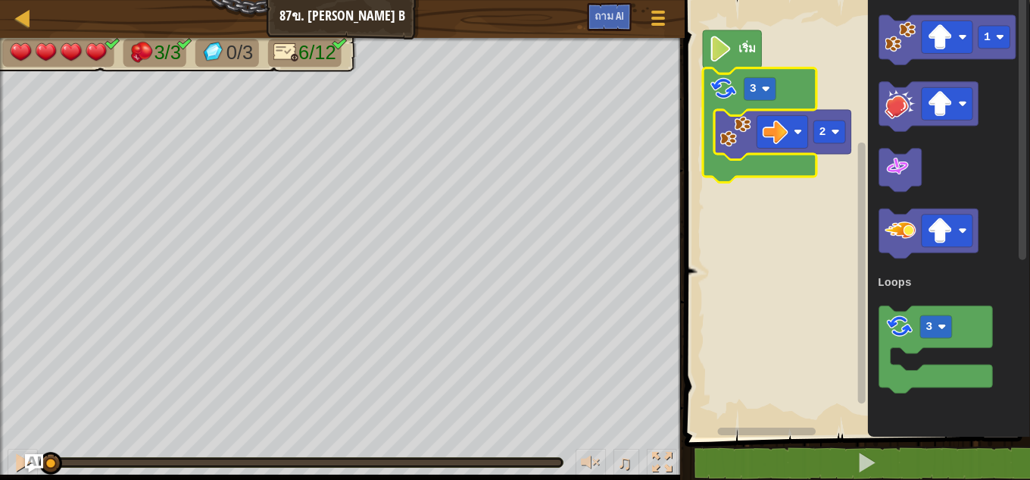
click at [728, 98] on image "ระบบทำงานแบบบล็อก" at bounding box center [723, 88] width 30 height 30
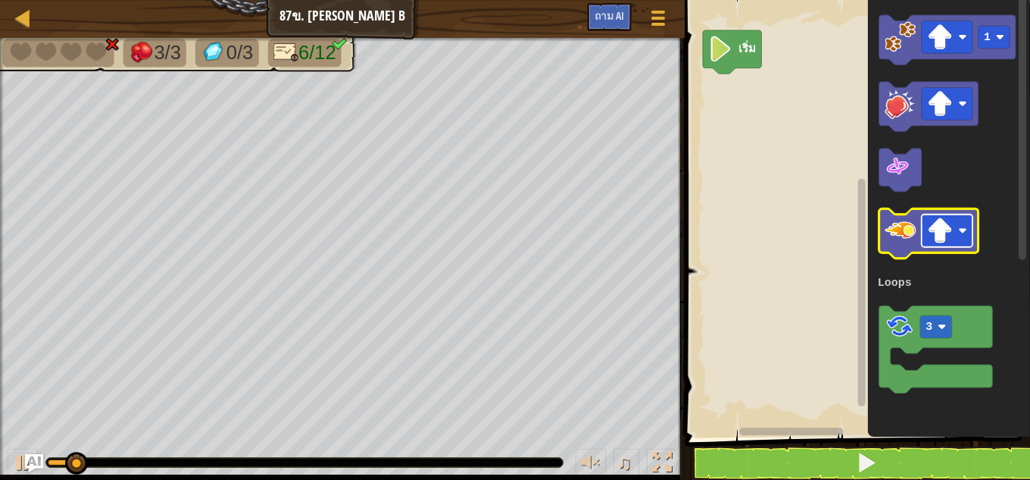
click at [939, 241] on image "ระบบทำงานแบบบล็อก" at bounding box center [940, 231] width 26 height 26
click at [902, 232] on image "ระบบทำงานแบบบล็อก" at bounding box center [900, 230] width 31 height 31
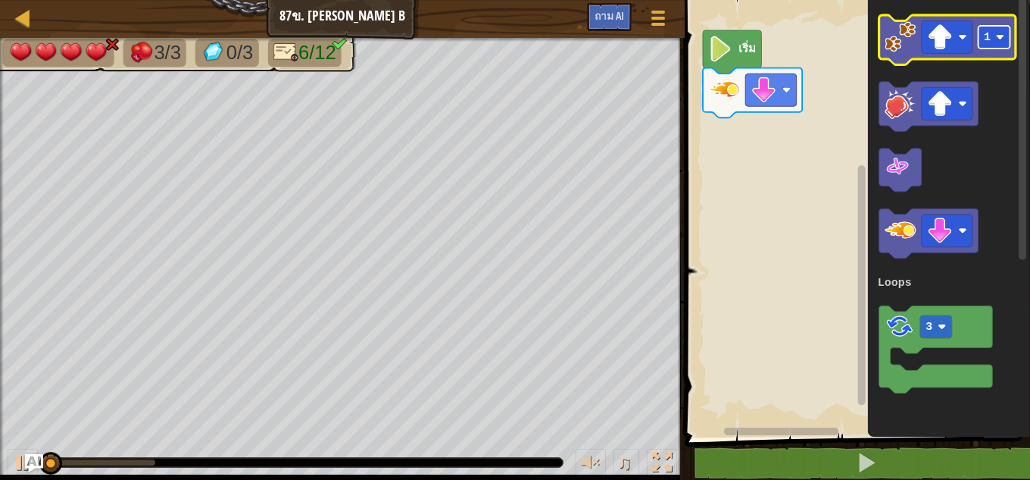
click at [986, 31] on text "1" at bounding box center [987, 37] width 7 height 12
click at [967, 42] on rect "ระบบทำงานแบบบล็อก" at bounding box center [947, 36] width 51 height 33
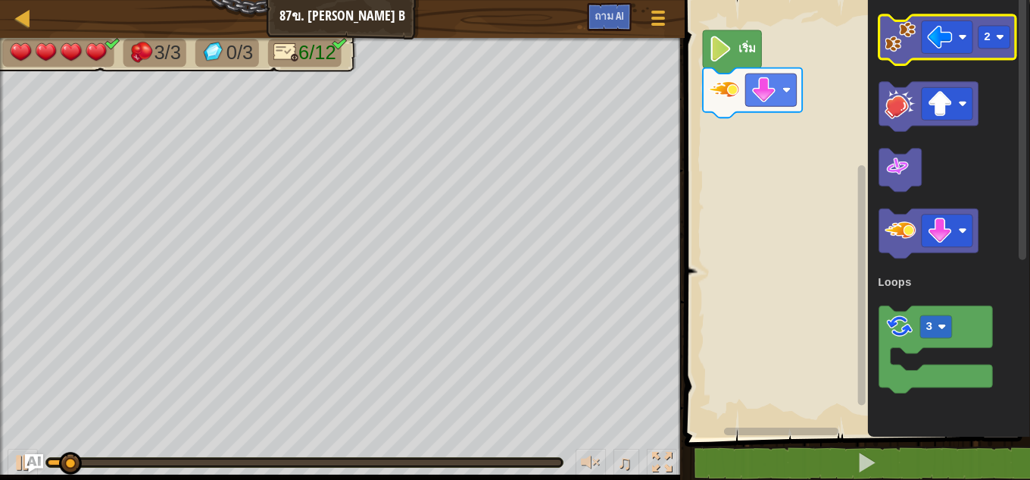
click at [908, 39] on image "ระบบทำงานแบบบล็อก" at bounding box center [900, 36] width 31 height 31
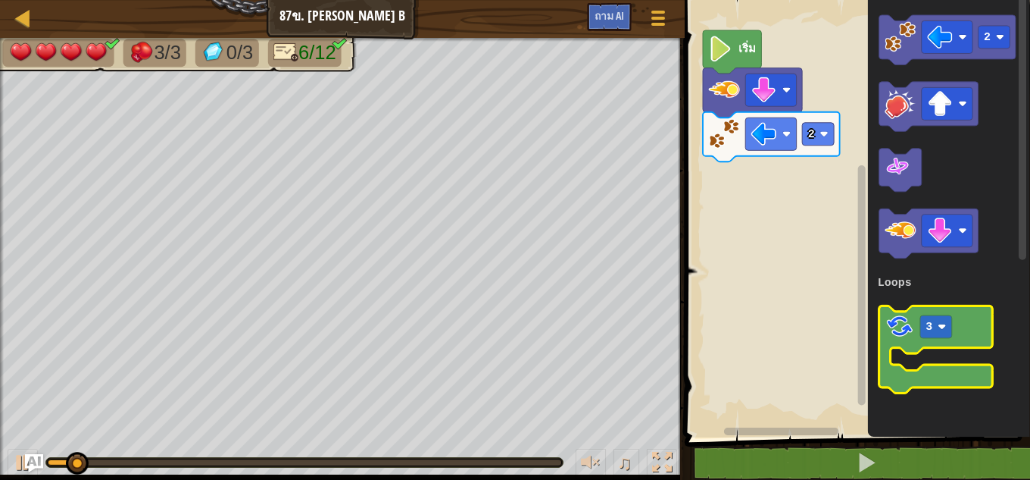
click at [896, 333] on image "ระบบทำงานแบบบล็อก" at bounding box center [900, 327] width 30 height 30
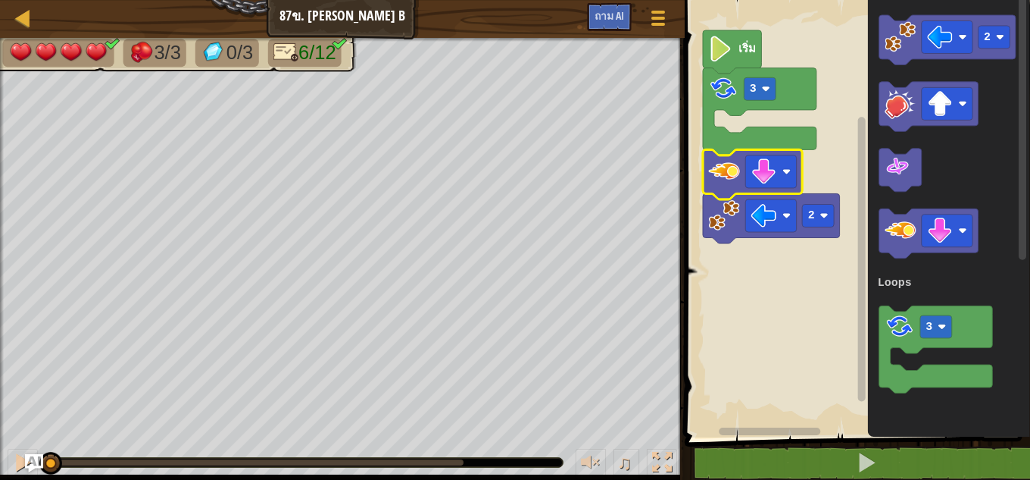
click at [730, 175] on image "ระบบทำงานแบบบล็อก" at bounding box center [723, 170] width 31 height 31
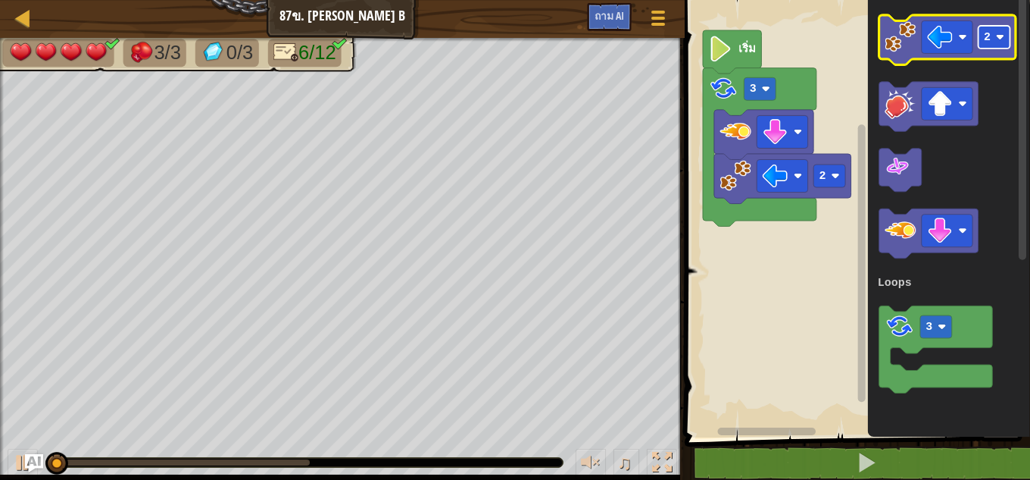
click at [995, 29] on rect "ระบบทำงานแบบบล็อก" at bounding box center [995, 37] width 32 height 23
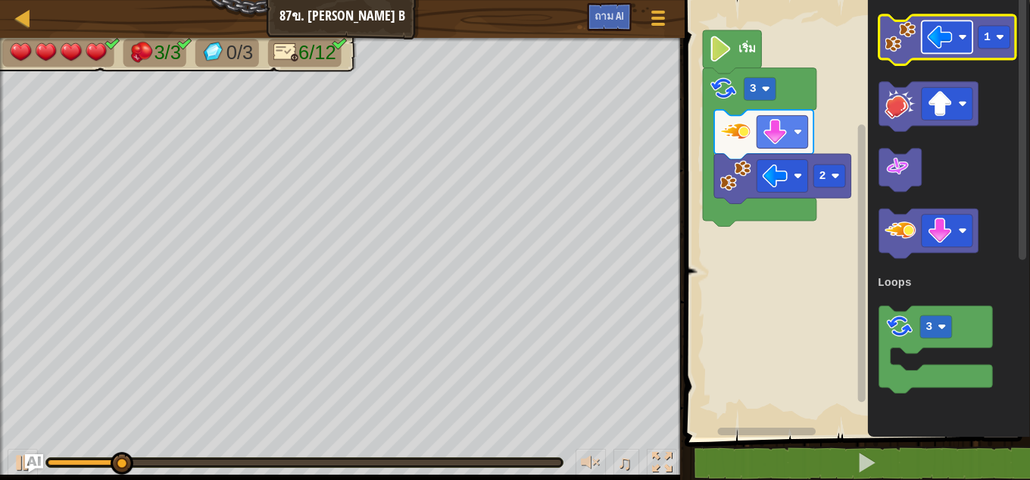
click at [963, 36] on image "ระบบทำงานแบบบล็อก" at bounding box center [963, 37] width 8 height 8
click at [1002, 38] on image "ระบบทำงานแบบบล็อก" at bounding box center [1000, 37] width 8 height 8
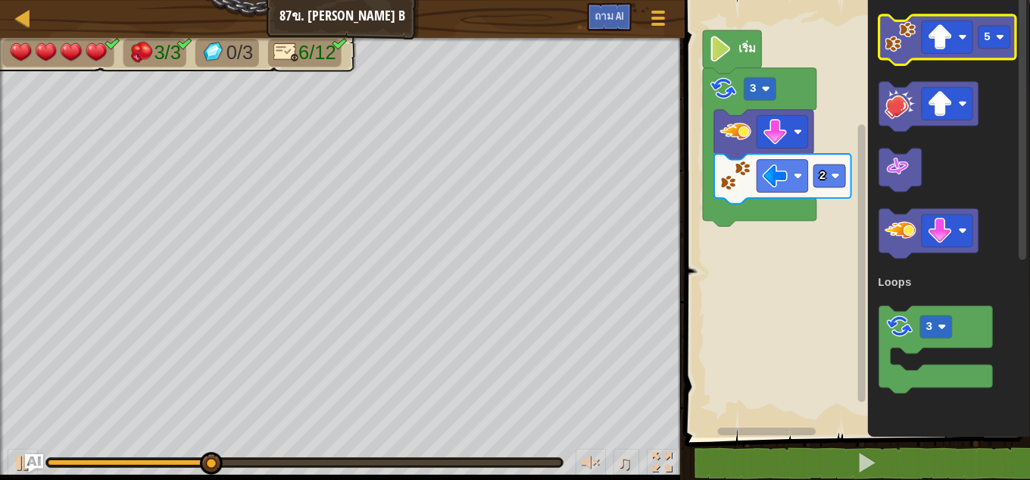
click at [898, 45] on image "ระบบทำงานแบบบล็อก" at bounding box center [900, 36] width 31 height 31
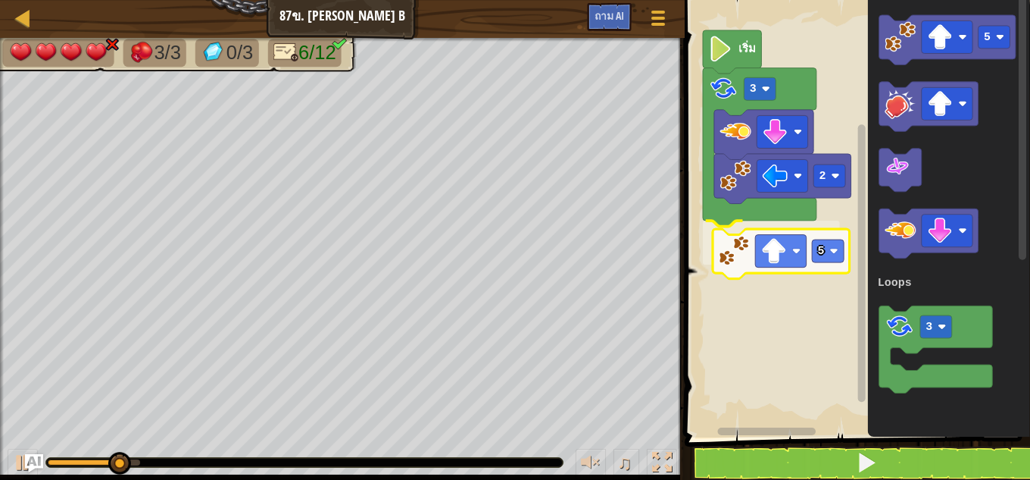
click at [755, 255] on rect "ระบบทำงานแบบบล็อก" at bounding box center [780, 251] width 51 height 33
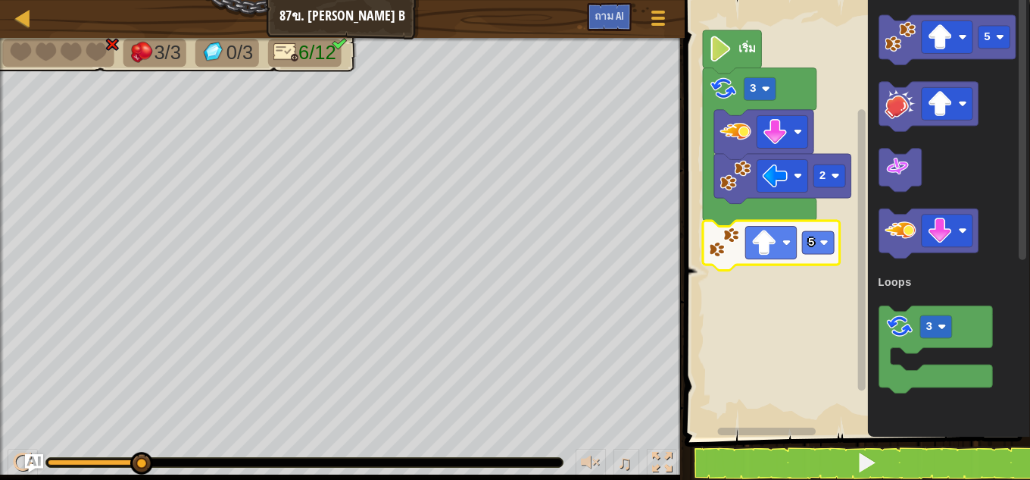
click at [716, 308] on rect "ระบบทำงานแบบบล็อก" at bounding box center [855, 214] width 350 height 445
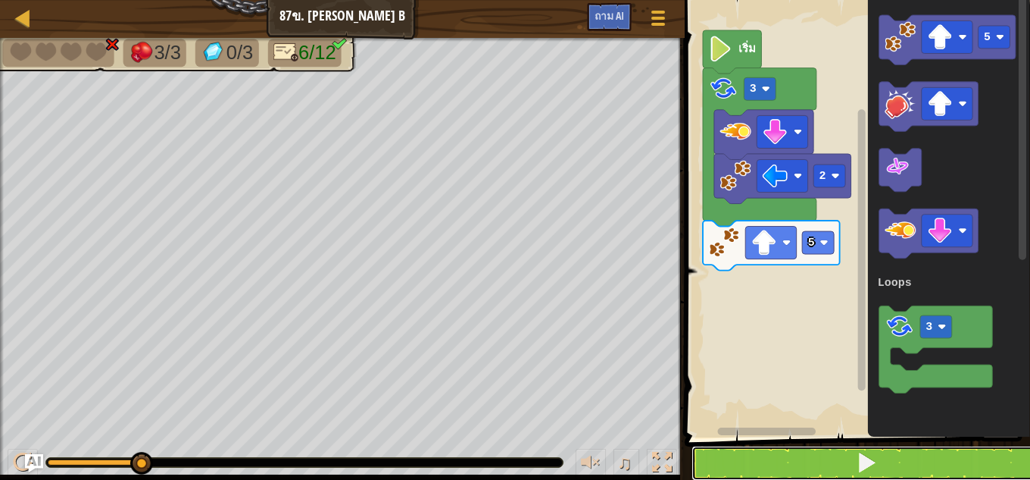
click at [829, 466] on button at bounding box center [867, 462] width 350 height 35
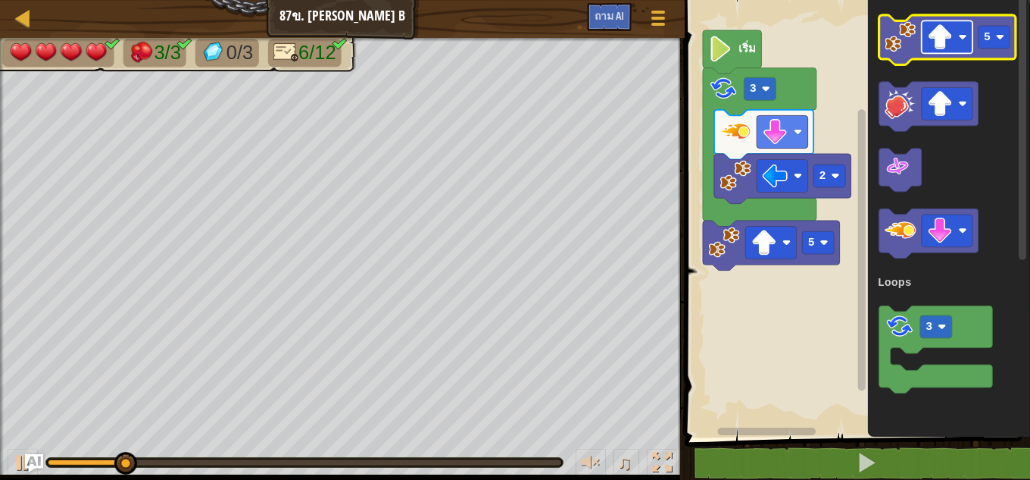
click at [961, 36] on image "ระบบทำงานแบบบล็อก" at bounding box center [963, 37] width 8 height 8
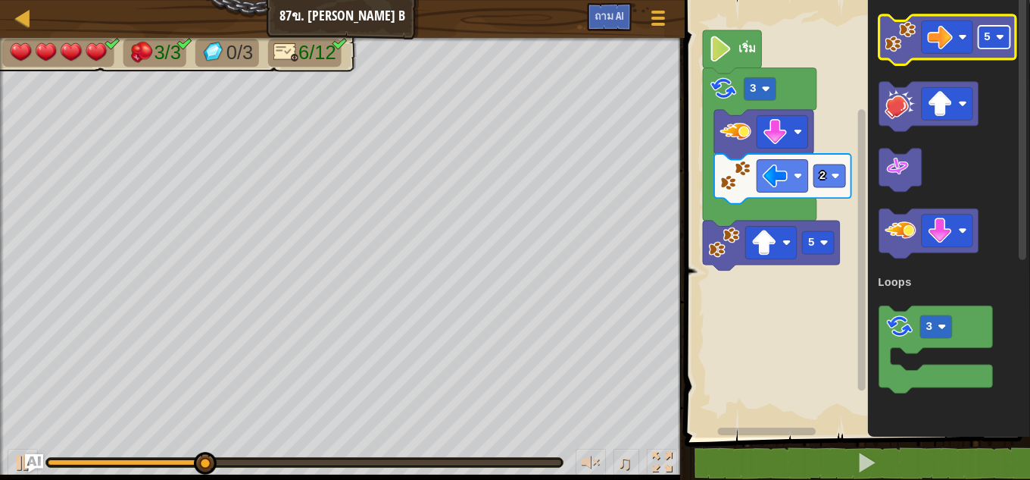
click at [992, 42] on rect "ระบบทำงานแบบบล็อก" at bounding box center [995, 37] width 32 height 23
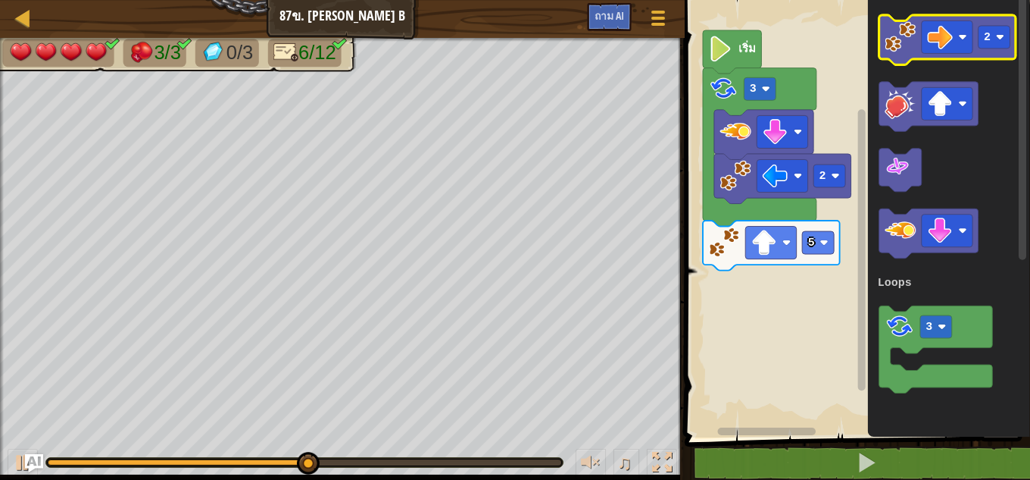
click at [902, 45] on image "ระบบทำงานแบบบล็อก" at bounding box center [900, 36] width 31 height 31
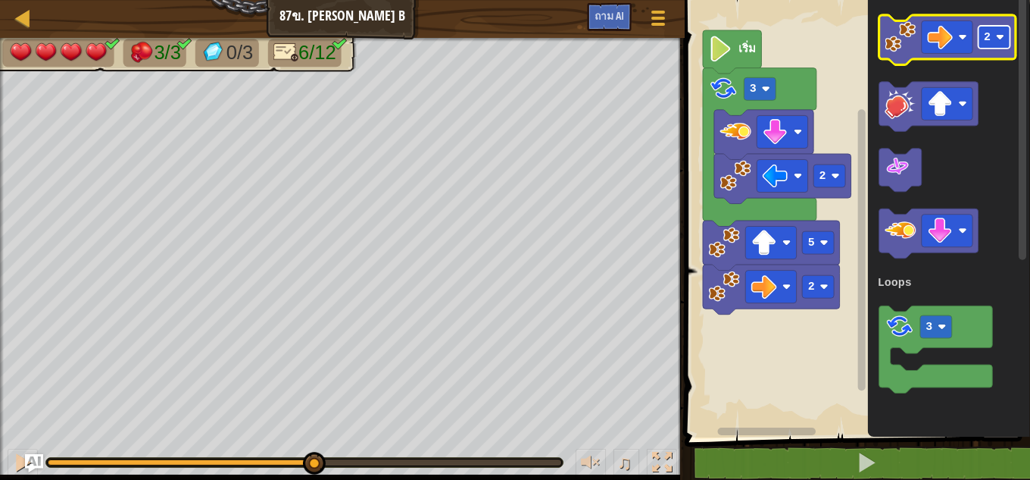
click at [997, 39] on image "ระบบทำงานแบบบล็อก" at bounding box center [1000, 37] width 8 height 8
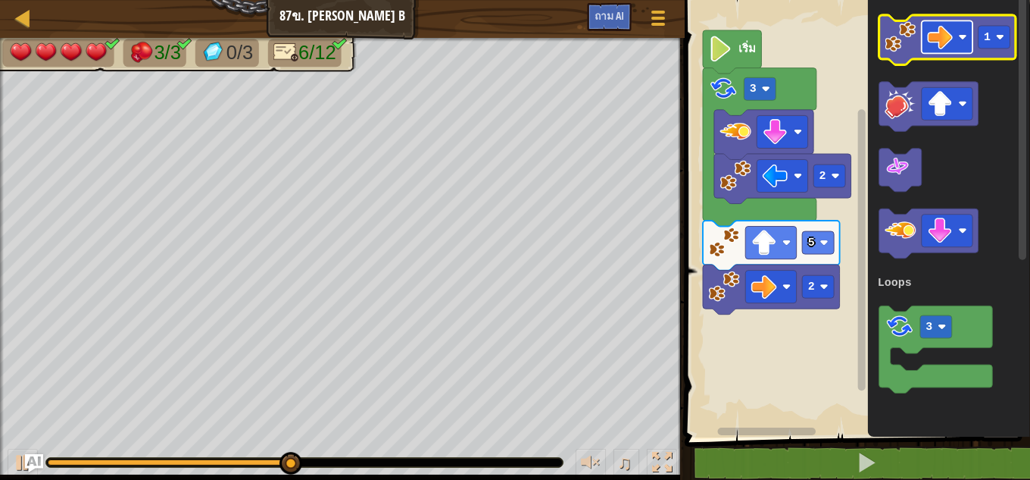
click at [962, 45] on rect "ระบบทำงานแบบบล็อก" at bounding box center [947, 36] width 51 height 33
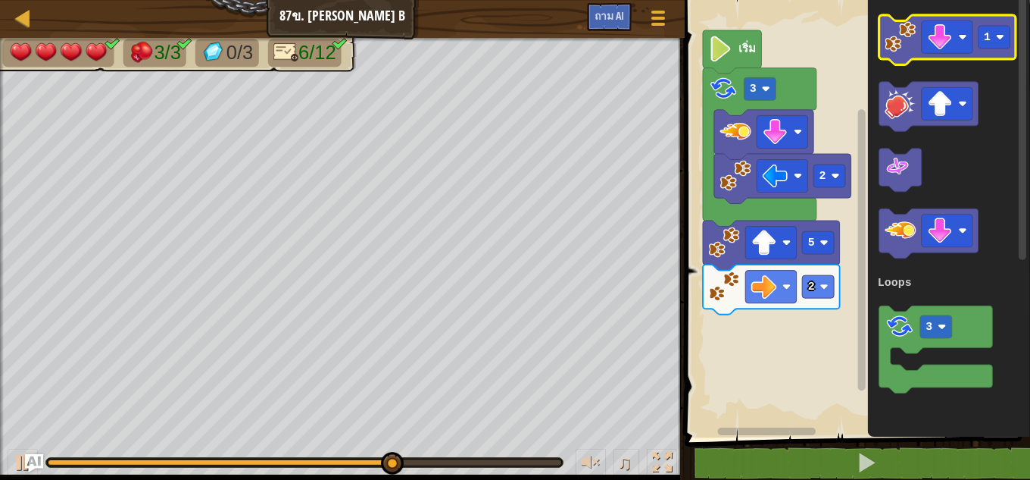
click at [905, 39] on image "ระบบทำงานแบบบล็อก" at bounding box center [900, 36] width 31 height 31
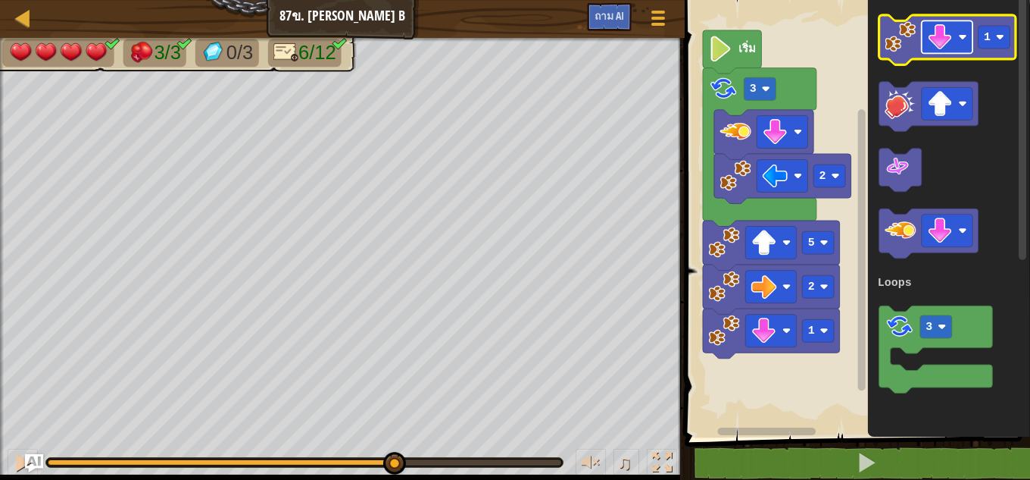
click at [962, 38] on image "ระบบทำงานแบบบล็อก" at bounding box center [963, 37] width 8 height 8
click at [900, 44] on image "ระบบทำงานแบบบล็อก" at bounding box center [900, 36] width 31 height 31
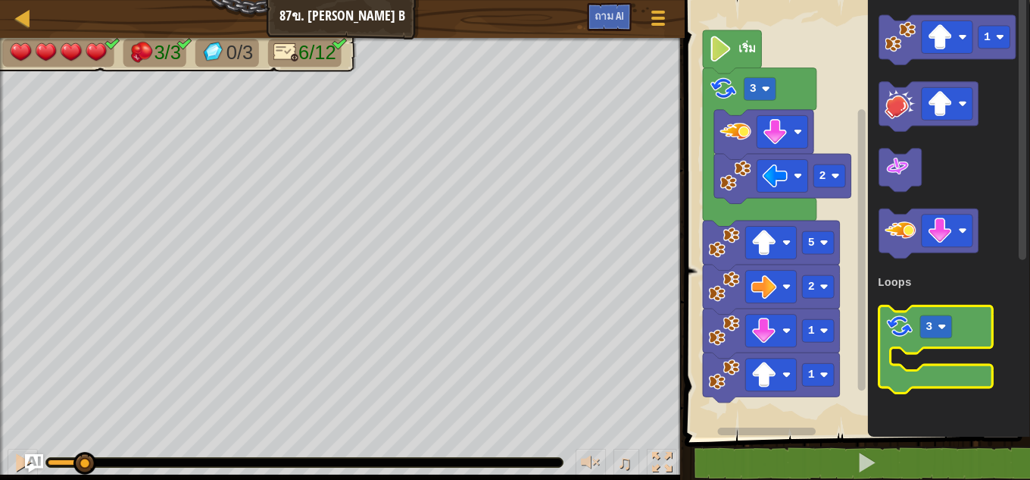
click at [906, 312] on image "ระบบทำงานแบบบล็อก" at bounding box center [900, 327] width 30 height 30
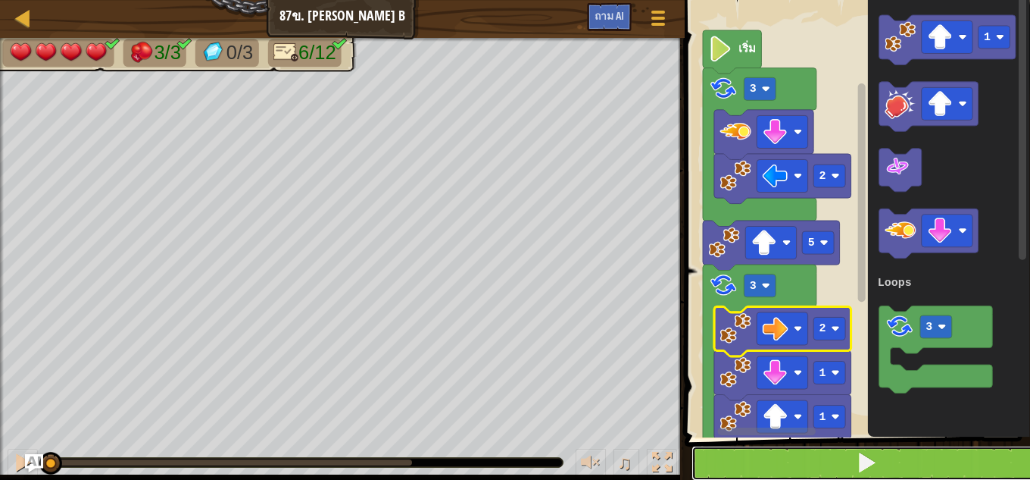
click at [752, 461] on button at bounding box center [867, 462] width 350 height 35
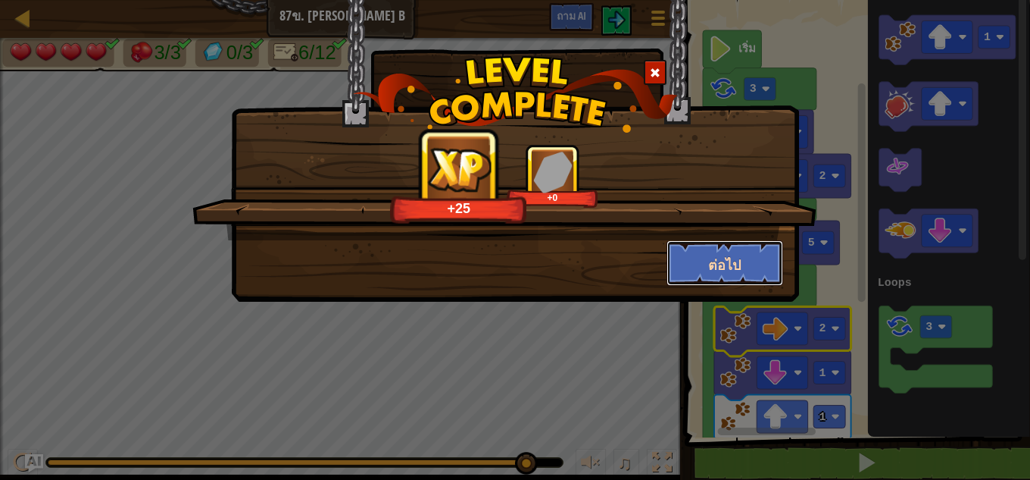
click at [756, 261] on button "ต่อไป" at bounding box center [725, 262] width 117 height 45
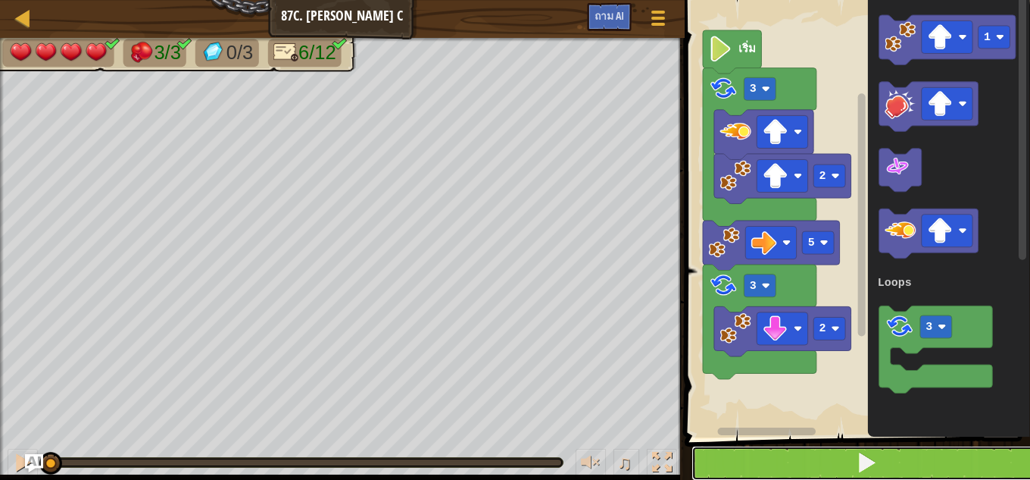
click at [766, 460] on button at bounding box center [867, 462] width 350 height 35
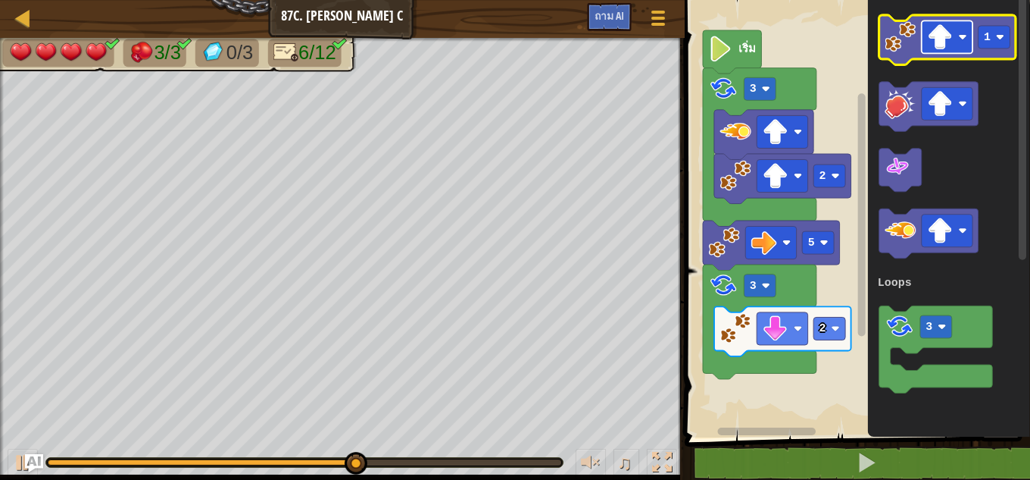
click at [959, 33] on rect "ระบบทำงานแบบบล็อก" at bounding box center [947, 36] width 51 height 33
click at [898, 41] on image "ระบบทำงานแบบบล็อก" at bounding box center [900, 36] width 31 height 31
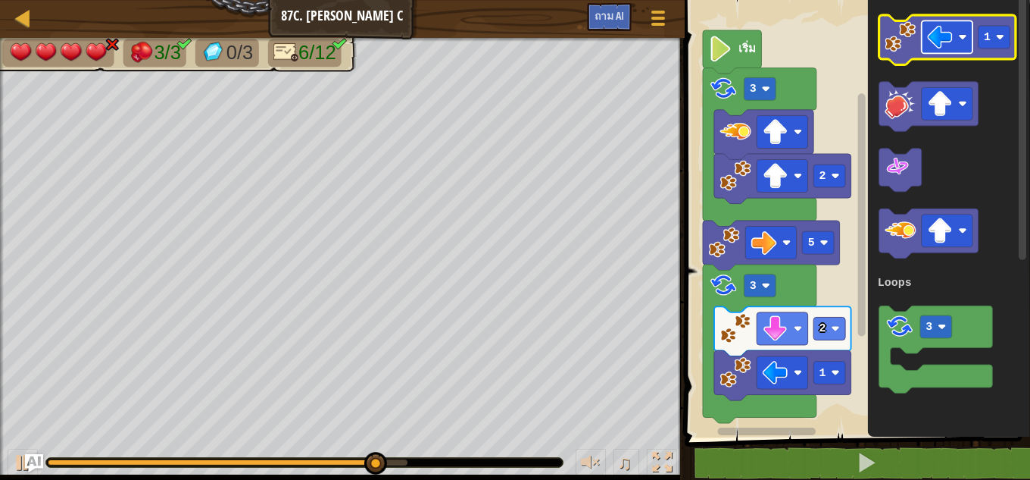
click at [954, 37] on rect "ระบบทำงานแบบบล็อก" at bounding box center [947, 36] width 51 height 33
click at [903, 42] on image "ระบบทำงานแบบบล็อก" at bounding box center [900, 36] width 31 height 31
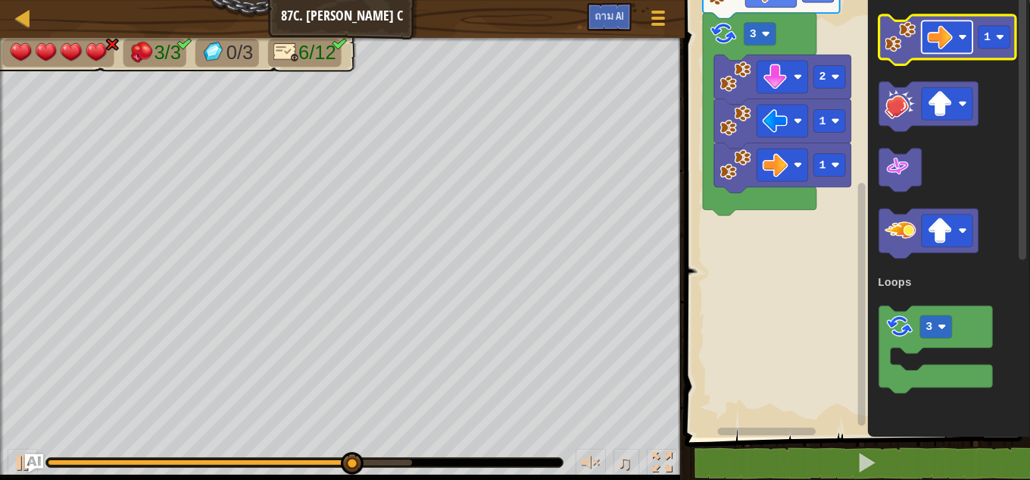
click at [947, 44] on image "ระบบทำงานแบบบล็อก" at bounding box center [940, 37] width 26 height 26
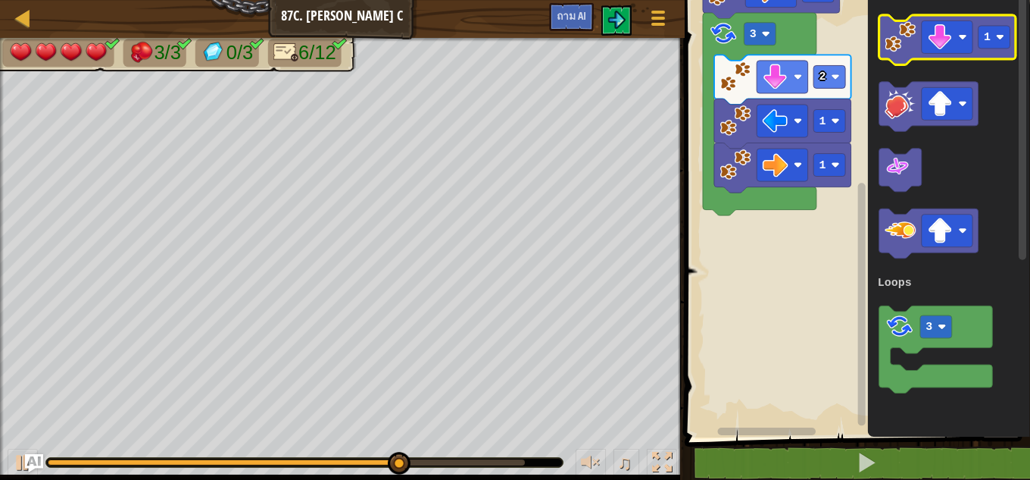
click at [901, 47] on image "ระบบทำงานแบบบล็อก" at bounding box center [900, 36] width 31 height 31
